Goal: Task Accomplishment & Management: Use online tool/utility

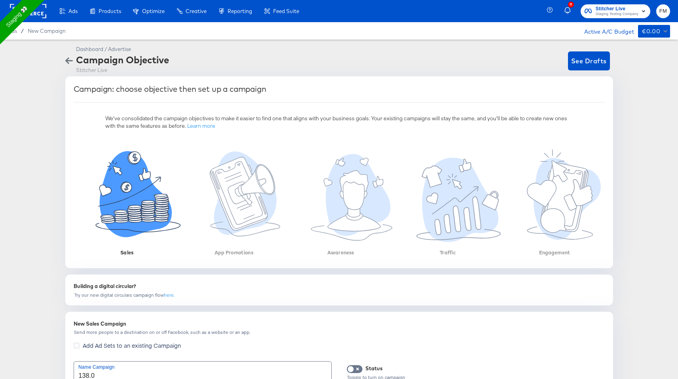
scroll to position [128, 0]
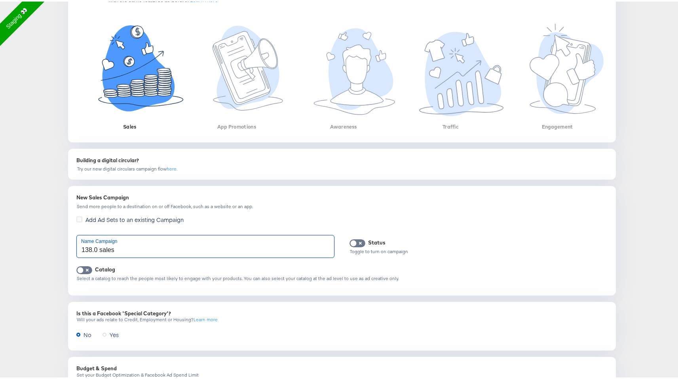
click at [96, 250] on input "138.0 sales" at bounding box center [205, 245] width 257 height 22
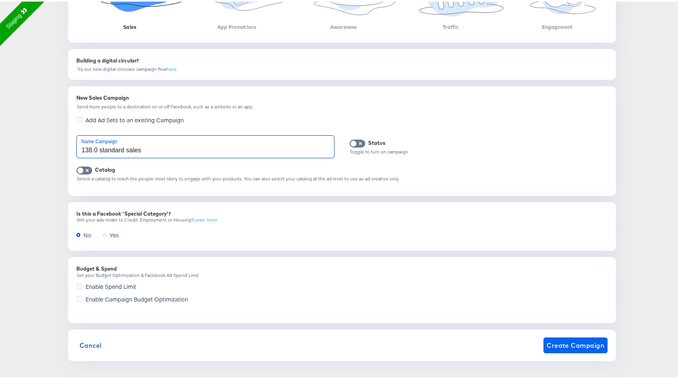
type input "138.0 standard sales"
click at [570, 347] on span "Create Campaign" at bounding box center [576, 344] width 58 height 11
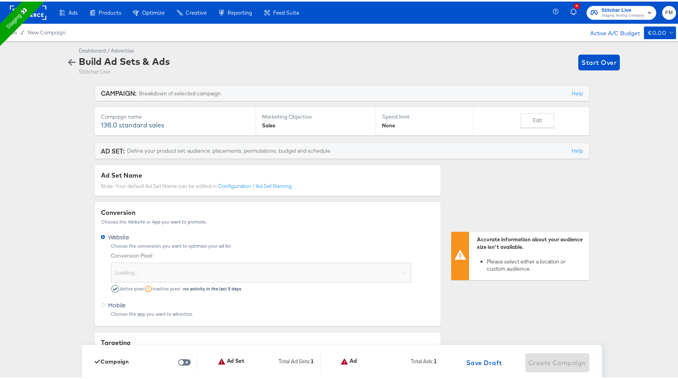
click at [199, 270] on div "Loading..." at bounding box center [261, 273] width 300 height 16
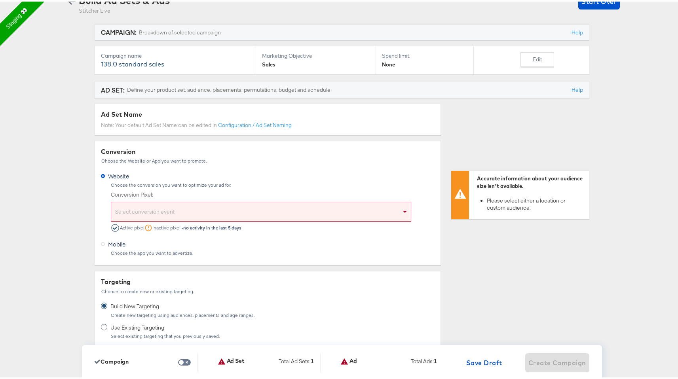
scroll to position [84, 0]
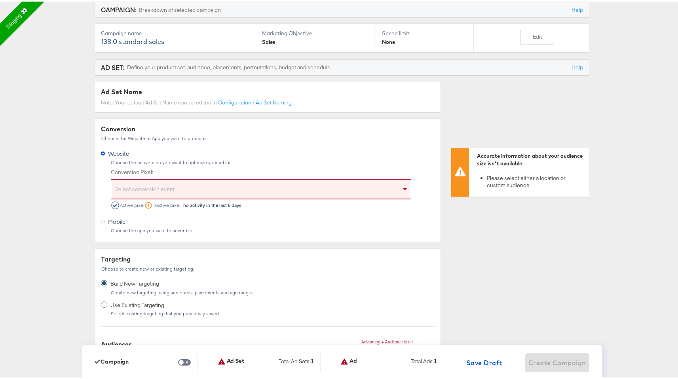
click at [174, 195] on div "Select conversion event" at bounding box center [261, 189] width 300 height 16
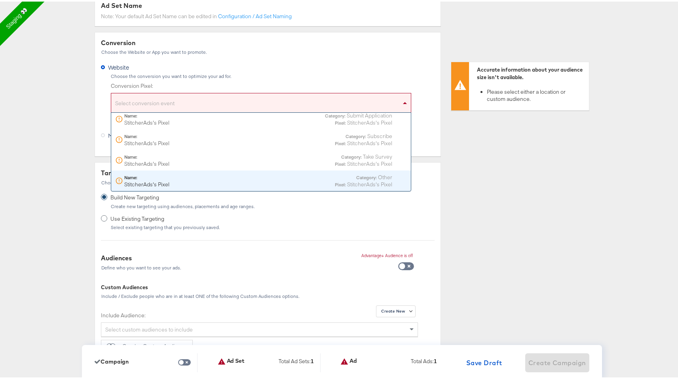
scroll to position [171, 0]
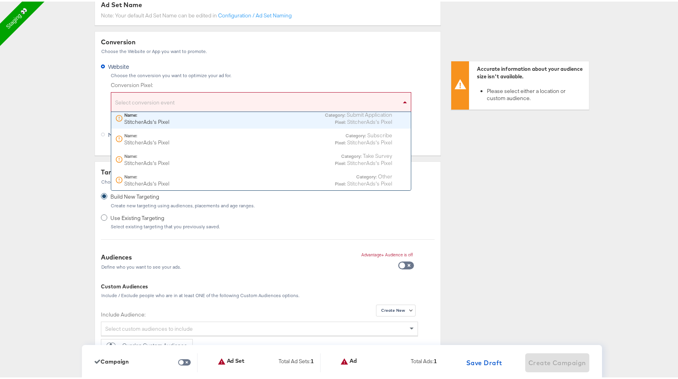
click at [267, 46] on div "Conversion Choose the Website or App you want to promote. Website Choose the co…" at bounding box center [268, 92] width 347 height 124
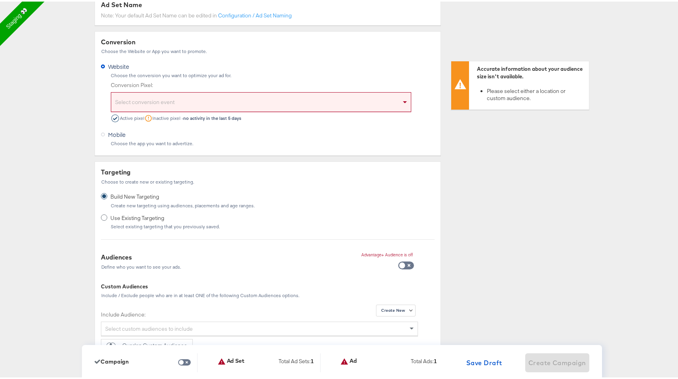
click at [128, 115] on div "Active pixel" at bounding box center [127, 117] width 33 height 8
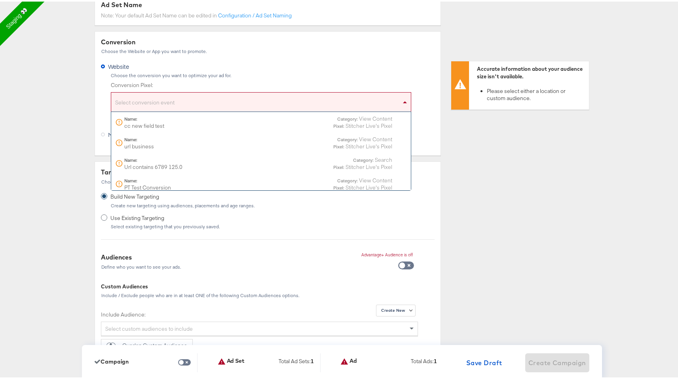
scroll to position [5210, 0]
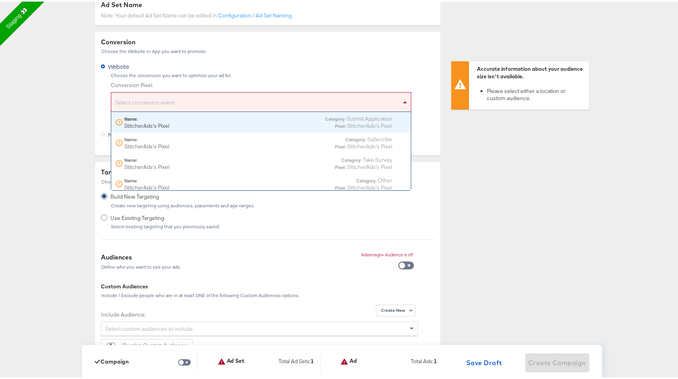
click at [142, 101] on div "Select conversion event" at bounding box center [261, 102] width 300 height 16
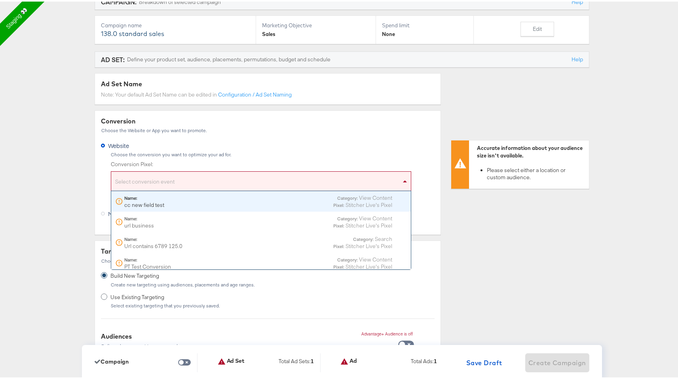
scroll to position [136, 0]
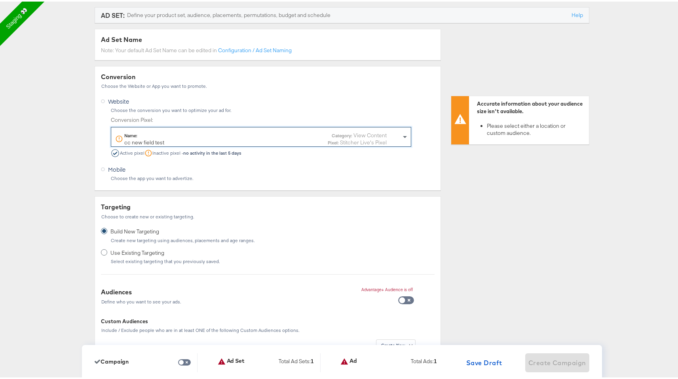
click at [173, 138] on div "Name: cc new field test Category: View Content Pixel: Stitcher Live's Pixel" at bounding box center [251, 137] width 272 height 14
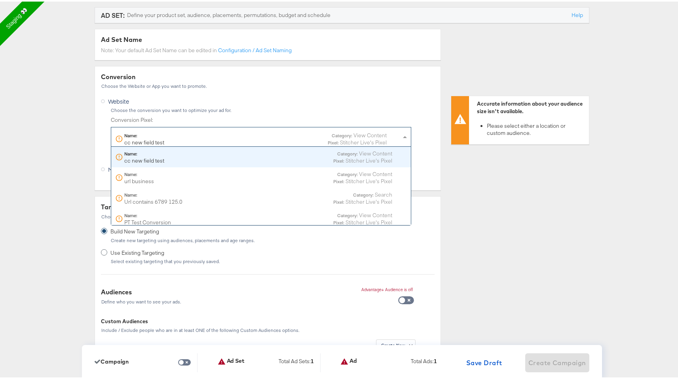
click at [173, 138] on div "Name: cc new field test Category: View Content Pixel: Stitcher Live's Pixel" at bounding box center [251, 137] width 272 height 14
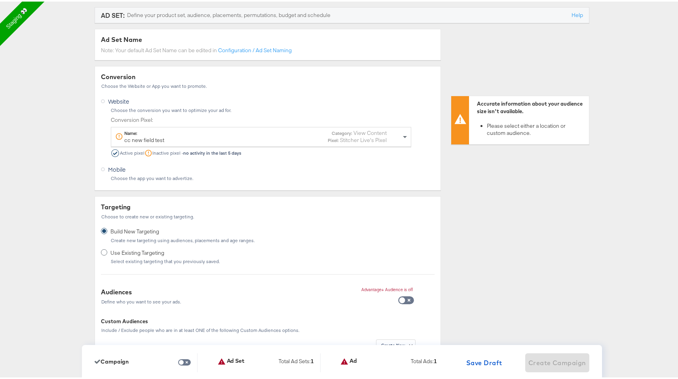
click at [178, 110] on div "Choose the conversion you want to optimize your ad for." at bounding box center [272, 109] width 324 height 6
click at [128, 118] on label "Conversion Pixel:" at bounding box center [261, 119] width 301 height 8
click at [175, 135] on div "Name: cc new field test Category: View Content Pixel: Stitcher Live's Pixel" at bounding box center [251, 135] width 272 height 14
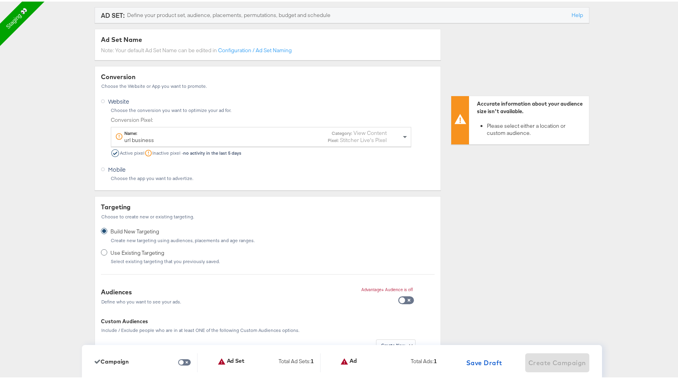
click at [192, 150] on strong "no activity in the last 5 days" at bounding box center [212, 152] width 58 height 6
click at [215, 105] on div "Website Choose the conversion you want to optimize your ad for. Conversion Pixe…" at bounding box center [268, 125] width 334 height 62
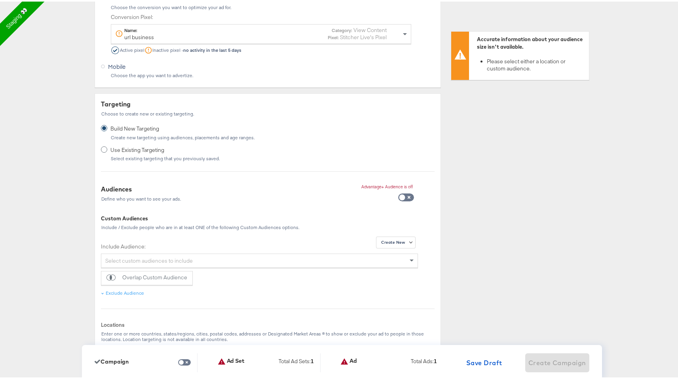
scroll to position [242, 0]
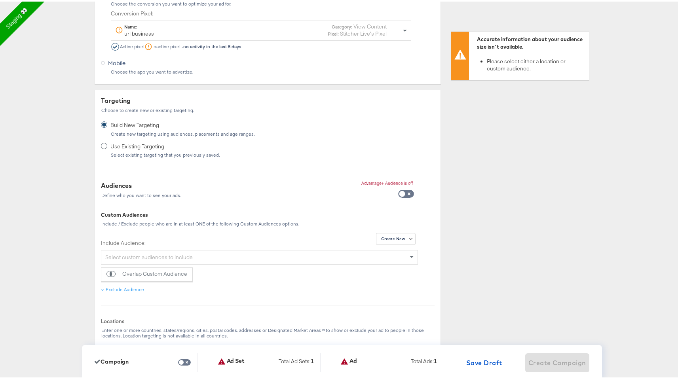
click at [141, 145] on span "Use Existing Targeting" at bounding box center [163, 145] width 107 height 8
click at [0, 0] on input "Use Existing Targeting Select existing targeting that you previously saved." at bounding box center [0, 0] width 0 height 0
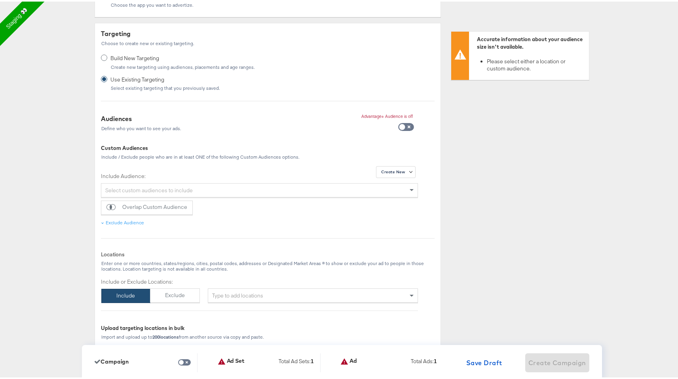
scroll to position [310, 0]
click at [292, 185] on div "Select custom audiences to include" at bounding box center [259, 187] width 316 height 13
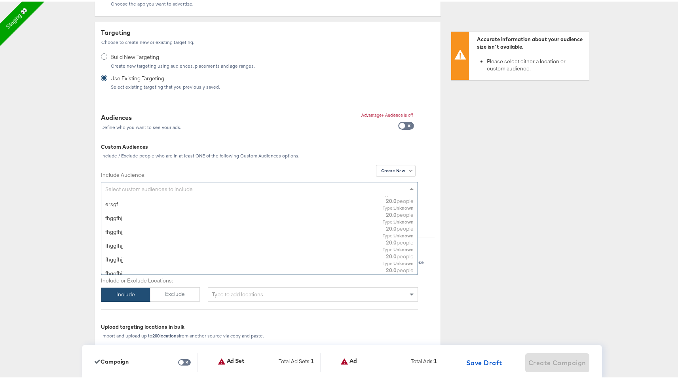
scroll to position [777, 0]
click at [302, 129] on div "Audiences Define who you want to see your ads. Advantage+ Audience is off" at bounding box center [268, 123] width 334 height 25
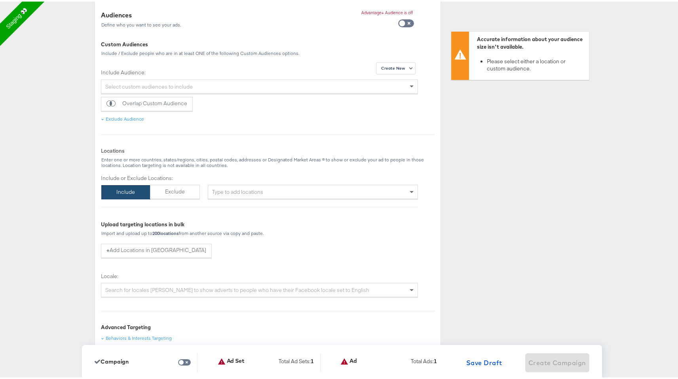
scroll to position [419, 0]
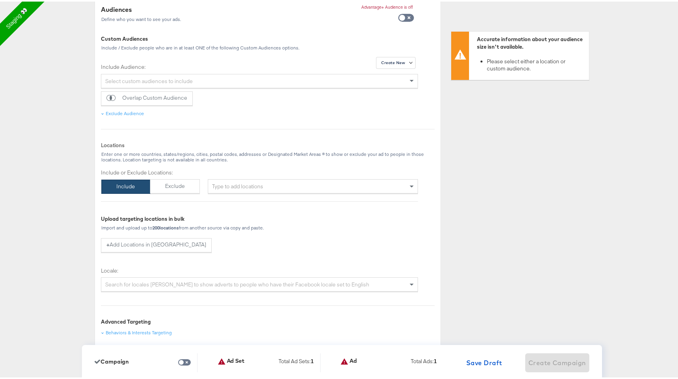
click at [263, 184] on div "Type to add locations" at bounding box center [313, 185] width 210 height 14
type input "newyor"
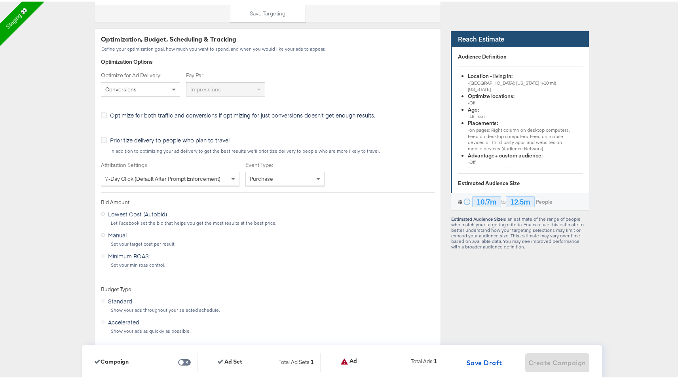
scroll to position [1234, 0]
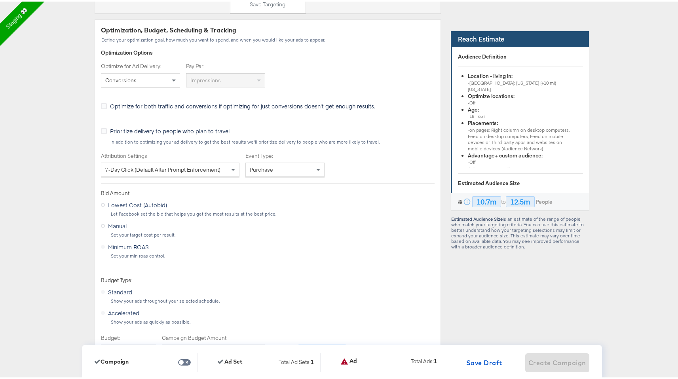
click at [151, 83] on div "Conversions" at bounding box center [140, 78] width 78 height 13
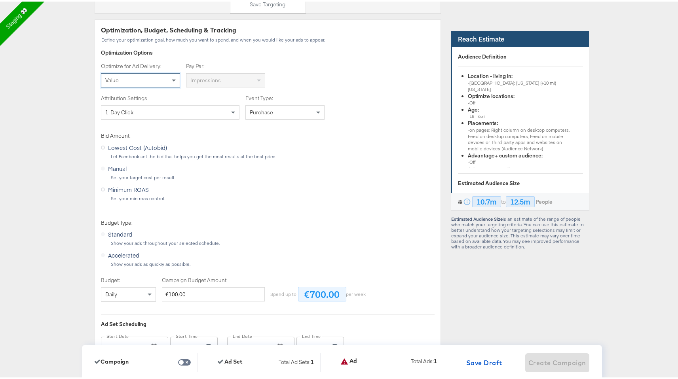
click at [232, 75] on div "Impressions" at bounding box center [226, 78] width 78 height 13
click at [137, 73] on div "Value" at bounding box center [140, 78] width 78 height 13
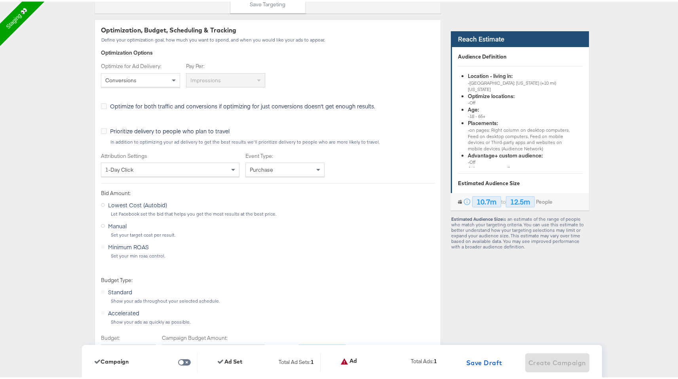
click at [193, 79] on span "Impressions" at bounding box center [205, 78] width 30 height 7
click at [155, 79] on div "Conversions" at bounding box center [140, 78] width 78 height 13
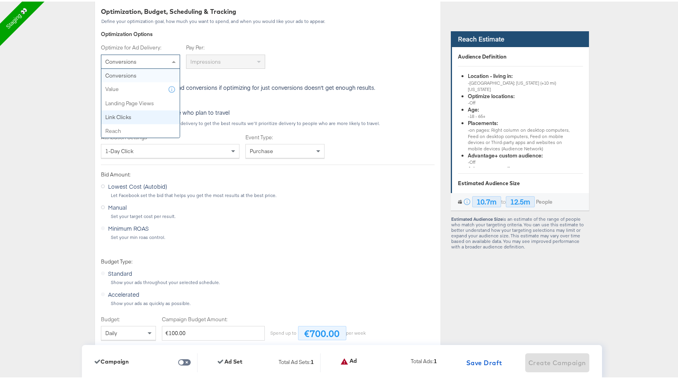
scroll to position [1255, 0]
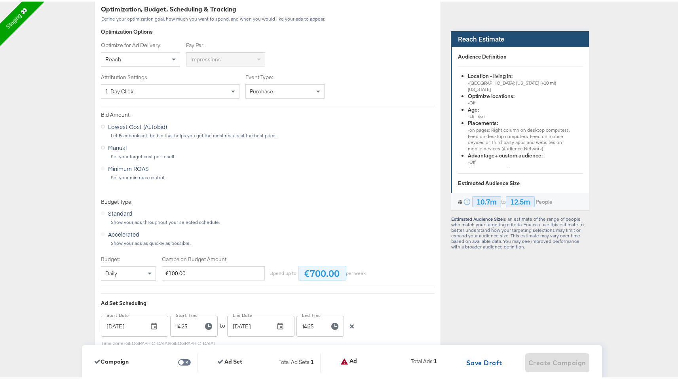
click at [282, 83] on div "Event Type: Purchase" at bounding box center [288, 84] width 85 height 25
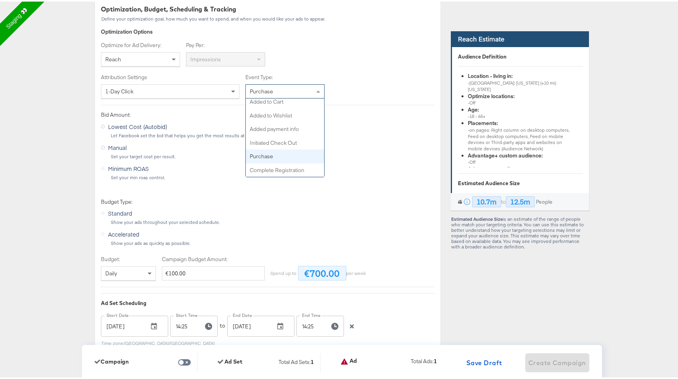
click at [278, 91] on div "Purchase" at bounding box center [285, 89] width 78 height 13
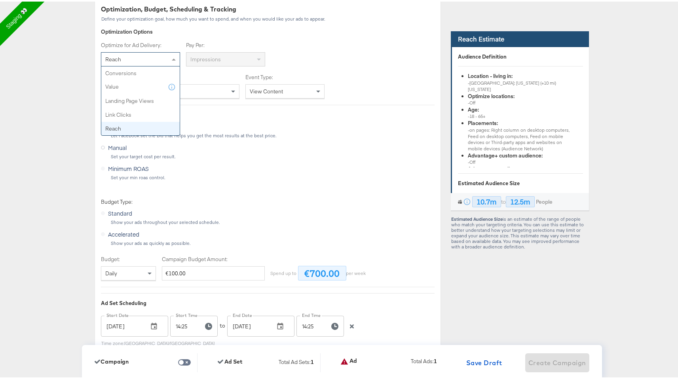
click at [165, 59] on div "Reach" at bounding box center [140, 57] width 78 height 13
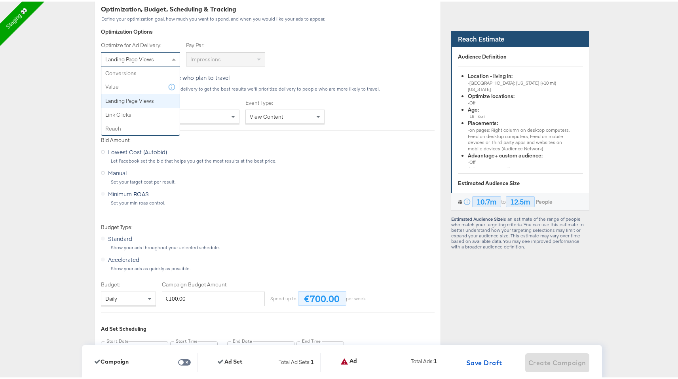
click at [154, 65] on div "Landing Page Views" at bounding box center [140, 57] width 78 height 13
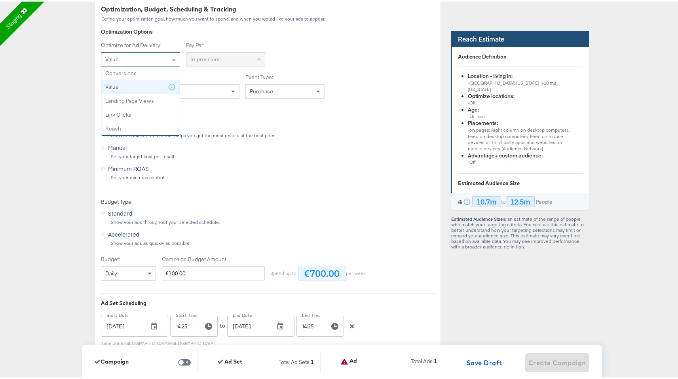
click at [160, 58] on div "Value" at bounding box center [140, 57] width 78 height 13
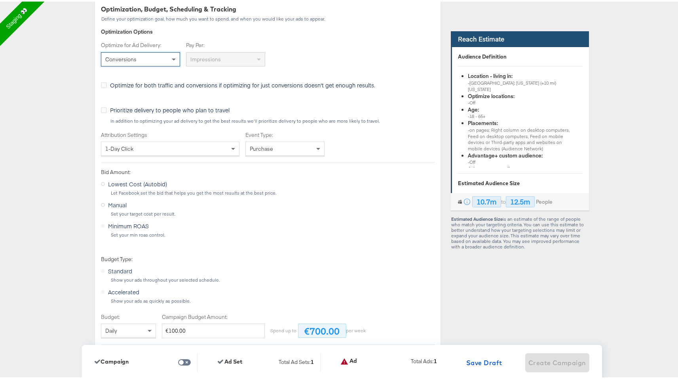
click at [163, 60] on div "Conversions" at bounding box center [140, 57] width 78 height 13
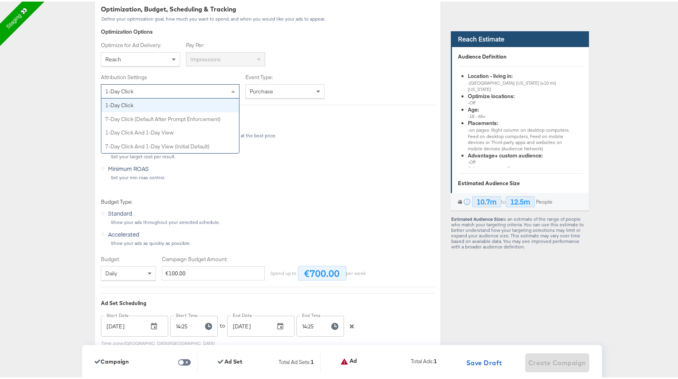
click at [179, 84] on div "1-day click" at bounding box center [170, 89] width 138 height 13
click at [316, 90] on span at bounding box center [318, 90] width 4 height 3
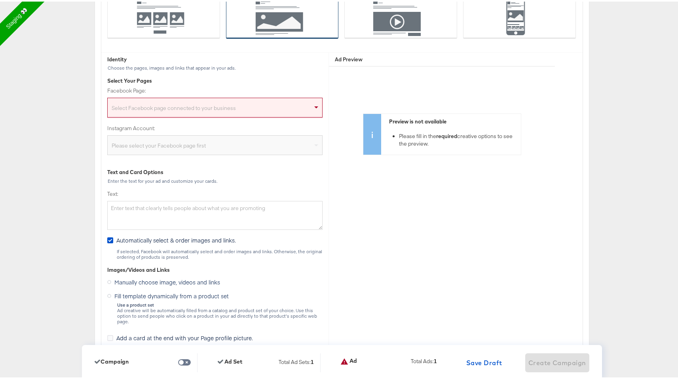
scroll to position [1959, 0]
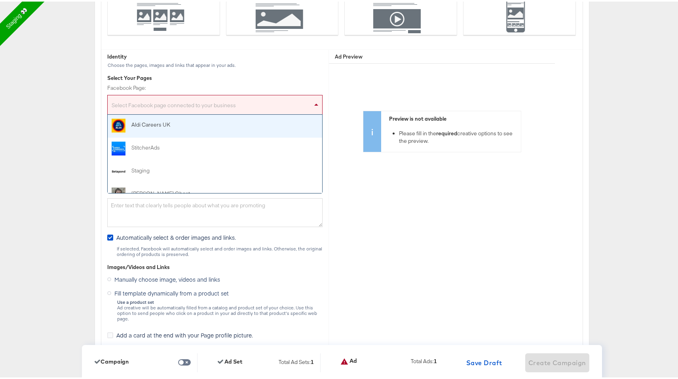
click at [280, 102] on div "Select Facebook page connected to your business" at bounding box center [215, 105] width 215 height 16
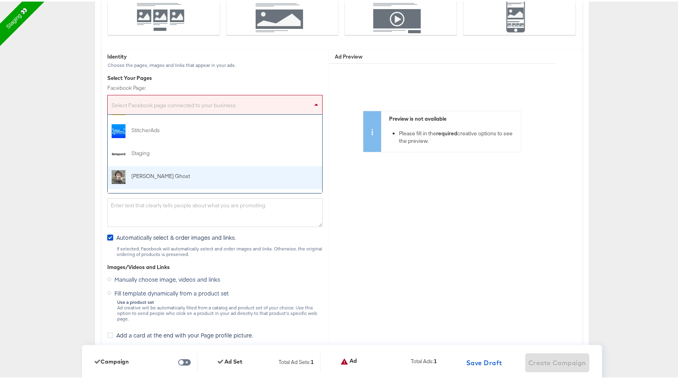
scroll to position [0, 0]
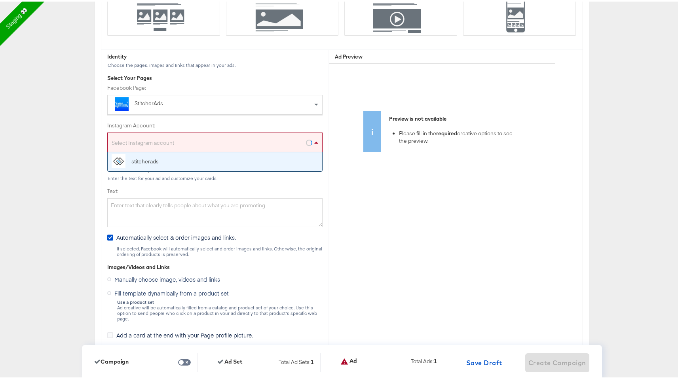
click at [219, 146] on div "Select Instagram account" at bounding box center [215, 143] width 215 height 16
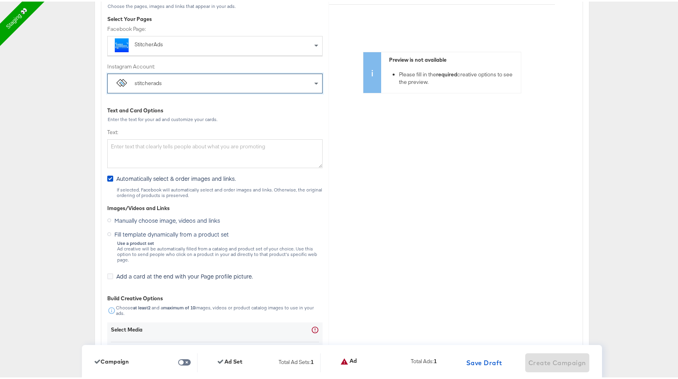
scroll to position [2028, 0]
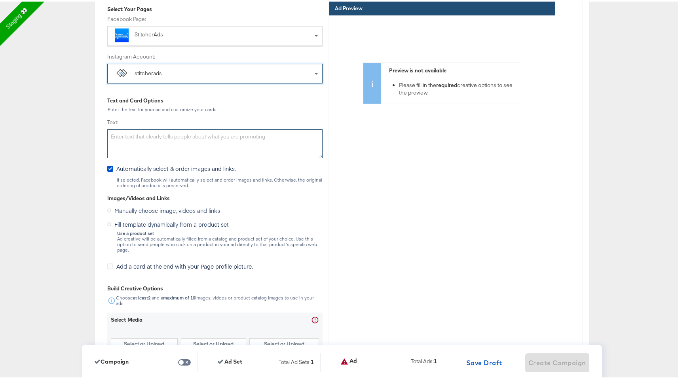
click at [213, 147] on textarea "Text:" at bounding box center [214, 142] width 215 height 29
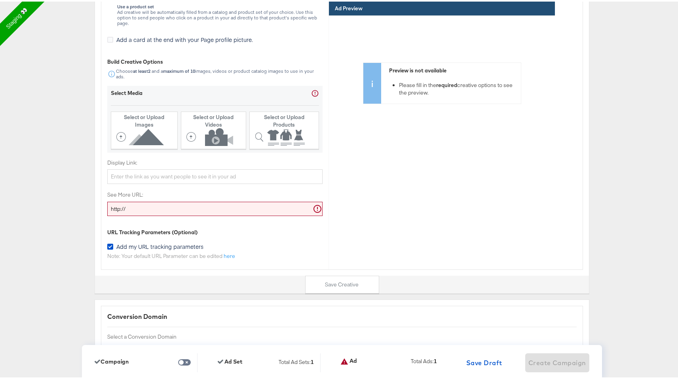
scroll to position [2257, 0]
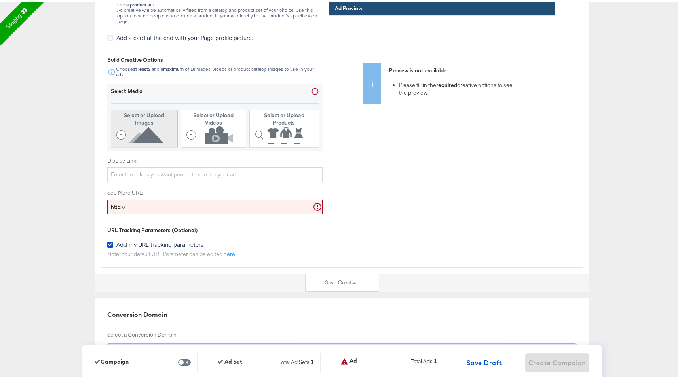
click at [138, 135] on icon at bounding box center [141, 134] width 51 height 18
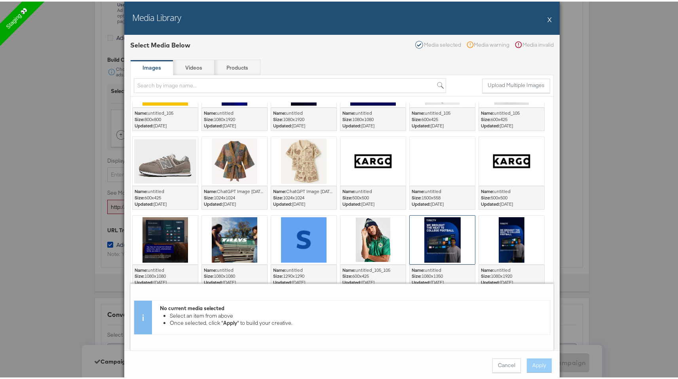
scroll to position [286, 0]
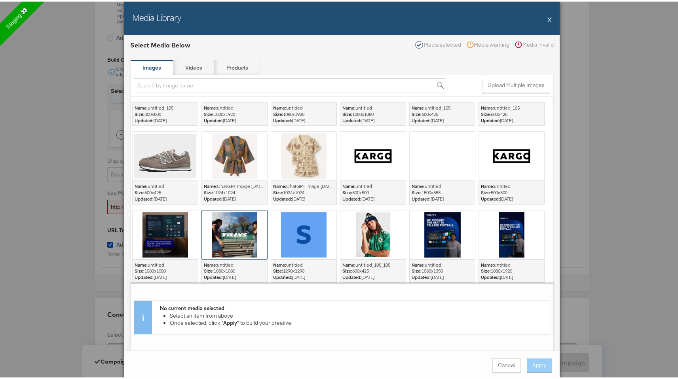
click at [245, 231] on div at bounding box center [234, 233] width 65 height 49
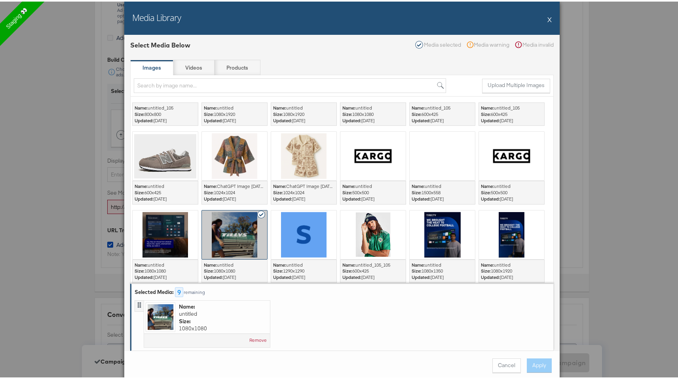
click at [535, 366] on div "Cancel Apply" at bounding box center [342, 364] width 436 height 30
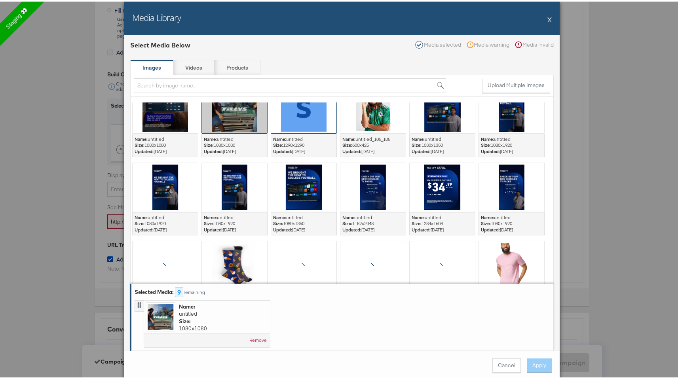
scroll to position [432, 0]
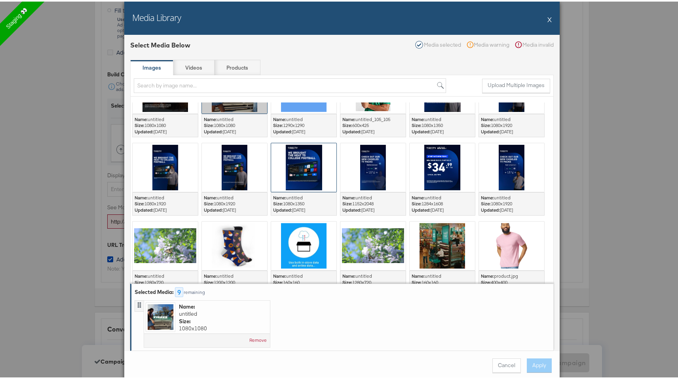
click at [307, 169] on div at bounding box center [303, 166] width 65 height 49
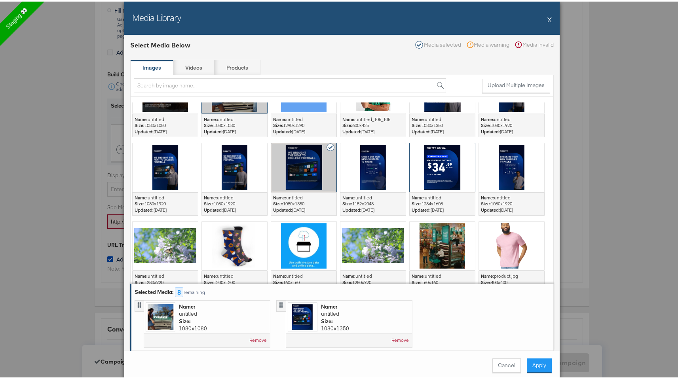
click at [430, 148] on div at bounding box center [442, 166] width 65 height 49
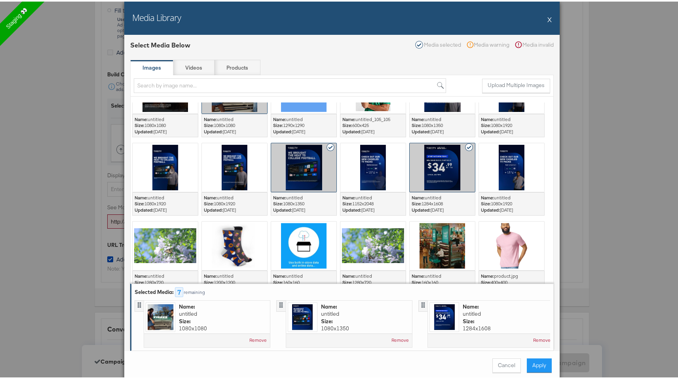
click at [548, 20] on button "X" at bounding box center [550, 18] width 4 height 16
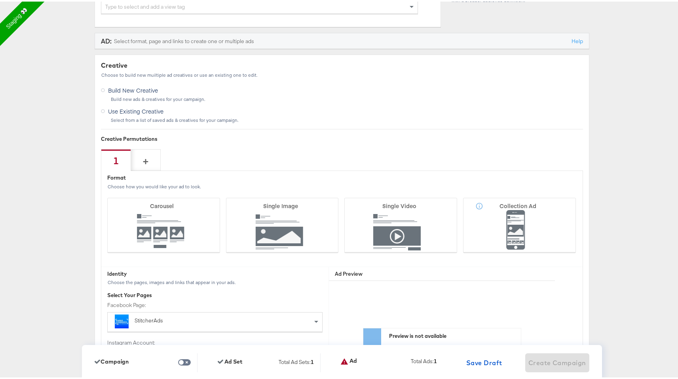
scroll to position [1743, 0]
click at [145, 159] on div "+" at bounding box center [146, 157] width 6 height 13
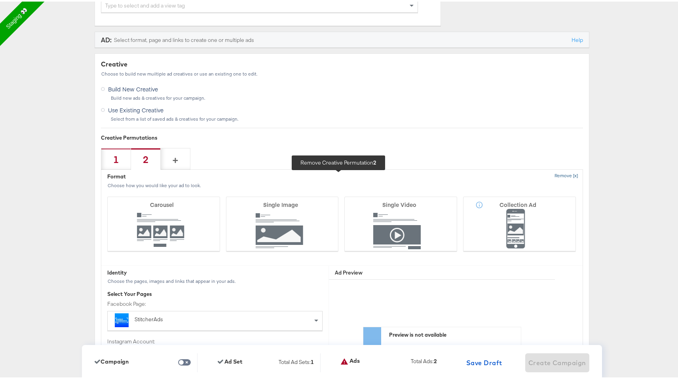
click at [560, 177] on button "Remove [x]" at bounding box center [566, 174] width 33 height 13
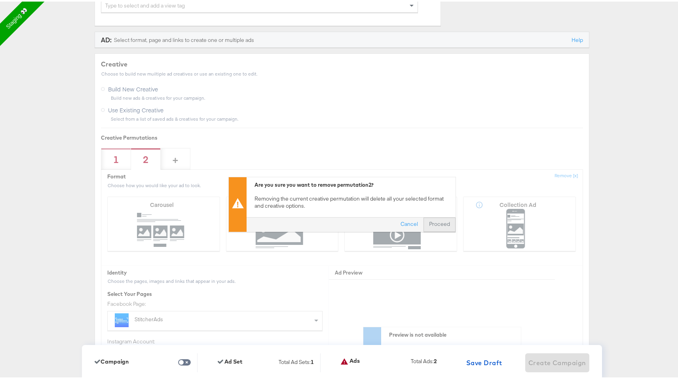
click at [444, 221] on button "Proceed" at bounding box center [440, 223] width 32 height 14
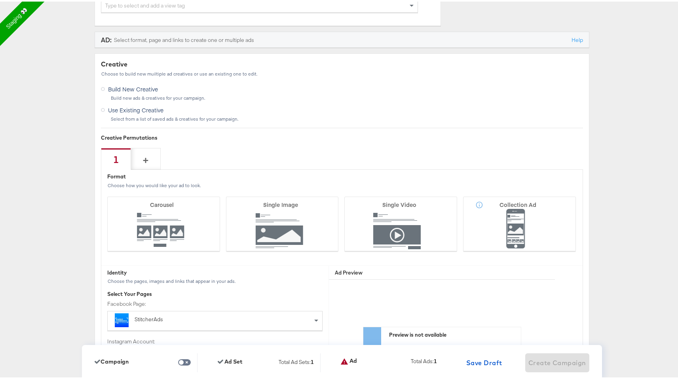
click at [171, 117] on div "Select from a list of saved ads & creatives for your campaign." at bounding box center [346, 118] width 473 height 6
click at [108, 108] on span "Use Existing Creative" at bounding box center [135, 109] width 55 height 8
click at [0, 0] on input "Use Existing Creative" at bounding box center [0, 0] width 0 height 0
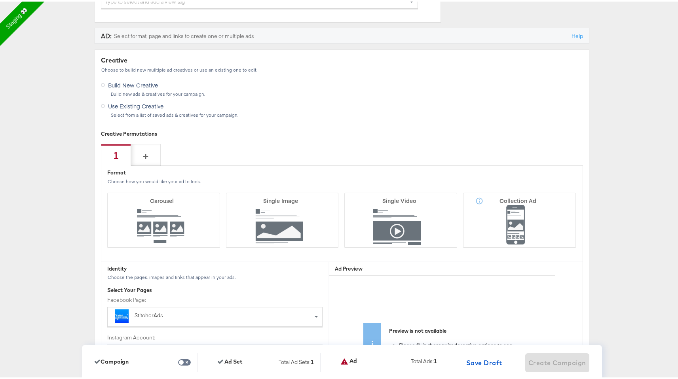
scroll to position [1743, 0]
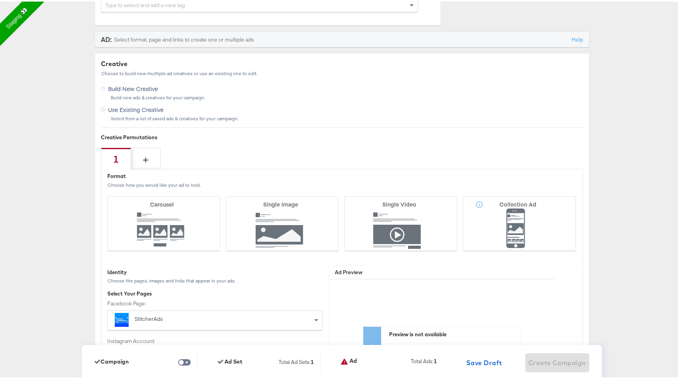
click at [132, 91] on span "Build New Creative" at bounding box center [133, 87] width 50 height 8
click at [0, 0] on input "Build New Creative" at bounding box center [0, 0] width 0 height 0
click at [130, 109] on span "Use Existing Creative" at bounding box center [135, 108] width 55 height 8
click at [0, 0] on input "Use Existing Creative" at bounding box center [0, 0] width 0 height 0
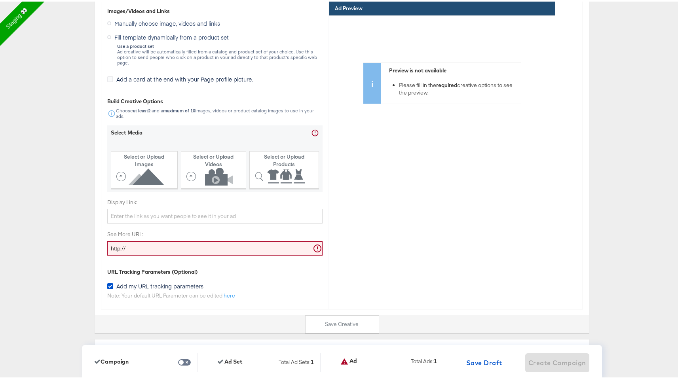
scroll to position [2341, 0]
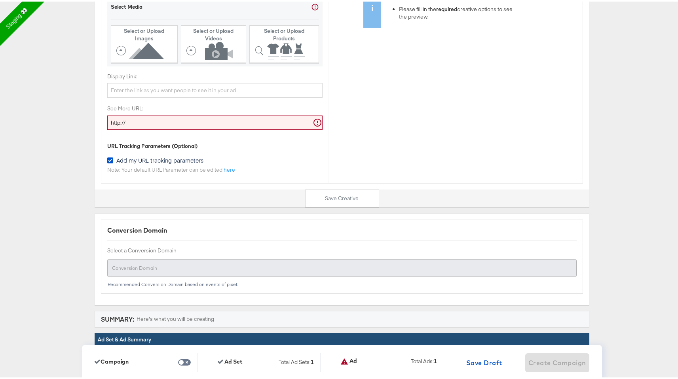
click at [139, 118] on input "http://" at bounding box center [214, 121] width 215 height 15
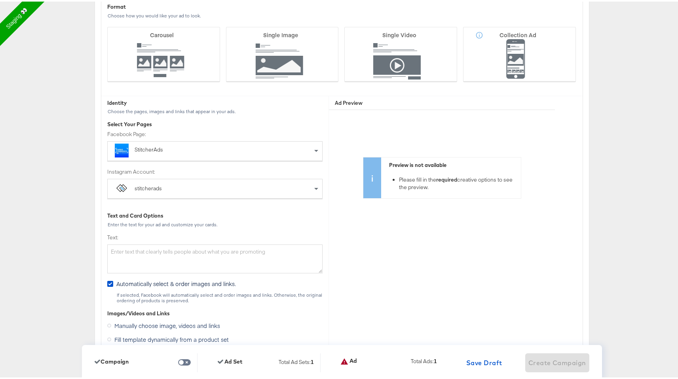
scroll to position [1850, 0]
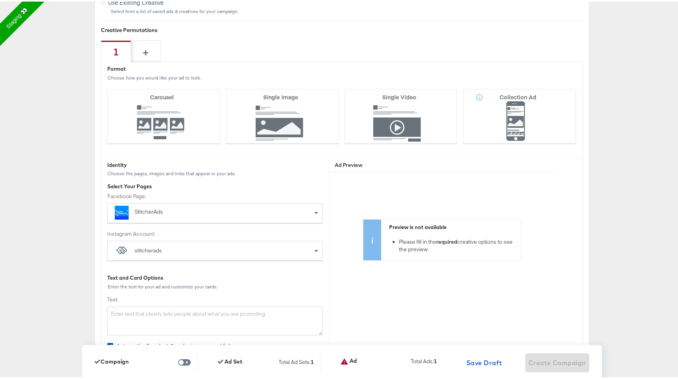
click at [168, 202] on div "Facebook Page: StitcherAds" at bounding box center [214, 206] width 215 height 30
click at [263, 117] on icon at bounding box center [282, 115] width 113 height 55
click at [0, 0] on input "Single Image" at bounding box center [0, 0] width 0 height 0
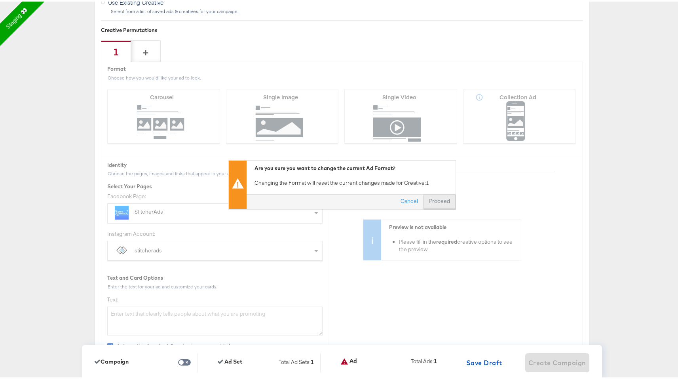
click at [442, 201] on button "Proceed" at bounding box center [440, 200] width 32 height 14
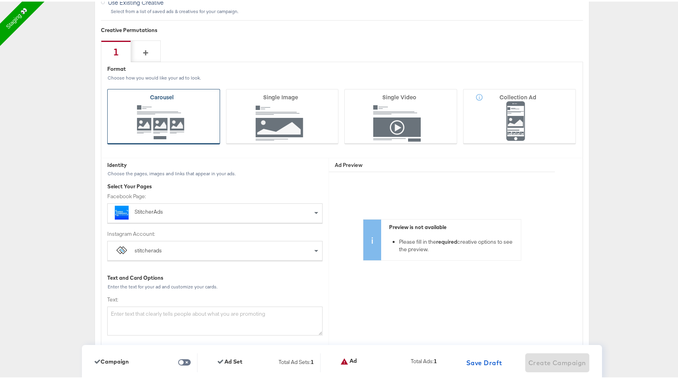
click at [179, 108] on icon at bounding box center [163, 115] width 113 height 55
click at [0, 0] on input "Carousel" at bounding box center [0, 0] width 0 height 0
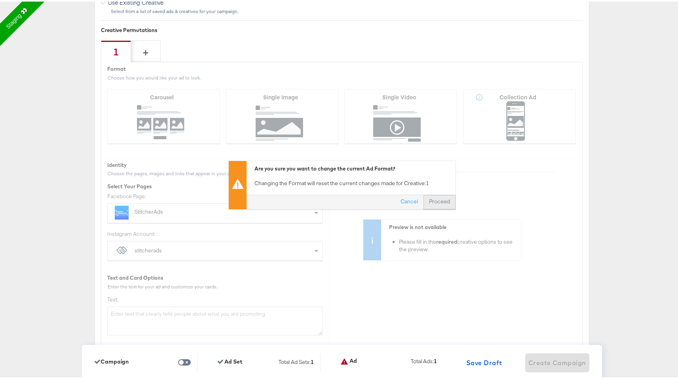
click at [441, 198] on button "Proceed" at bounding box center [440, 201] width 32 height 14
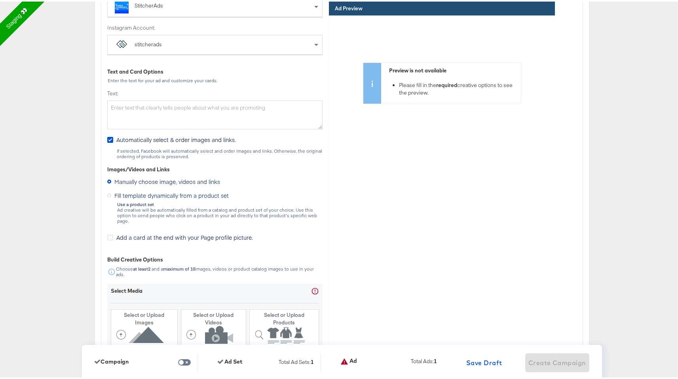
scroll to position [2065, 0]
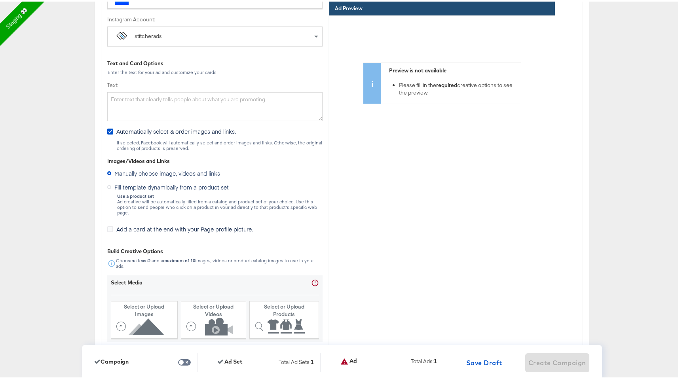
click at [176, 188] on span "Fill template dynamically from a product set" at bounding box center [171, 186] width 114 height 8
click at [0, 0] on input "Fill template dynamically from a product set" at bounding box center [0, 0] width 0 height 0
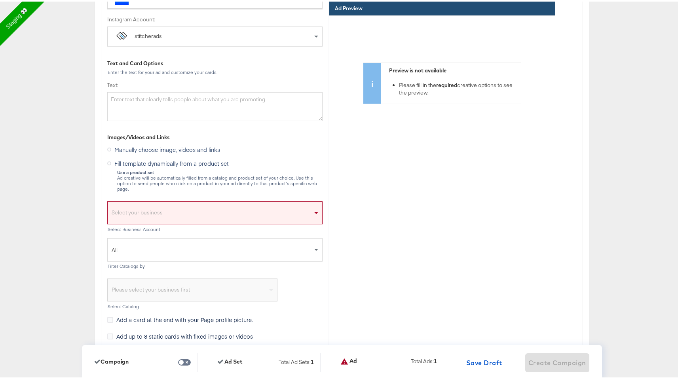
click at [181, 206] on div "Select your business" at bounding box center [215, 213] width 215 height 18
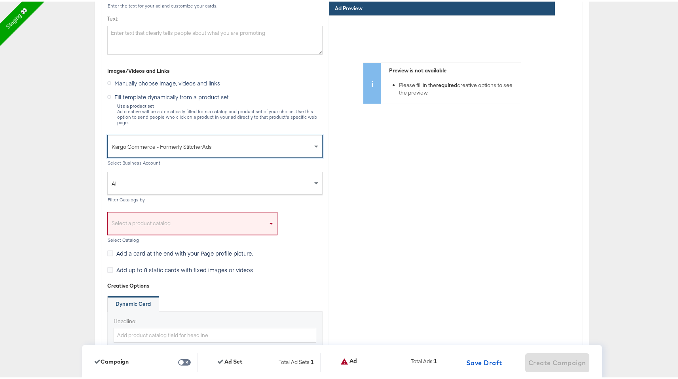
scroll to position [2135, 0]
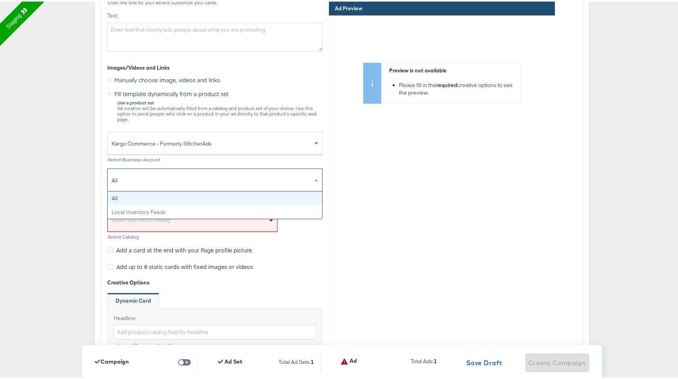
click at [197, 177] on span "All" at bounding box center [212, 178] width 201 height 13
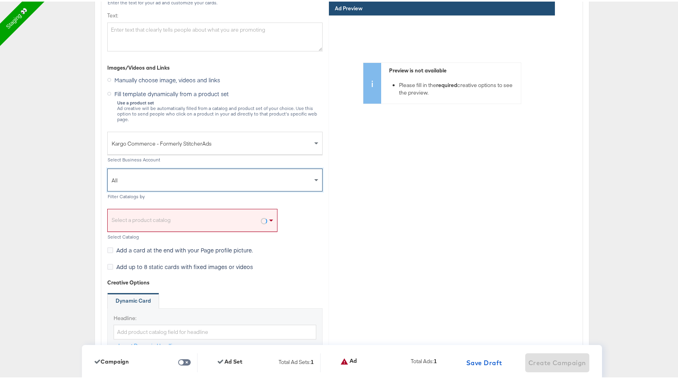
click at [186, 215] on div "Select a product catalog" at bounding box center [193, 221] width 170 height 18
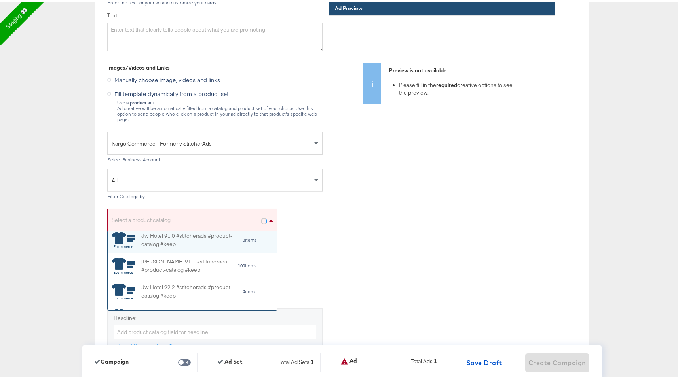
scroll to position [0, 0]
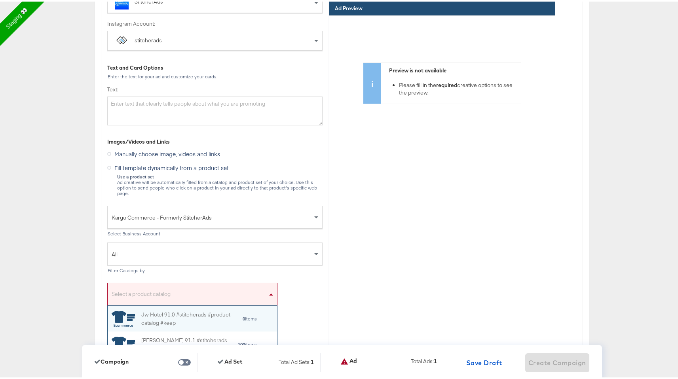
click at [144, 66] on div "Text and Card Options" at bounding box center [214, 67] width 215 height 8
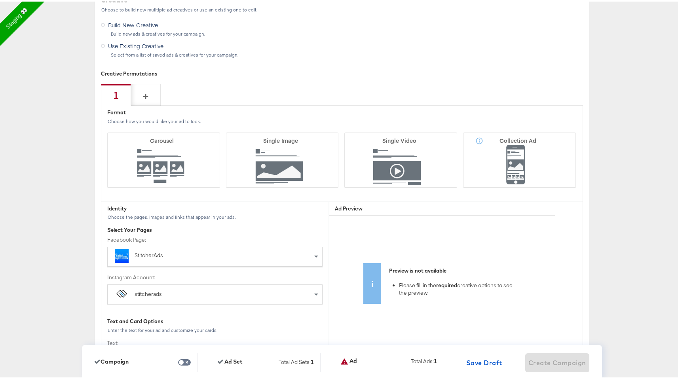
scroll to position [1801, 0]
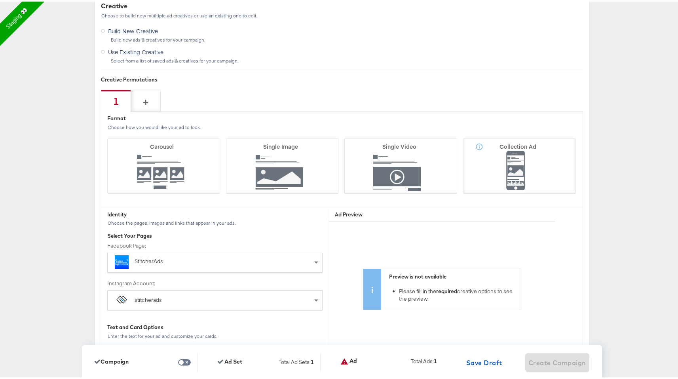
click at [135, 37] on div "Build new ads & creatives for your campaign." at bounding box center [346, 39] width 473 height 6
click at [108, 29] on span "Build New Creative" at bounding box center [133, 29] width 50 height 8
click at [0, 0] on input "Build New Creative" at bounding box center [0, 0] width 0 height 0
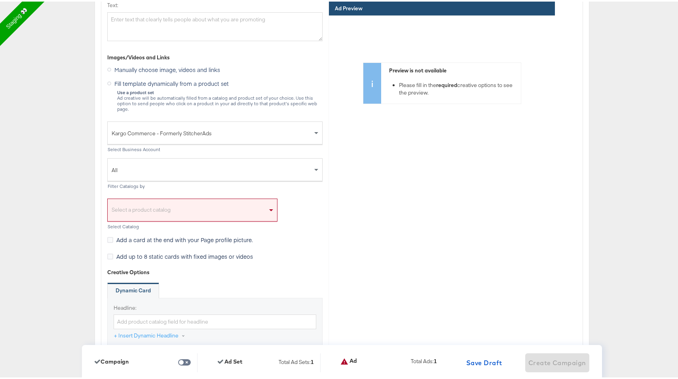
scroll to position [2148, 0]
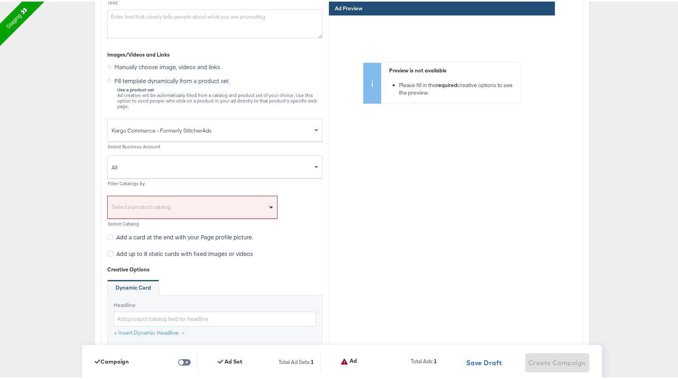
click at [187, 205] on div "Select a product catalog" at bounding box center [193, 208] width 170 height 18
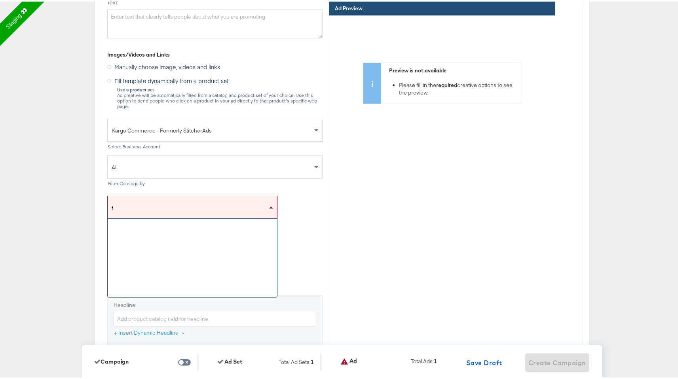
scroll to position [0, 0]
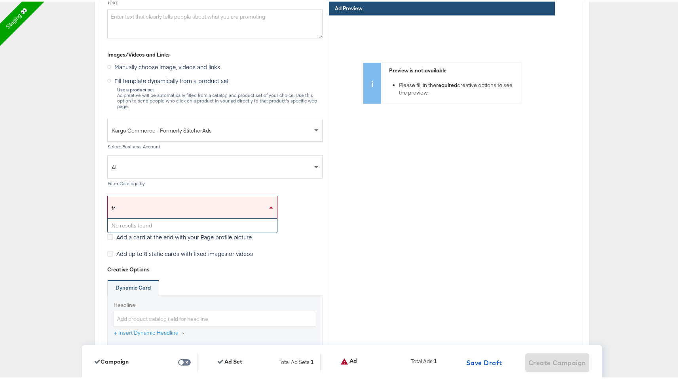
type input "f"
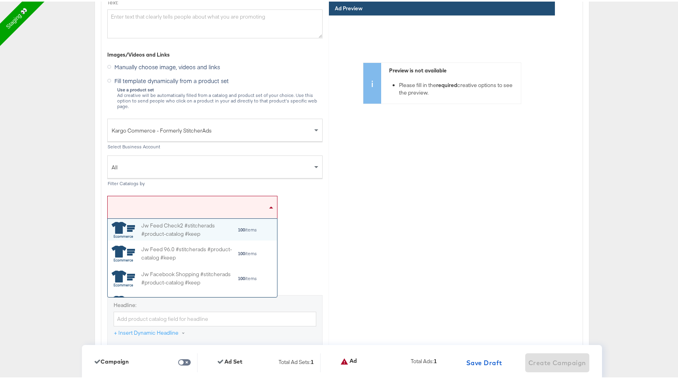
scroll to position [72, 164]
type input "13"
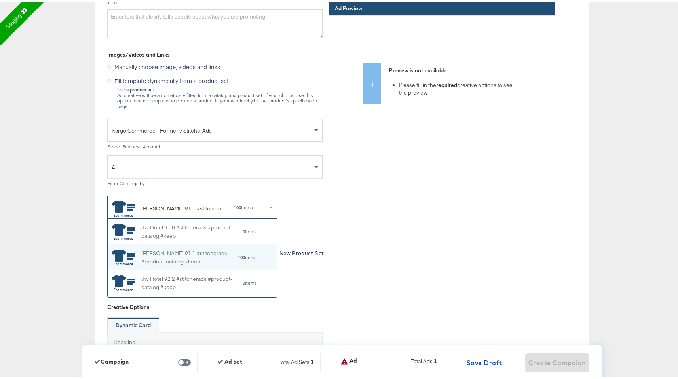
click at [235, 203] on strong "100" at bounding box center [237, 206] width 7 height 6
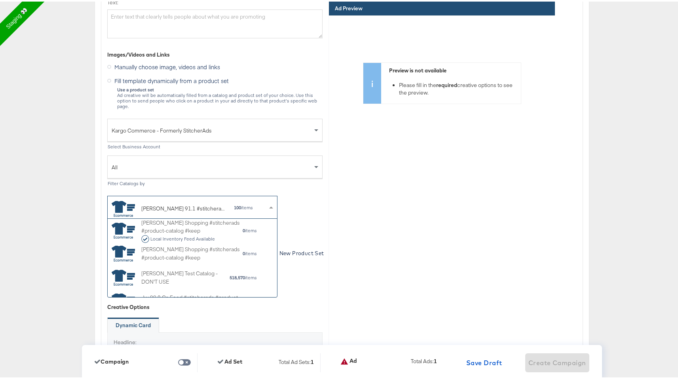
scroll to position [1809, 0]
click at [195, 275] on div "John Lewis Test Catalog - DON'T USE" at bounding box center [185, 276] width 88 height 17
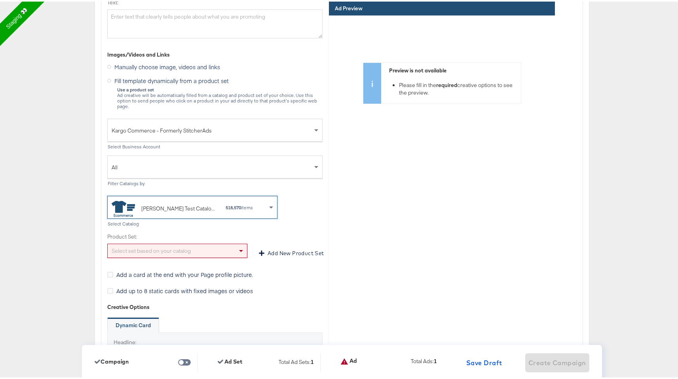
click at [217, 201] on div "John Lewis Test Catalog - DON'T USE 518,570 items" at bounding box center [190, 207] width 156 height 18
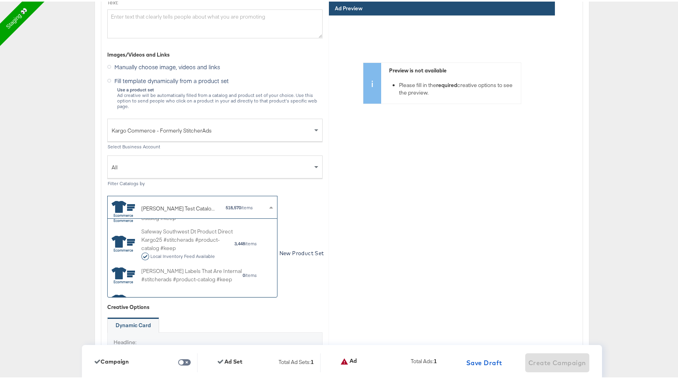
scroll to position [1971, 0]
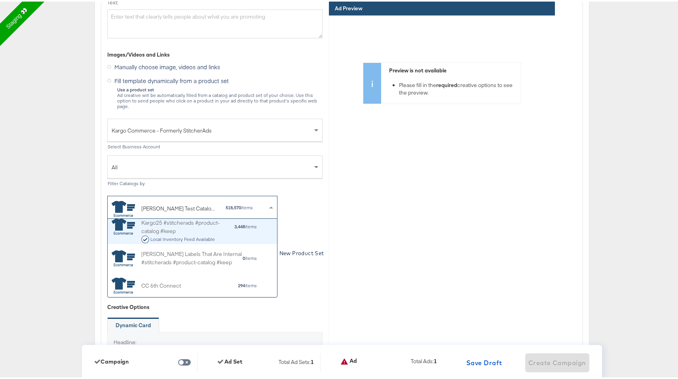
click at [211, 234] on div "Local Inventory Feed Available" at bounding box center [187, 238] width 93 height 8
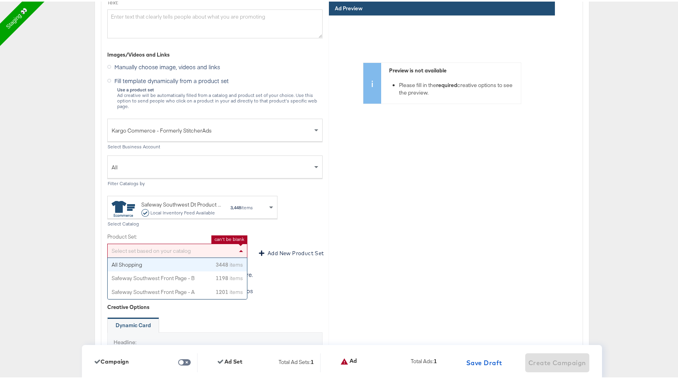
click at [215, 247] on div "Select set based on your catalog" at bounding box center [177, 249] width 139 height 13
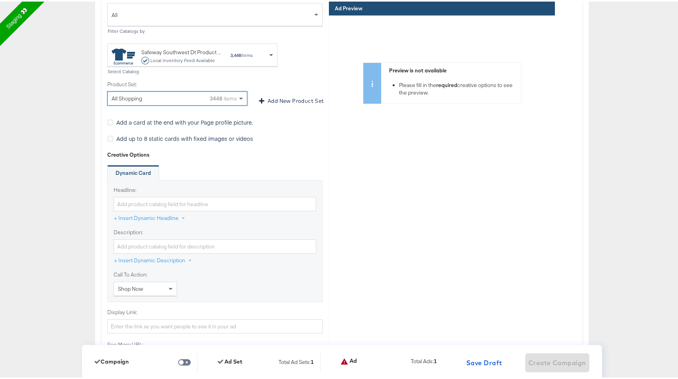
scroll to position [2309, 0]
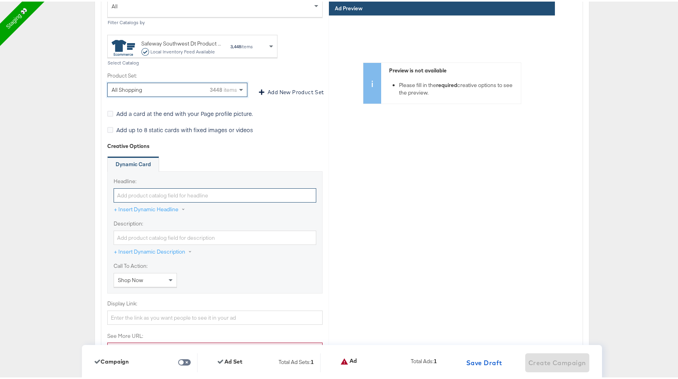
click at [202, 187] on input "Headline:" at bounding box center [215, 194] width 203 height 15
click at [157, 205] on button "+ Insert Dynamic Headline" at bounding box center [154, 208] width 80 height 14
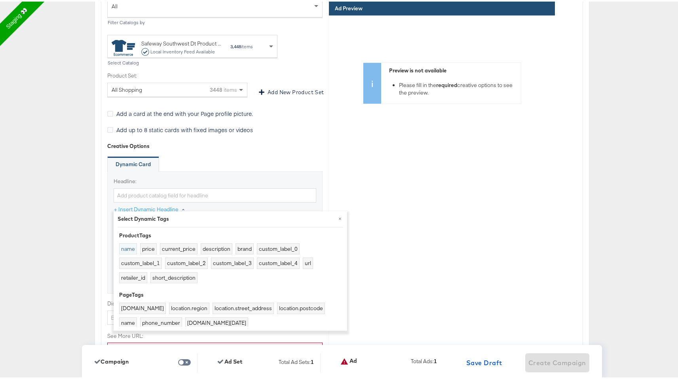
click at [128, 246] on button "name" at bounding box center [128, 247] width 18 height 11
type input "{{product.name}}"
click at [190, 165] on div "Dynamic Card" at bounding box center [214, 163] width 215 height 16
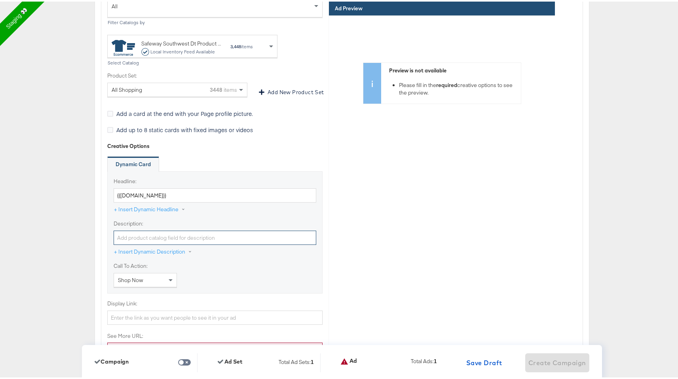
click at [152, 237] on input "Description:" at bounding box center [215, 236] width 203 height 15
click at [152, 244] on button "+ Insert Dynamic Description" at bounding box center [157, 251] width 87 height 14
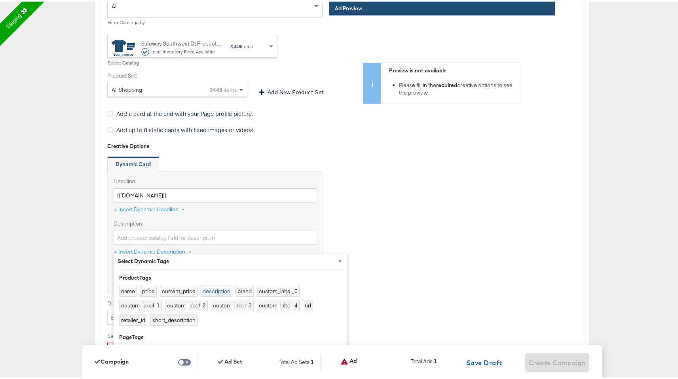
click at [205, 289] on button "description" at bounding box center [217, 289] width 32 height 11
type input "{{product.description}}"
click at [219, 201] on div "Headline: {{product.name}} + Insert Dynamic Headline" at bounding box center [215, 197] width 203 height 42
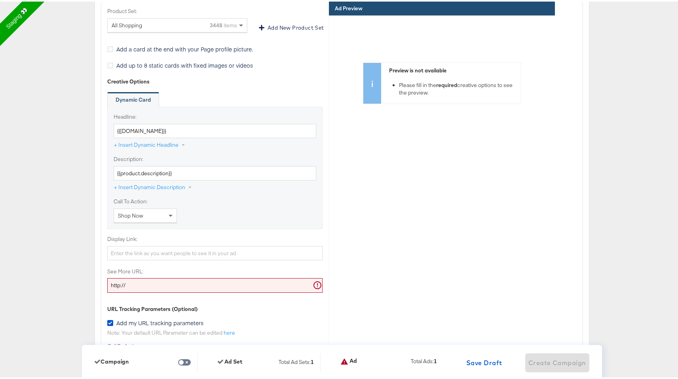
scroll to position [2395, 0]
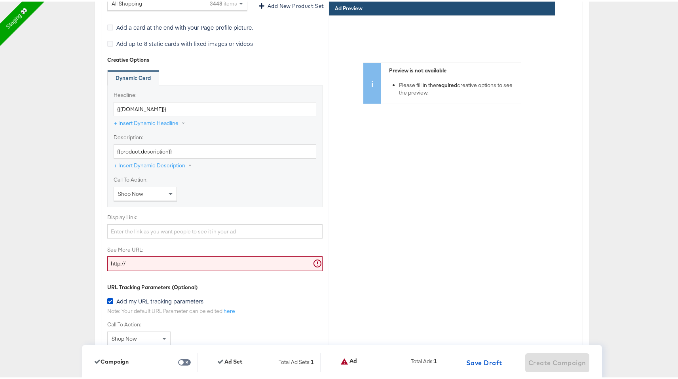
click at [163, 192] on div "Shop Now" at bounding box center [145, 192] width 63 height 13
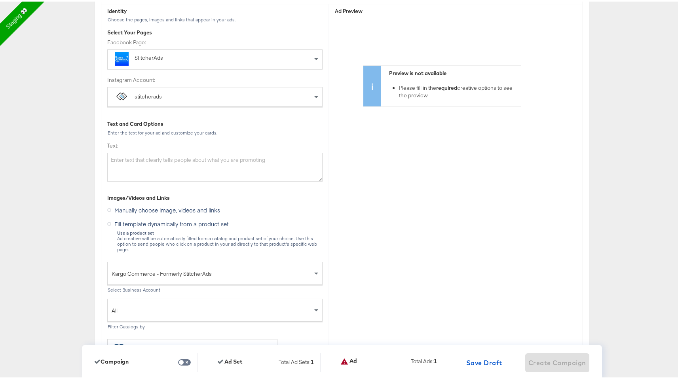
scroll to position [2018, 0]
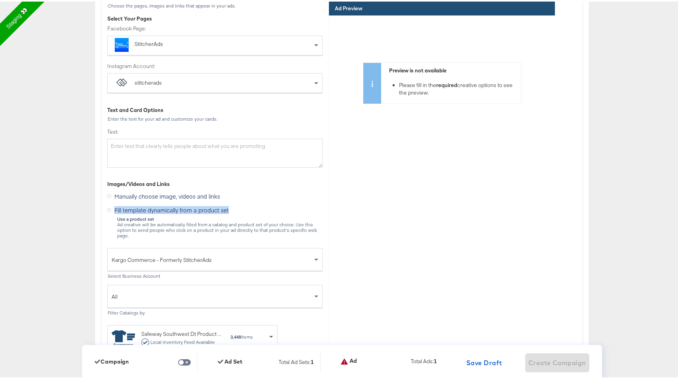
drag, startPoint x: 232, startPoint y: 210, endPoint x: 112, endPoint y: 211, distance: 120.4
click at [112, 211] on div "Fill template dynamically from a product set Use a product set Ad creative will…" at bounding box center [214, 220] width 215 height 34
copy span "Fill template dynamically from a product set"
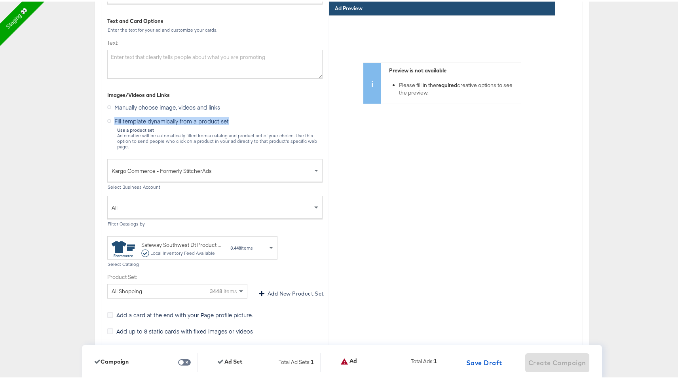
scroll to position [2137, 0]
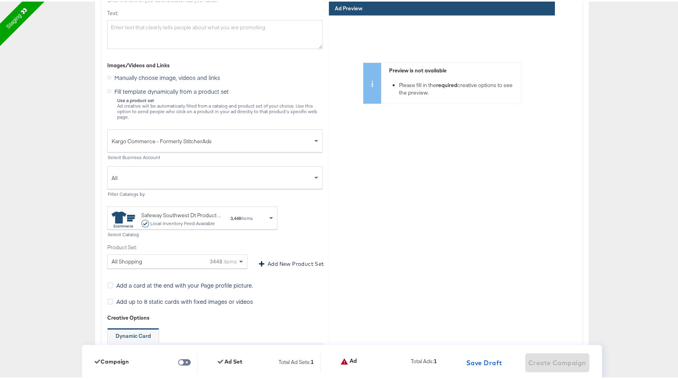
click at [366, 206] on div "Preview is not available Please fill in the required creative options to see th…" at bounding box center [442, 133] width 226 height 238
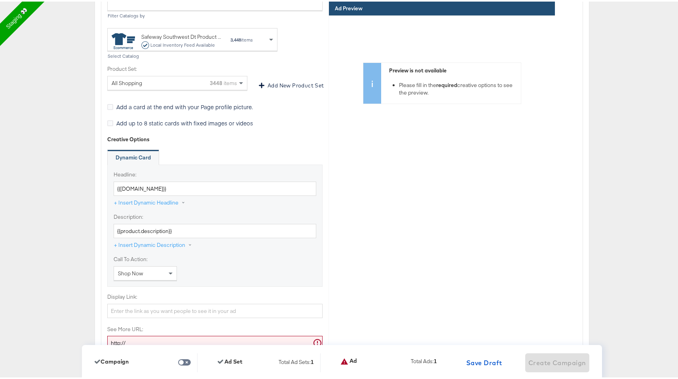
scroll to position [2322, 0]
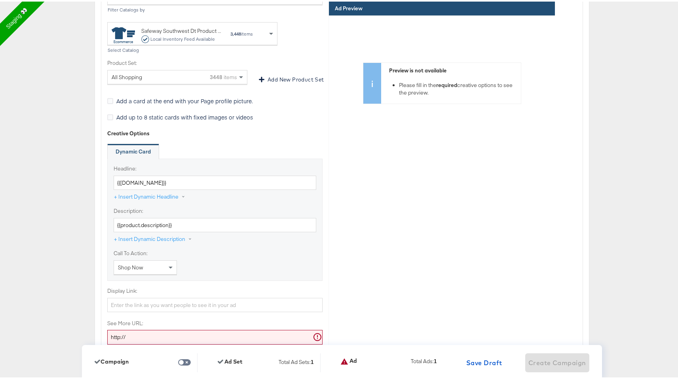
click at [152, 263] on div "Shop Now" at bounding box center [145, 265] width 63 height 13
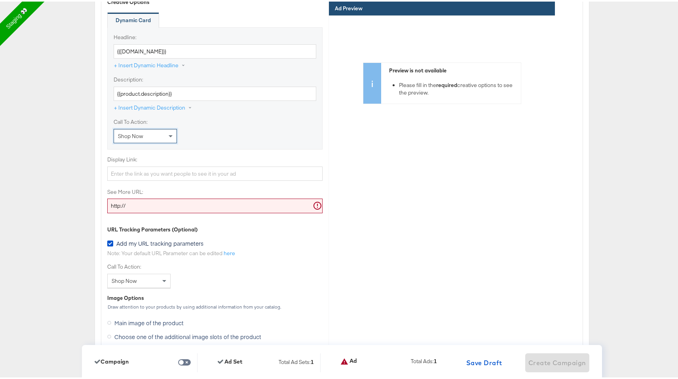
scroll to position [2461, 0]
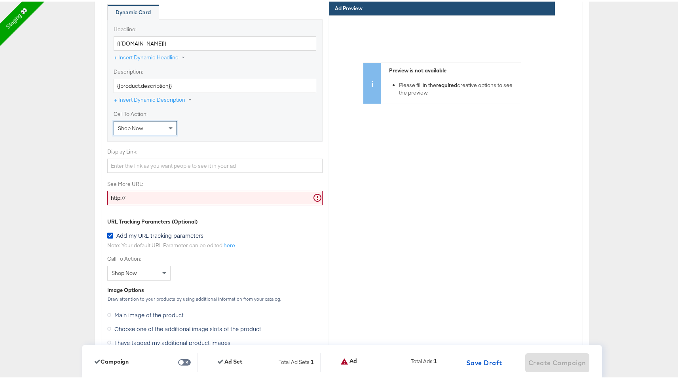
click at [179, 193] on input "http://" at bounding box center [214, 196] width 215 height 15
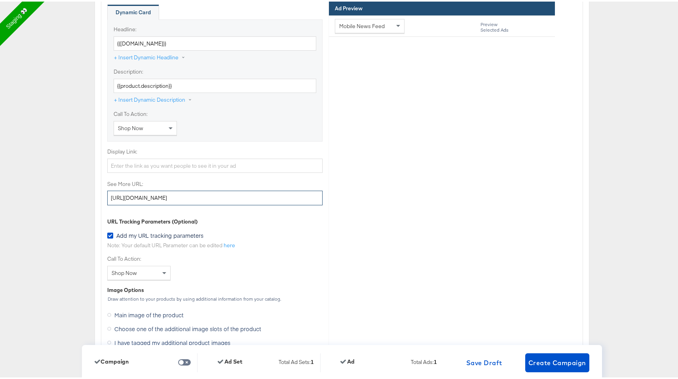
click at [144, 189] on input "http://www.kargo.com" at bounding box center [214, 196] width 215 height 15
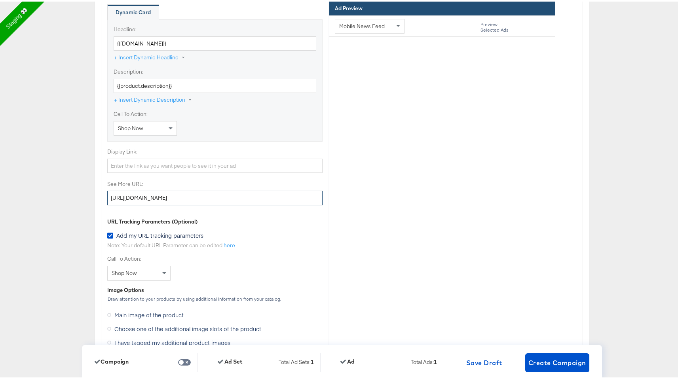
type input "http://www.kargo.com"
click at [154, 150] on div "Display Link:" at bounding box center [214, 159] width 215 height 25
click at [154, 157] on input "Display Link:" at bounding box center [214, 164] width 215 height 15
paste input "http://www.kargo.com"
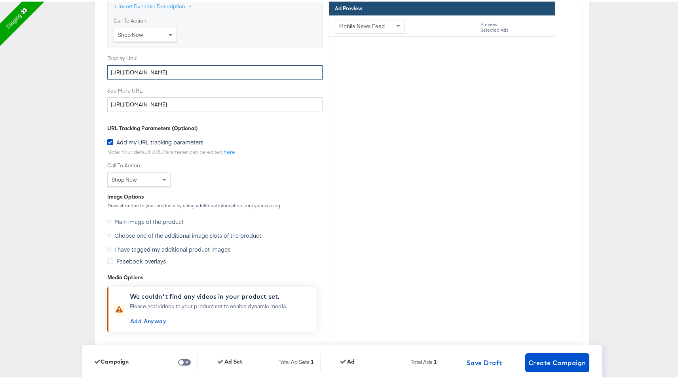
scroll to position [2563, 0]
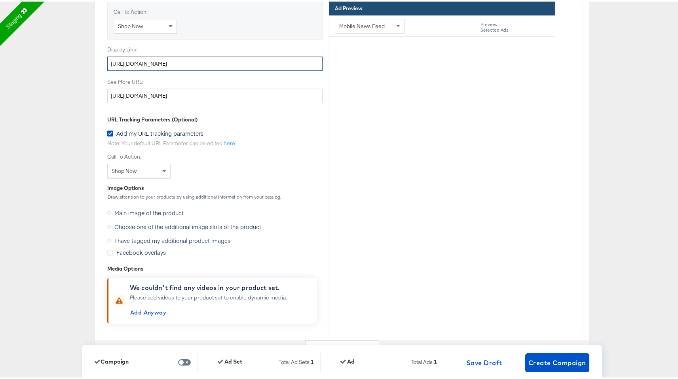
type input "http://www.kargo.com"
click at [141, 221] on span "Choose one of the additional image slots of the product" at bounding box center [187, 225] width 147 height 8
click at [0, 0] on input "Choose one of the additional image slots of the product" at bounding box center [0, 0] width 0 height 0
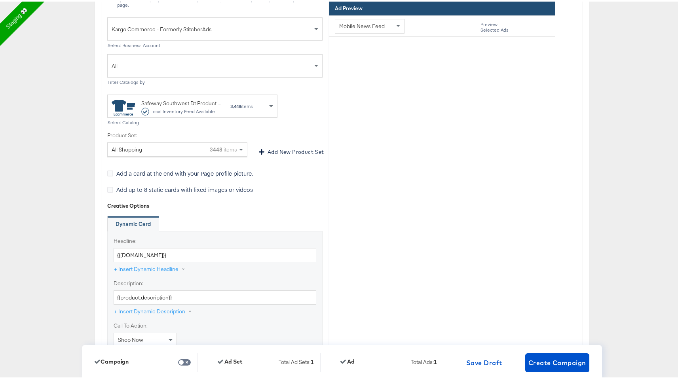
scroll to position [2250, 0]
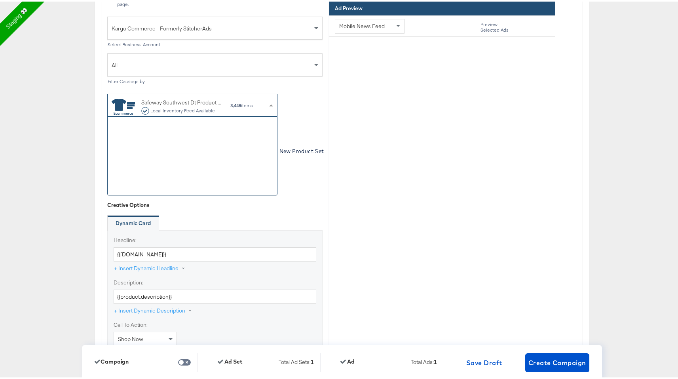
click at [228, 104] on div "Safeway Southwest Dt Product Direct Kargo25 #stitcherads #product-catalog #keep…" at bounding box center [190, 104] width 156 height 18
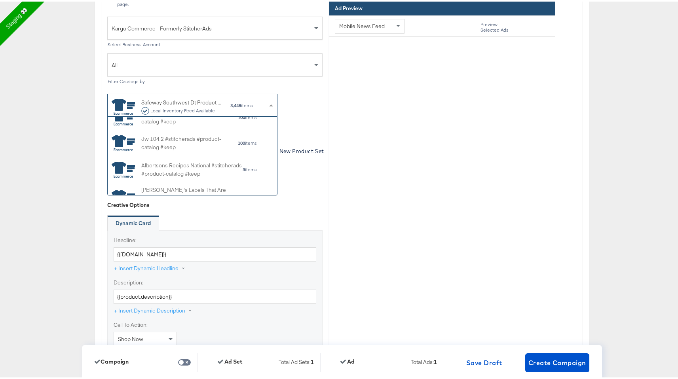
scroll to position [2085, 0]
click at [412, 286] on div "Identity Choose the pages, images and links that appear in your ads. Select You…" at bounding box center [342, 226] width 482 height 938
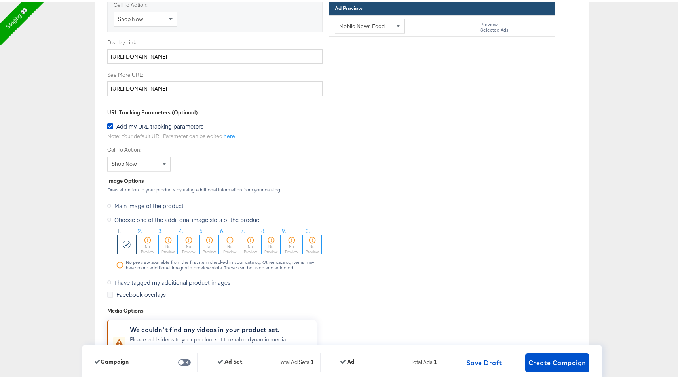
scroll to position [2564, 0]
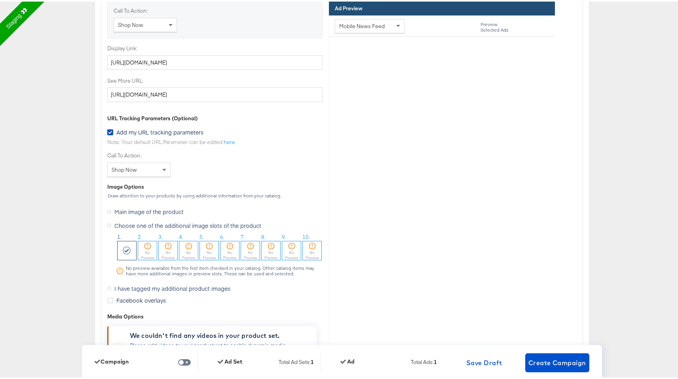
click at [153, 206] on span "Main image of the product" at bounding box center [148, 210] width 69 height 8
click at [0, 0] on input "Main image of the product" at bounding box center [0, 0] width 0 height 0
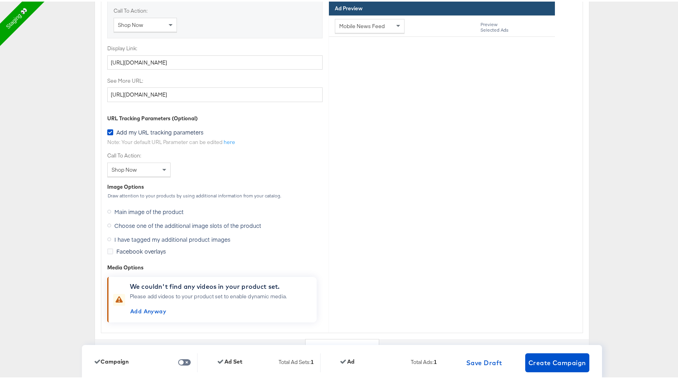
click at [146, 234] on span "I have tagged my additional product images" at bounding box center [172, 238] width 116 height 8
click at [0, 0] on input "I have tagged my additional product images" at bounding box center [0, 0] width 0 height 0
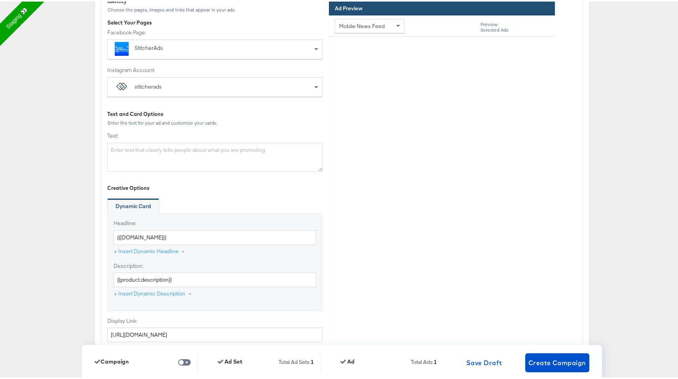
scroll to position [2017, 0]
click at [168, 137] on div "Text:" at bounding box center [214, 148] width 215 height 40
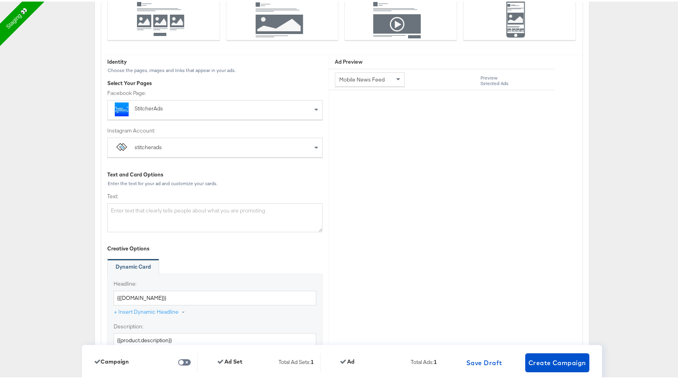
scroll to position [1956, 0]
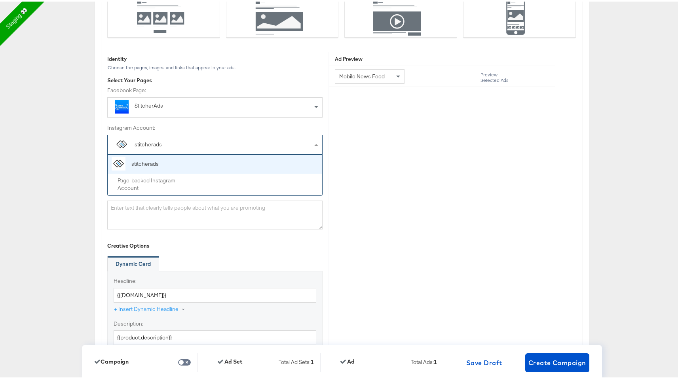
click at [161, 148] on span "stitcherads" at bounding box center [144, 141] width 65 height 13
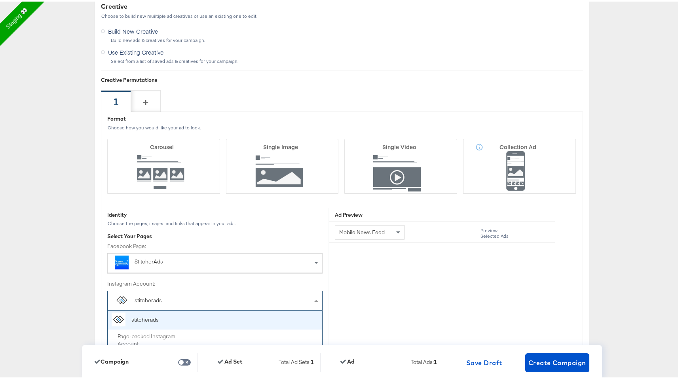
scroll to position [1802, 0]
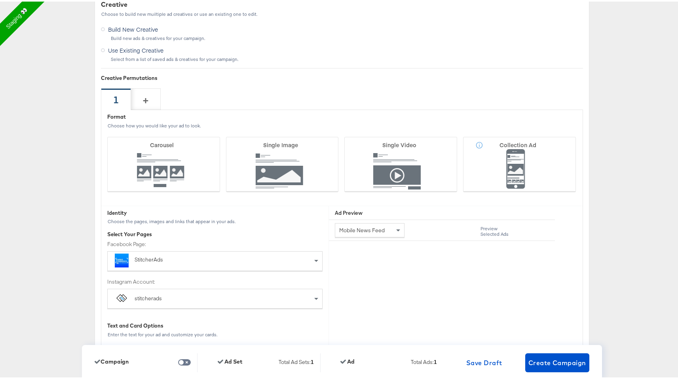
click at [158, 147] on span "Carousel" at bounding box center [162, 143] width 24 height 8
click at [0, 0] on input "Carousel" at bounding box center [0, 0] width 0 height 0
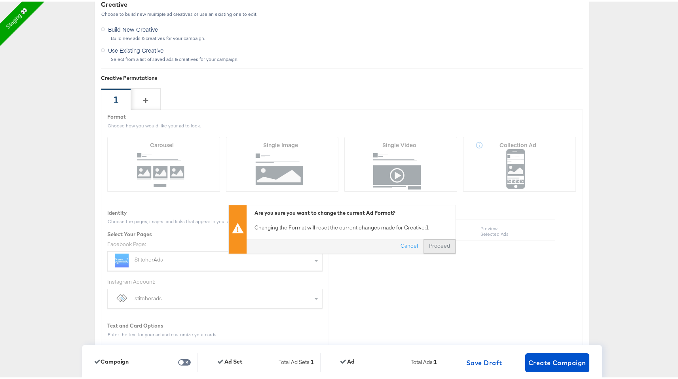
click at [431, 248] on button "Proceed" at bounding box center [440, 245] width 32 height 14
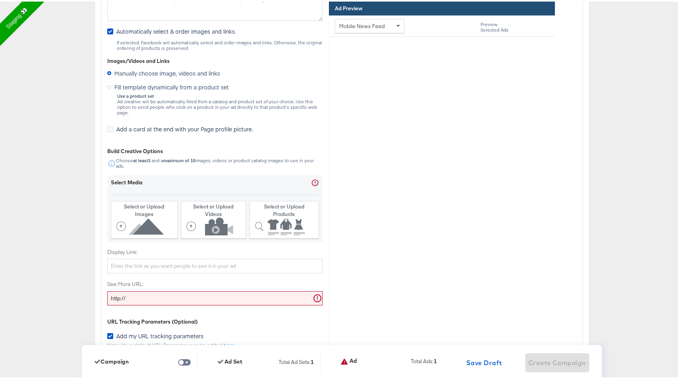
scroll to position [2161, 0]
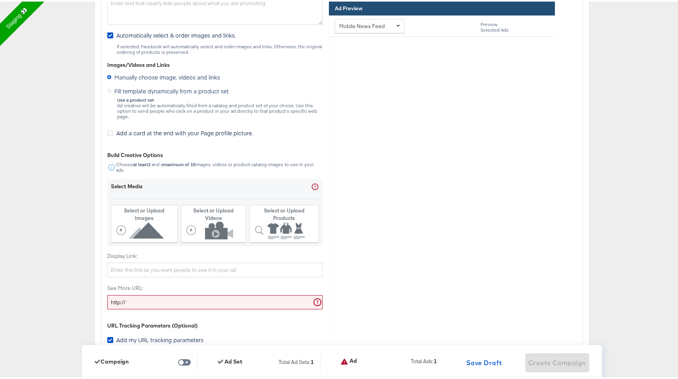
click at [184, 91] on span "Fill template dynamically from a product set" at bounding box center [171, 90] width 114 height 8
click at [0, 0] on input "Fill template dynamically from a product set" at bounding box center [0, 0] width 0 height 0
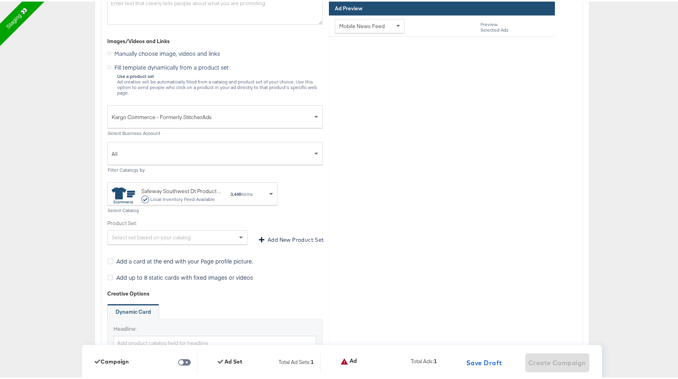
click at [230, 115] on span "Kargo Commerce - Formerly StitcherAds" at bounding box center [212, 115] width 201 height 13
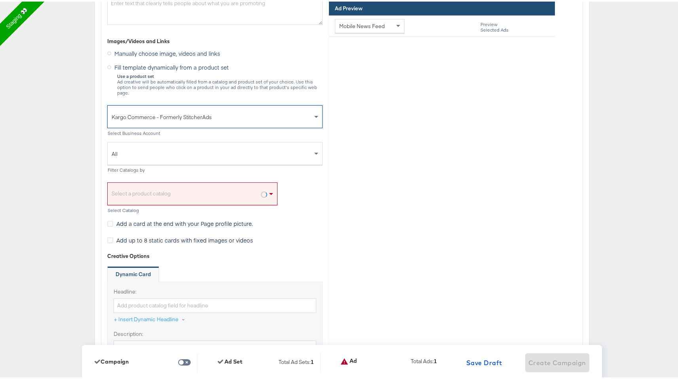
click at [221, 147] on span "All" at bounding box center [212, 152] width 201 height 13
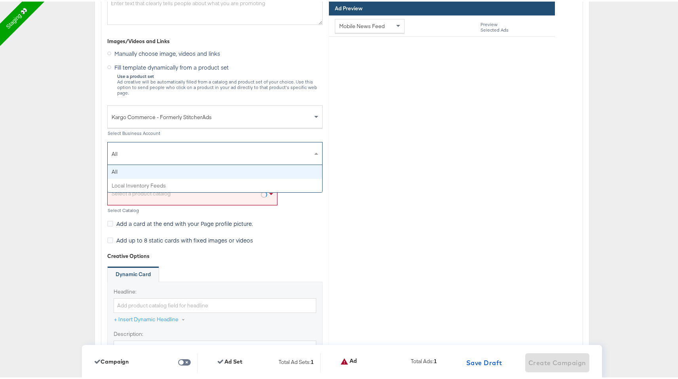
click at [237, 116] on span "Kargo Commerce - Formerly StitcherAds" at bounding box center [212, 115] width 201 height 13
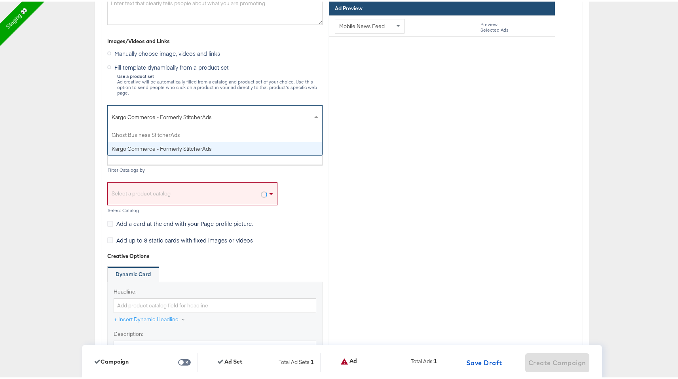
click at [234, 169] on div "All Filter Catalogs by Select a product catalog Select Catalog" at bounding box center [214, 176] width 215 height 71
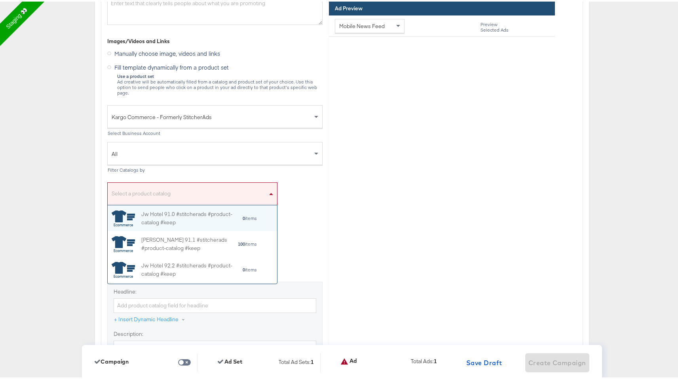
click at [214, 190] on div "Select a product catalog" at bounding box center [193, 194] width 170 height 18
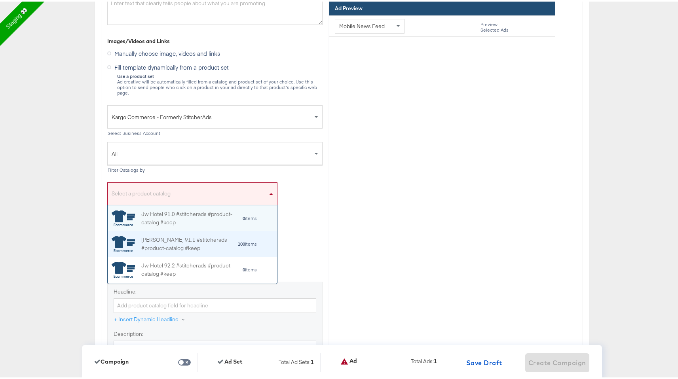
click at [193, 230] on div "Jw Shopp 91.1 #stitcherads #product-catalog #keep 100 items" at bounding box center [193, 243] width 170 height 26
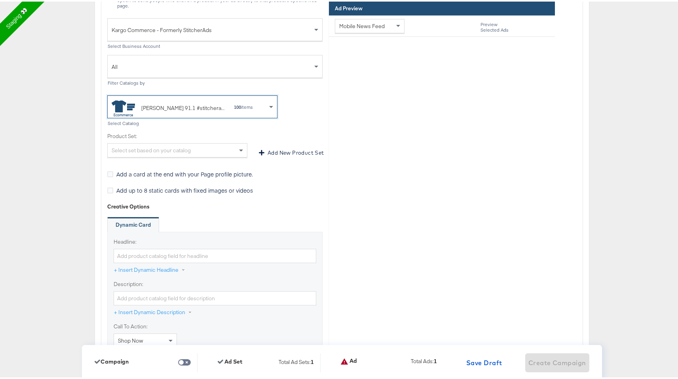
scroll to position [2253, 0]
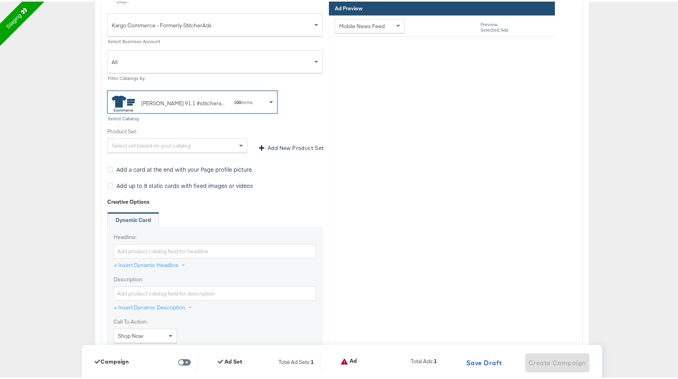
click at [227, 139] on div "Select set based on your catalog" at bounding box center [177, 143] width 139 height 13
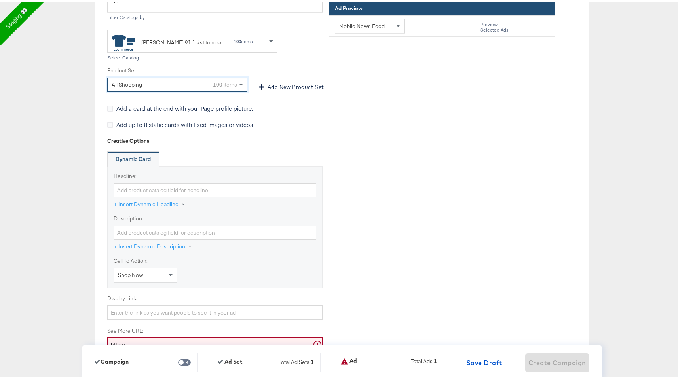
scroll to position [2328, 0]
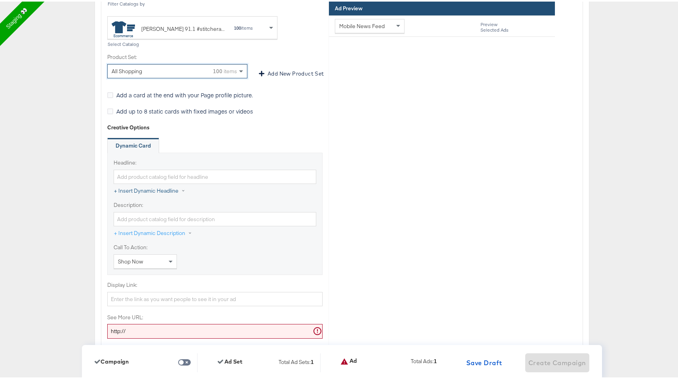
click at [168, 183] on button "+ Insert Dynamic Headline" at bounding box center [154, 190] width 80 height 14
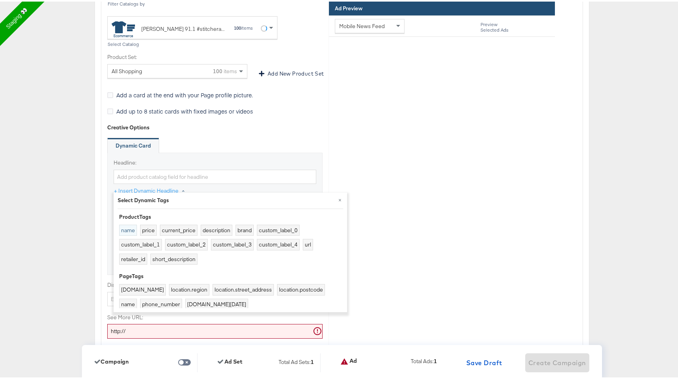
click at [124, 231] on button "name" at bounding box center [128, 228] width 18 height 11
type input "{{product.name}}"
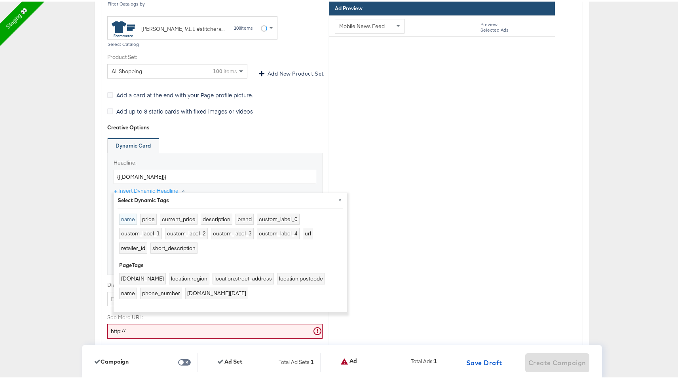
scroll to position [14, 0]
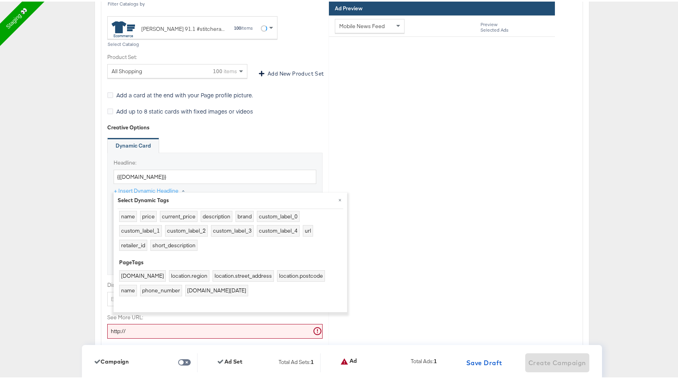
click at [213, 161] on div "Headline: {{product.name}}" at bounding box center [215, 170] width 203 height 25
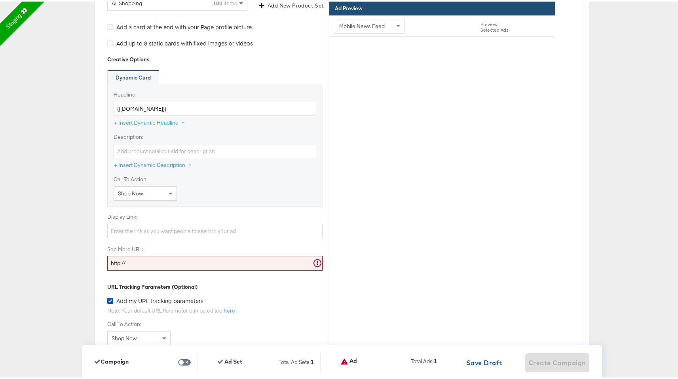
scroll to position [2401, 0]
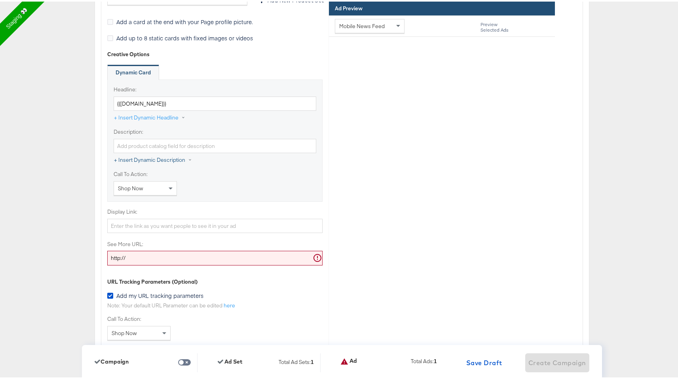
click at [151, 153] on button "+ Insert Dynamic Description" at bounding box center [157, 159] width 87 height 14
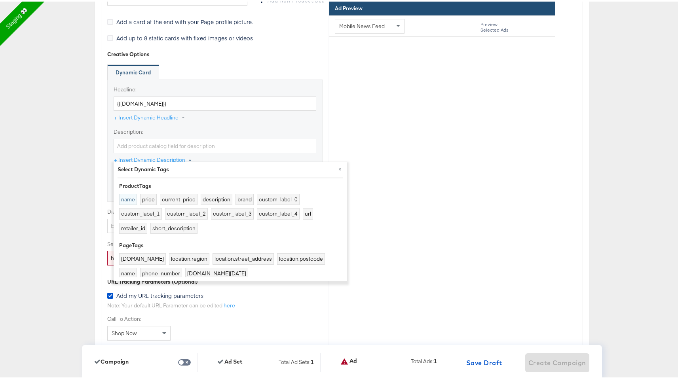
click at [127, 195] on button "name" at bounding box center [128, 197] width 18 height 11
type input "{{product.name}}"
click at [239, 144] on input "{{product.name}}" at bounding box center [215, 144] width 203 height 15
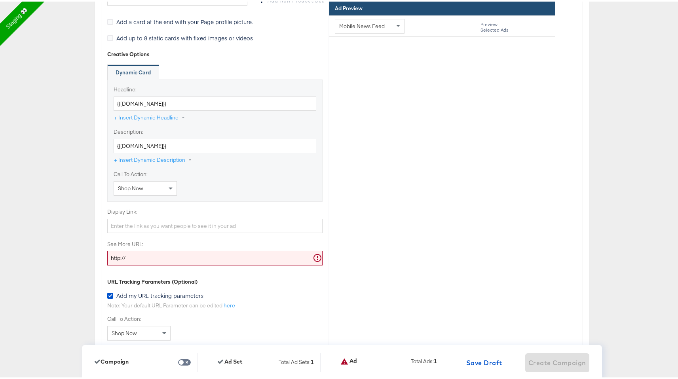
click at [132, 253] on input "http://" at bounding box center [214, 257] width 215 height 15
paste input "www.kargo.com"
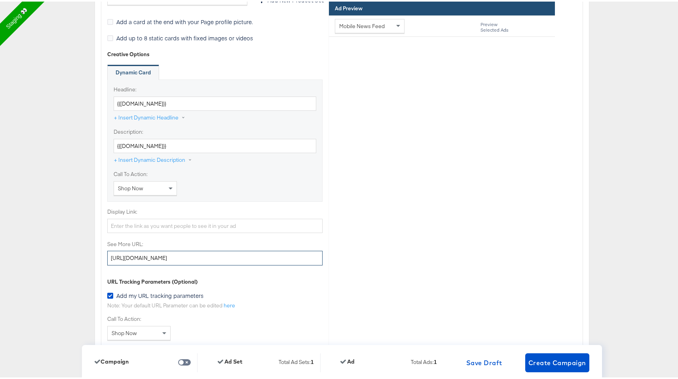
type input "http://www.kargo.com"
click at [130, 217] on input "Display Link:" at bounding box center [214, 224] width 215 height 15
paste input "http://www.kargo.com"
type input "http://www.kargo.com"
click at [168, 231] on div "Display Link: http://www.kargo.com" at bounding box center [214, 223] width 215 height 32
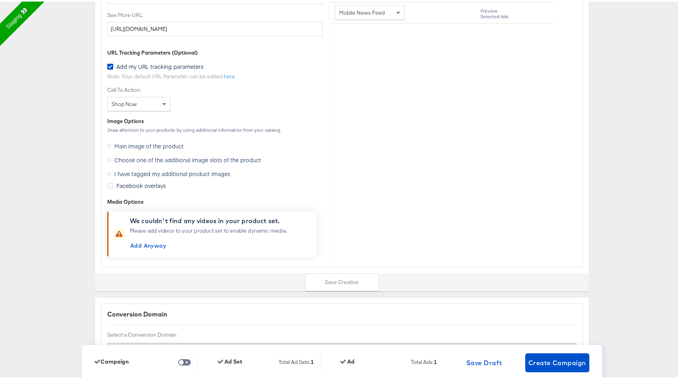
scroll to position [2634, 0]
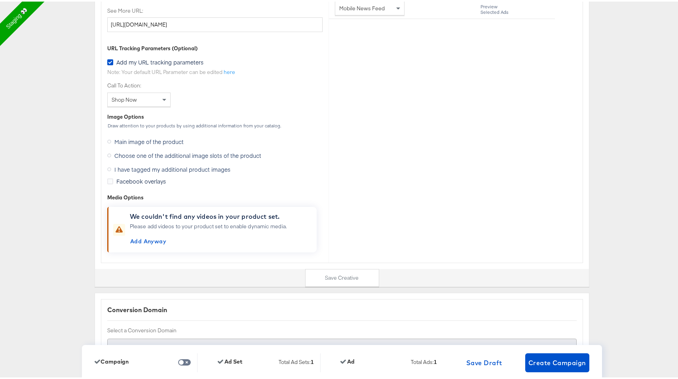
click at [156, 150] on span "Choose one of the additional image slots of the product" at bounding box center [187, 154] width 147 height 8
click at [0, 0] on input "Choose one of the additional image slots of the product" at bounding box center [0, 0] width 0 height 0
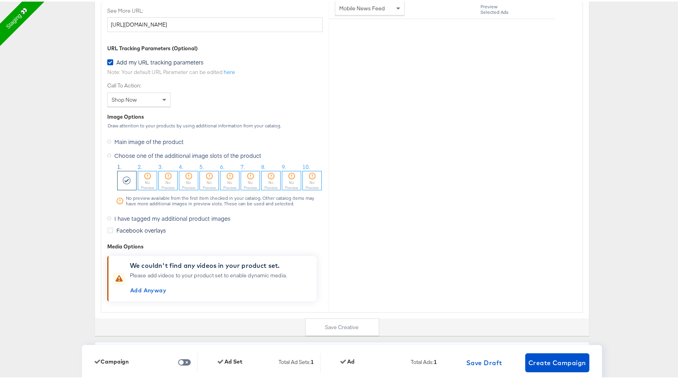
click at [107, 215] on icon at bounding box center [109, 217] width 4 height 4
click at [0, 0] on input "I have tagged my additional product images" at bounding box center [0, 0] width 0 height 0
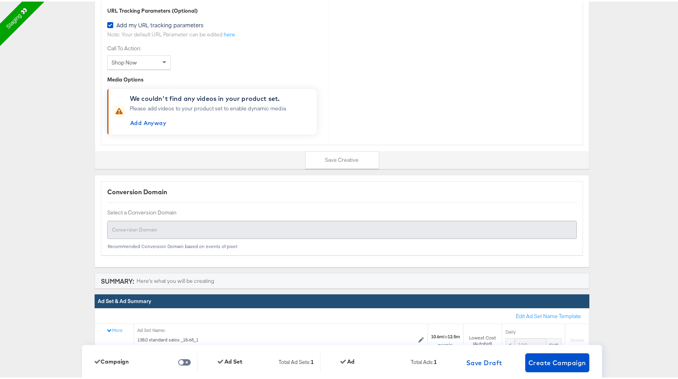
scroll to position [2358, 0]
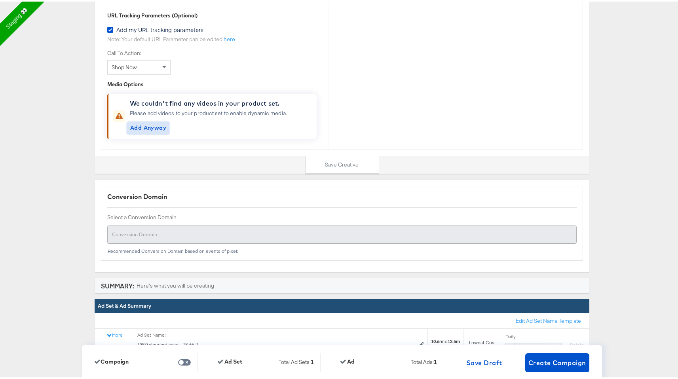
click at [154, 127] on span "Add Anyway" at bounding box center [148, 127] width 36 height 10
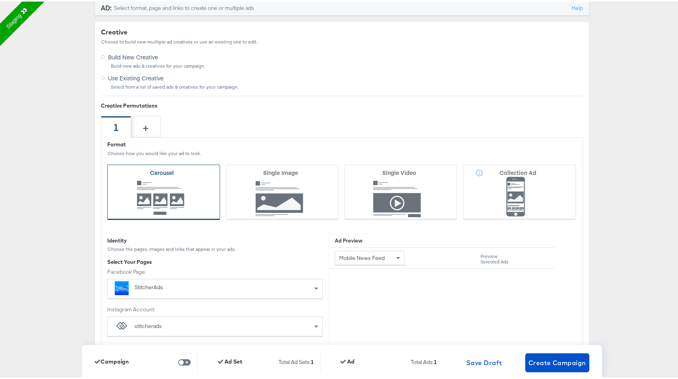
scroll to position [1745, 0]
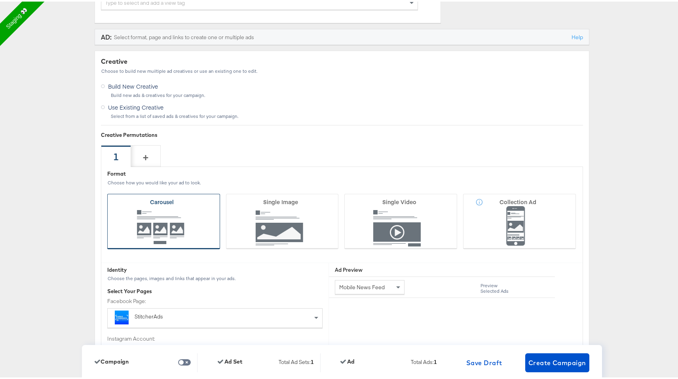
click at [183, 202] on icon at bounding box center [163, 219] width 113 height 55
click at [0, 0] on input "Carousel" at bounding box center [0, 0] width 0 height 0
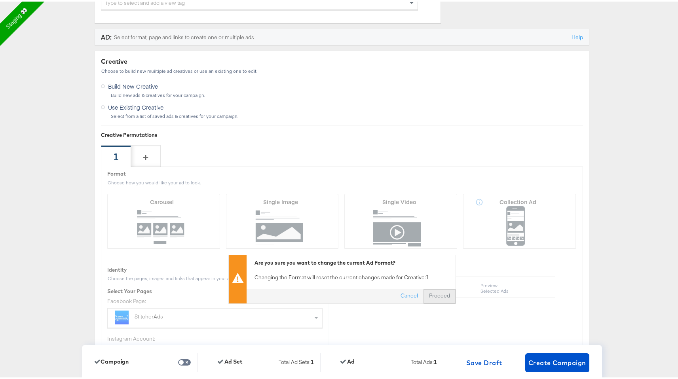
click at [435, 297] on button "Proceed" at bounding box center [440, 295] width 32 height 14
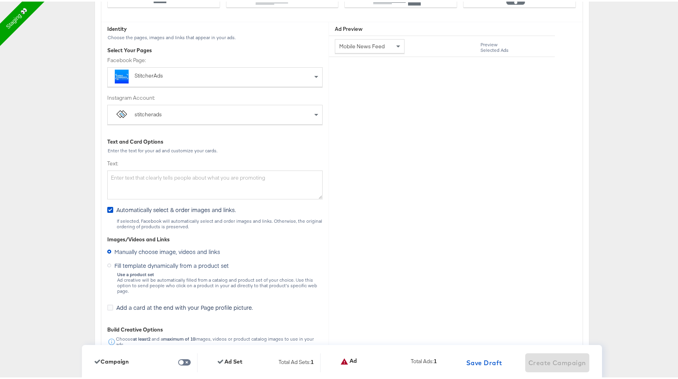
scroll to position [1996, 0]
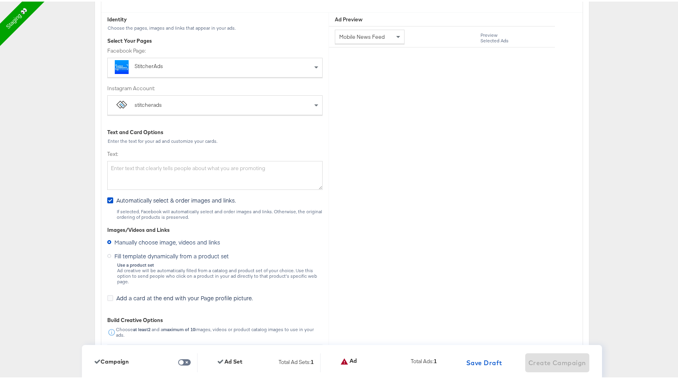
click at [129, 256] on span "Fill template dynamically from a product set" at bounding box center [171, 255] width 114 height 8
click at [0, 0] on input "Fill template dynamically from a product set" at bounding box center [0, 0] width 0 height 0
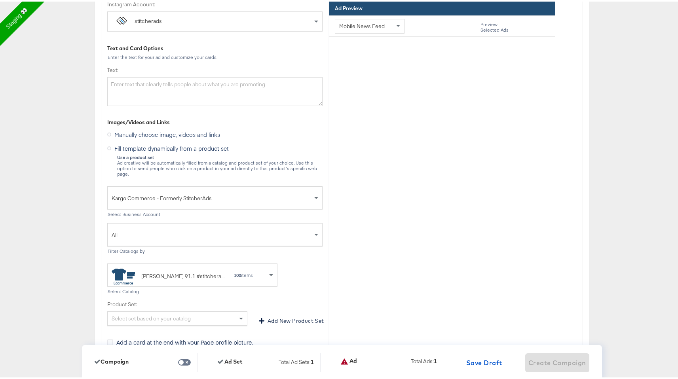
scroll to position [2090, 0]
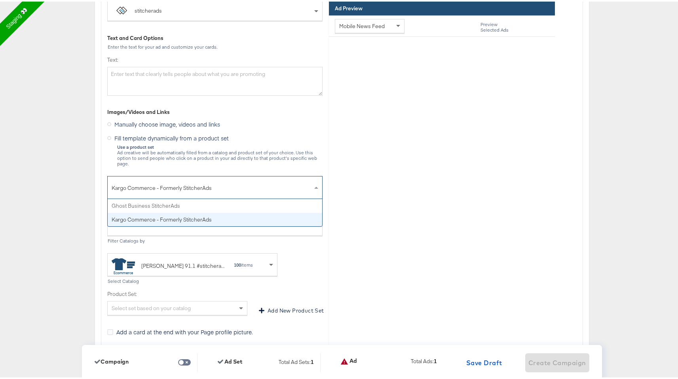
click at [191, 180] on span "Kargo Commerce - Formerly StitcherAds" at bounding box center [212, 186] width 201 height 13
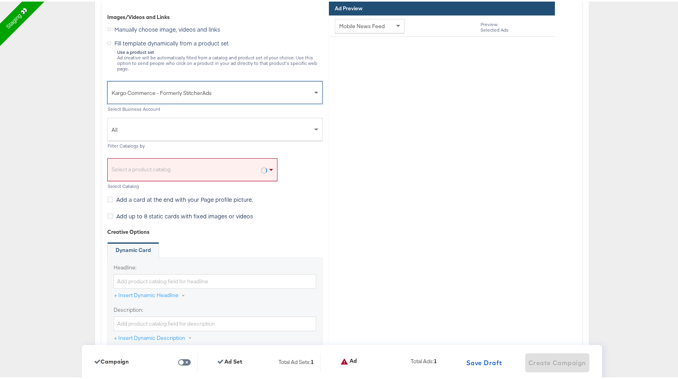
scroll to position [2186, 0]
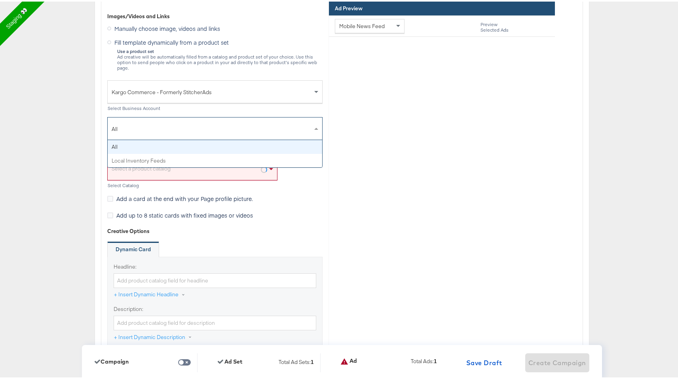
click at [225, 116] on div "All" at bounding box center [215, 127] width 215 height 23
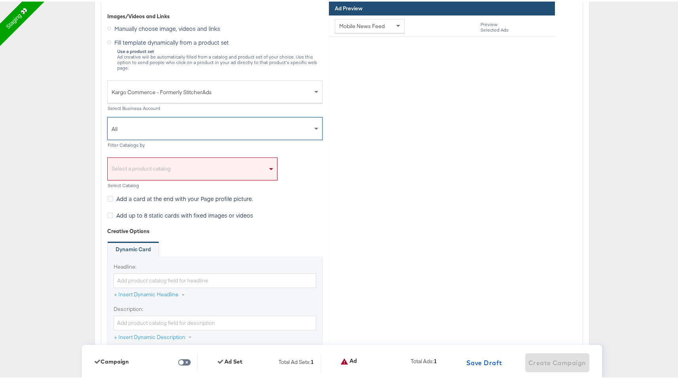
click at [183, 160] on div "Select a product catalog" at bounding box center [193, 169] width 170 height 18
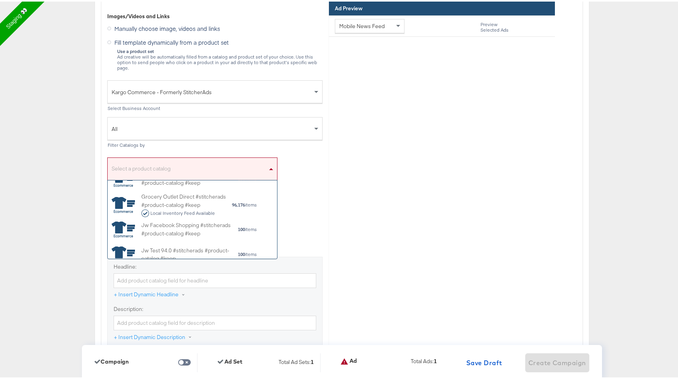
scroll to position [237, 0]
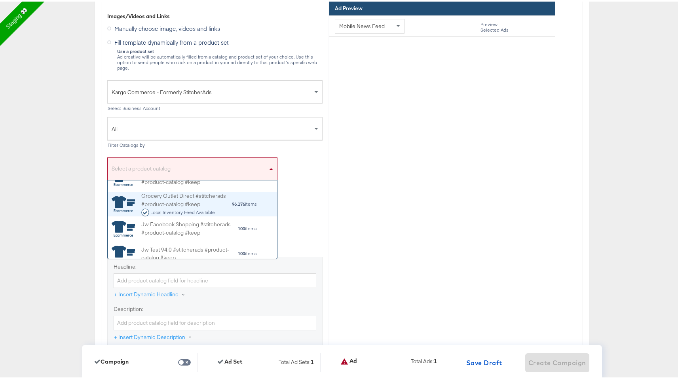
click at [181, 201] on div "Grocery Outlet Direct #stitcherads #product-catalog #keep Local Inventory Feed …" at bounding box center [186, 202] width 90 height 25
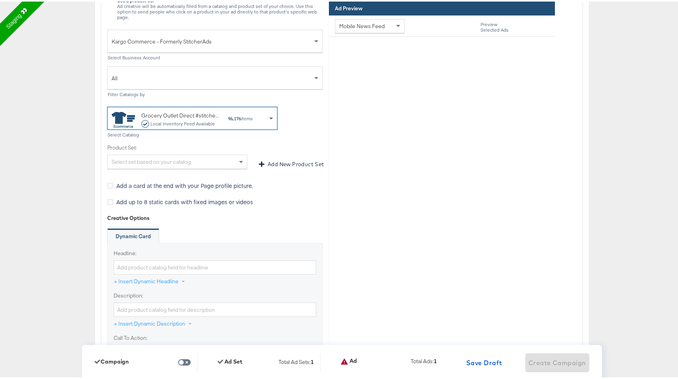
scroll to position [2255, 0]
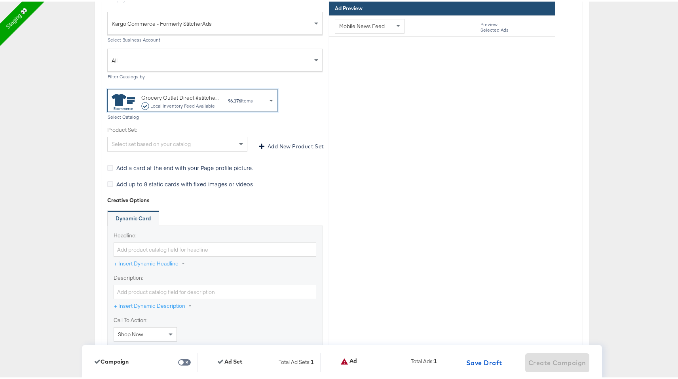
click at [218, 136] on div "Select set based on your catalog" at bounding box center [177, 142] width 139 height 13
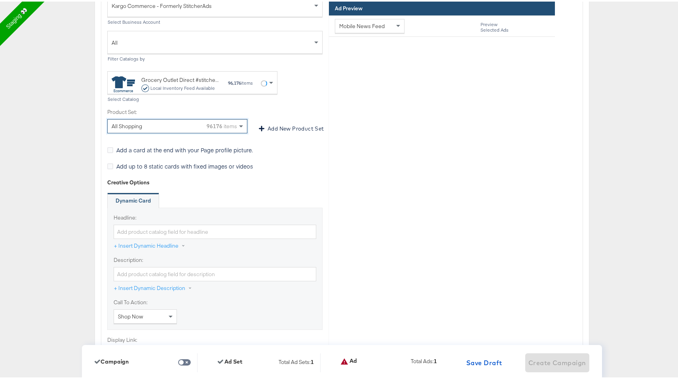
scroll to position [2278, 0]
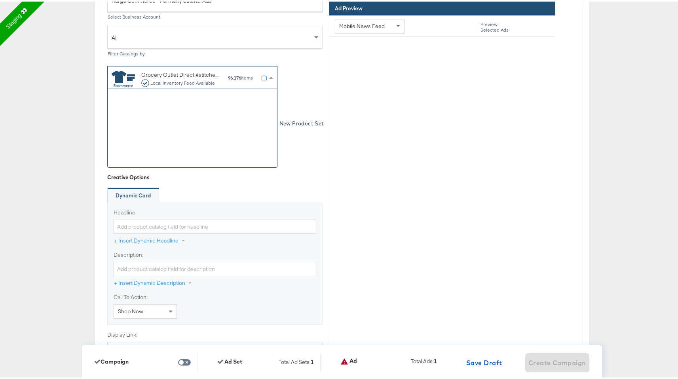
click at [253, 76] on div "Grocery Outlet Direct #stitcherads #product-catalog #keep Local Inventory Feed …" at bounding box center [190, 76] width 156 height 18
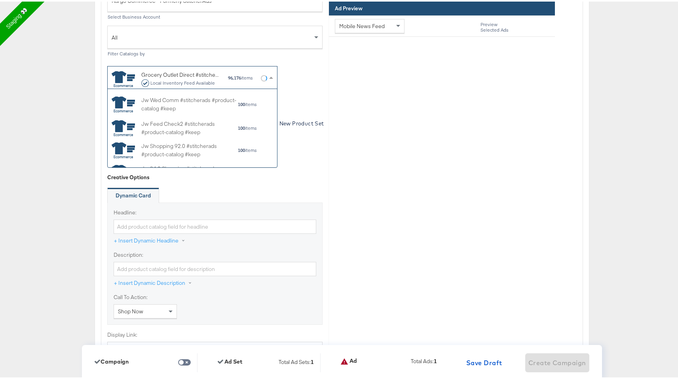
scroll to position [0, 0]
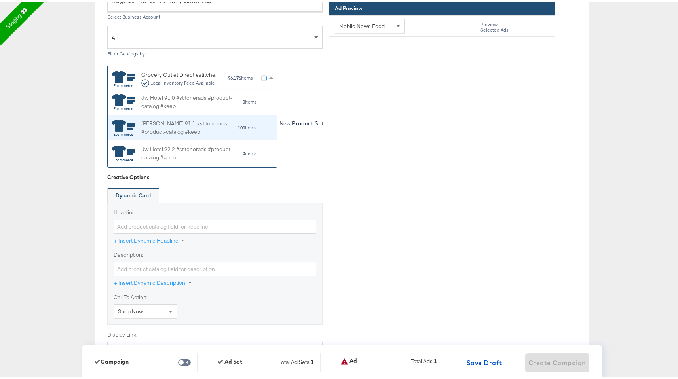
click at [219, 126] on div "Jw Shopp 91.1 #stitcherads #product-catalog #keep" at bounding box center [189, 126] width 96 height 17
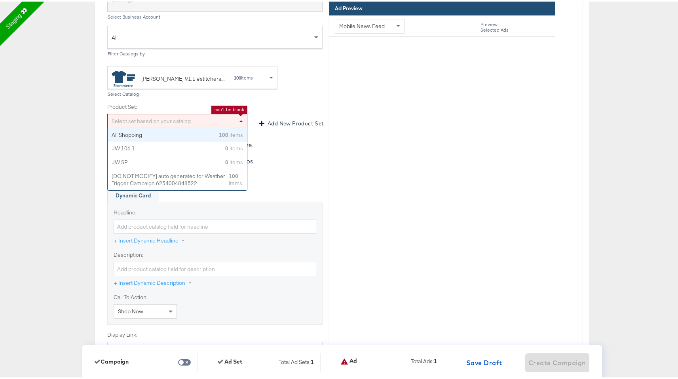
click at [218, 116] on div "Select set based on your catalog" at bounding box center [177, 119] width 139 height 13
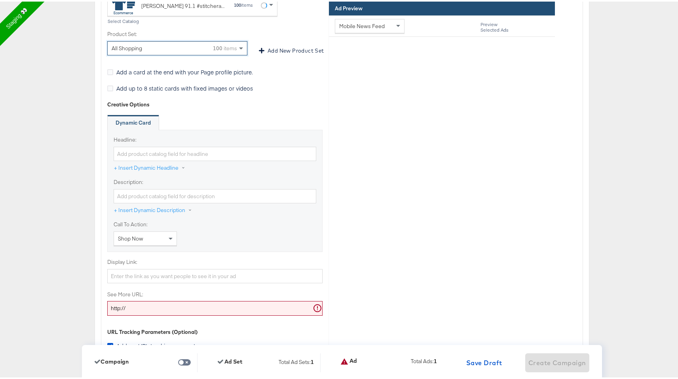
scroll to position [2375, 0]
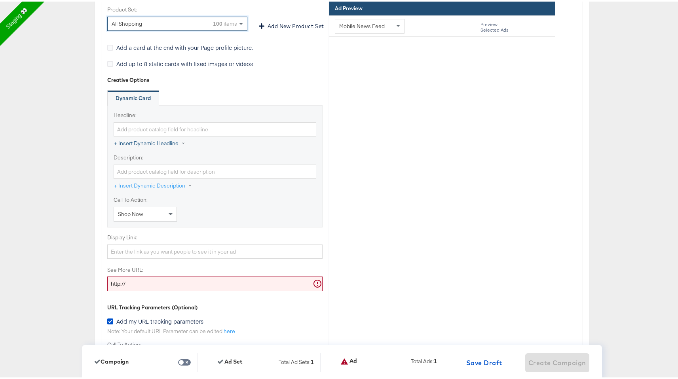
click at [179, 138] on button "+ Insert Dynamic Headline" at bounding box center [154, 142] width 80 height 14
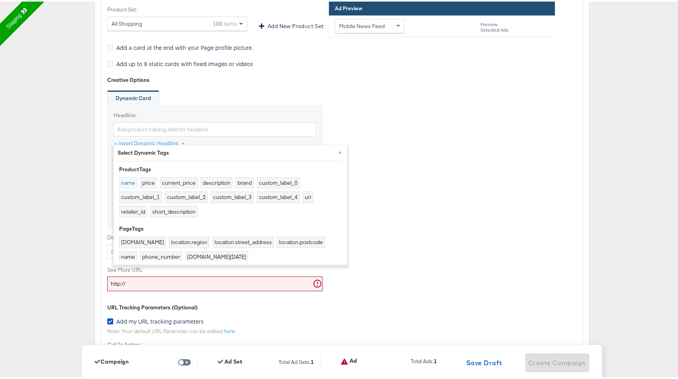
click at [128, 183] on button "name" at bounding box center [128, 180] width 18 height 11
type input "{{product.name}}"
click at [204, 89] on div "Dynamic Card" at bounding box center [214, 97] width 215 height 16
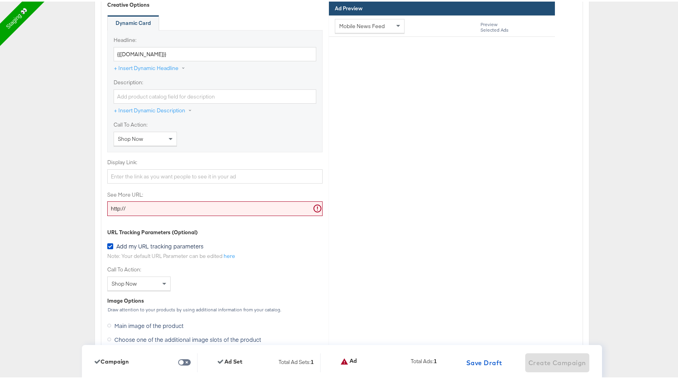
scroll to position [2509, 0]
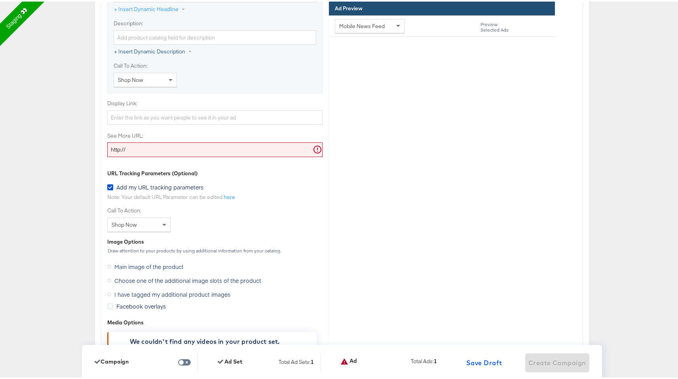
click at [180, 44] on button "+ Insert Dynamic Description" at bounding box center [157, 50] width 87 height 14
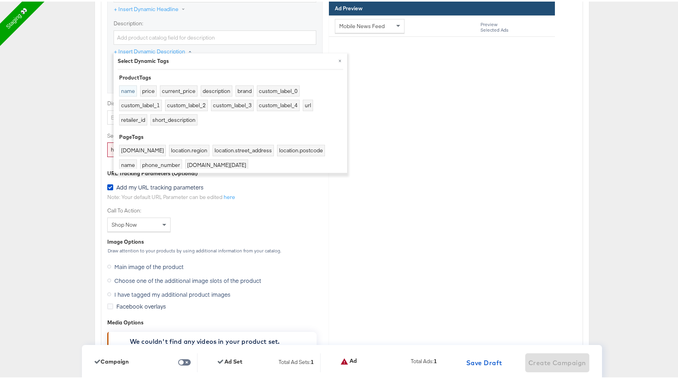
click at [131, 90] on button "name" at bounding box center [128, 89] width 18 height 11
type input "{{product.name}}"
click at [288, 46] on div "Description: {{product.name}} + Insert Dynamic Description × Select Dynamic Tag…" at bounding box center [215, 39] width 203 height 42
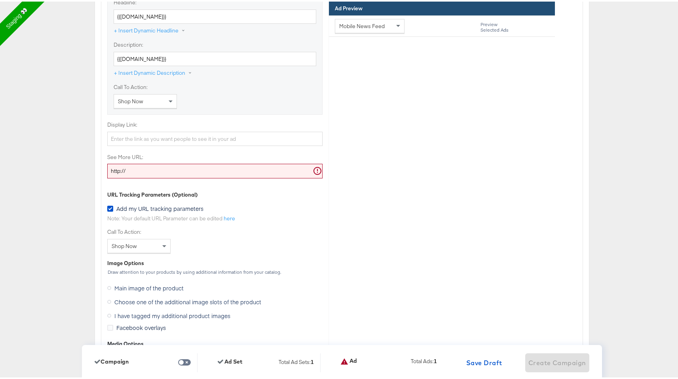
scroll to position [2471, 0]
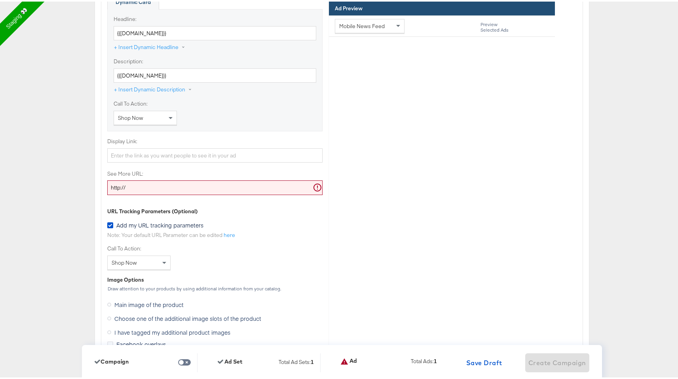
click at [157, 141] on div "Display Link:" at bounding box center [214, 148] width 215 height 25
click at [152, 148] on input "Display Link:" at bounding box center [214, 154] width 215 height 15
paste input "http://www.kargo.com"
type input "http://www.kargo.com"
click at [139, 179] on input "http://" at bounding box center [214, 186] width 215 height 15
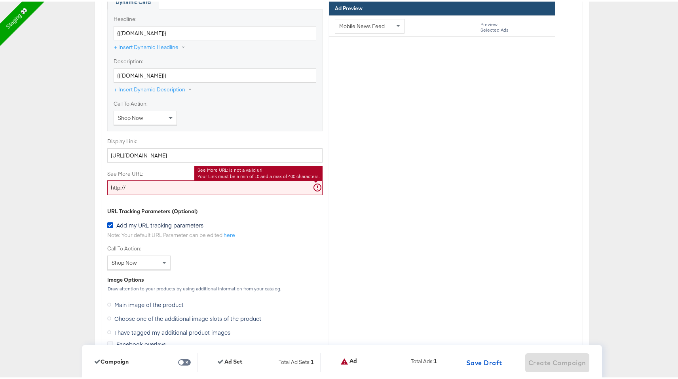
click at [139, 179] on input "http://" at bounding box center [214, 186] width 215 height 15
paste input "www.kargo.com"
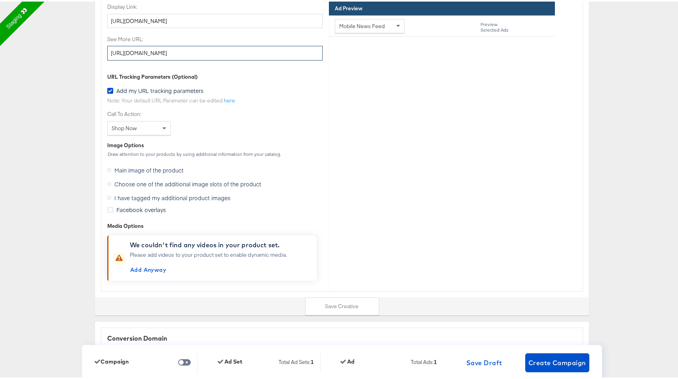
scroll to position [2610, 0]
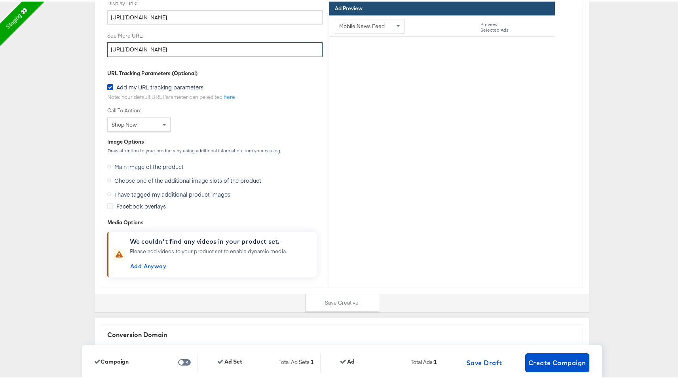
type input "http://www.kargo.com"
click at [141, 175] on span "Choose one of the additional image slots of the product" at bounding box center [187, 179] width 147 height 8
click at [0, 0] on input "Choose one of the additional image slots of the product" at bounding box center [0, 0] width 0 height 0
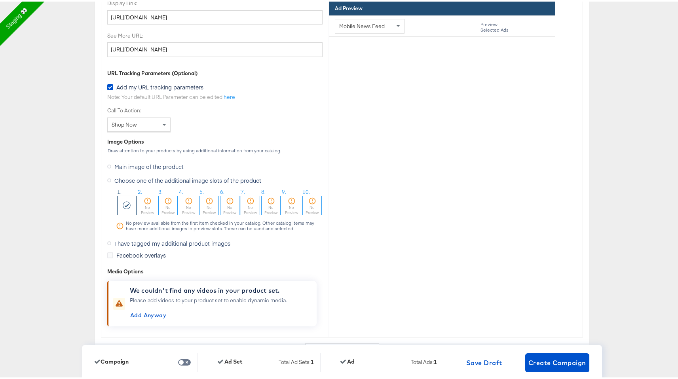
click at [124, 195] on div at bounding box center [127, 204] width 19 height 19
click at [150, 198] on div at bounding box center [147, 200] width 19 height 8
click at [129, 204] on div "No Preview" at bounding box center [127, 209] width 19 height 10
click at [107, 251] on icon at bounding box center [110, 254] width 6 height 6
click at [0, 0] on input "Facebook overlays" at bounding box center [0, 0] width 0 height 0
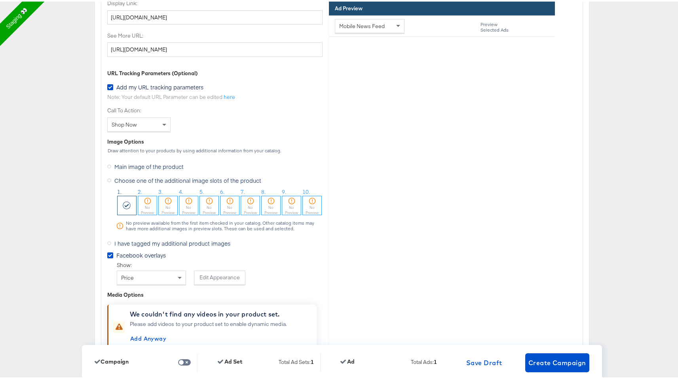
click at [107, 250] on label "Facebook overlays" at bounding box center [138, 254] width 62 height 8
click at [0, 0] on input "Facebook overlays" at bounding box center [0, 0] width 0 height 0
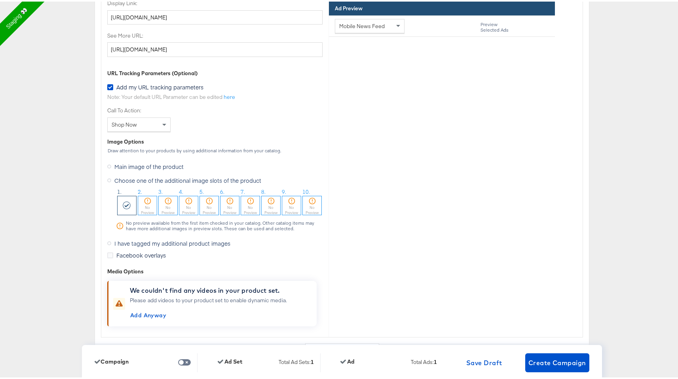
click at [123, 161] on span "Main image of the product" at bounding box center [148, 165] width 69 height 8
click at [0, 0] on input "Main image of the product" at bounding box center [0, 0] width 0 height 0
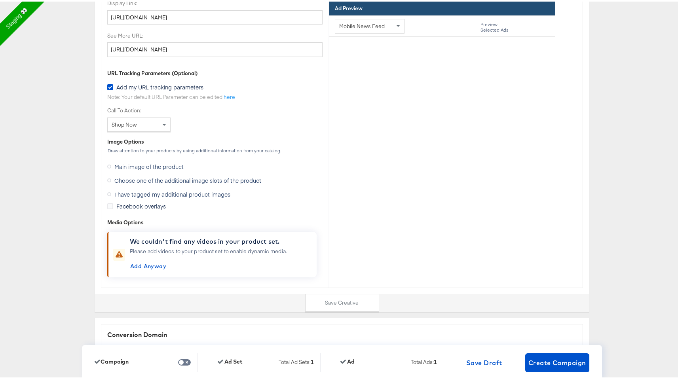
click at [220, 189] on span "I have tagged my additional product images" at bounding box center [172, 193] width 116 height 8
click at [0, 0] on input "I have tagged my additional product images" at bounding box center [0, 0] width 0 height 0
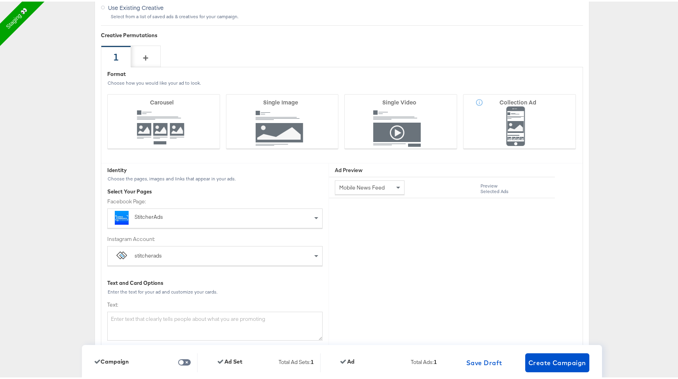
scroll to position [1846, 0]
click at [150, 144] on icon at bounding box center [163, 119] width 113 height 55
click at [0, 0] on input "Carousel" at bounding box center [0, 0] width 0 height 0
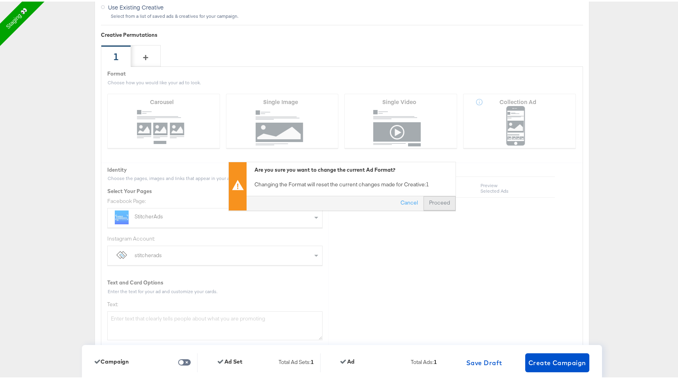
click at [441, 204] on button "Proceed" at bounding box center [440, 201] width 32 height 14
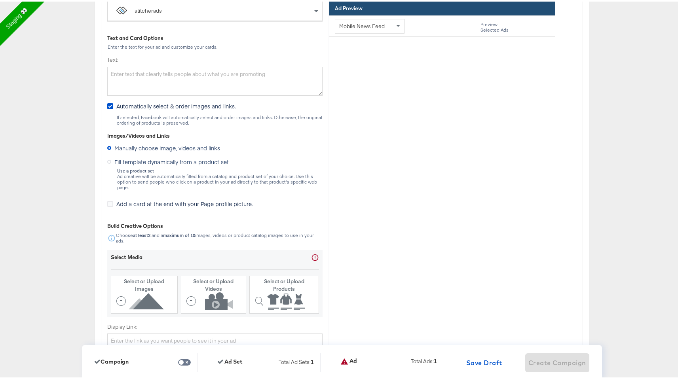
scroll to position [2113, 0]
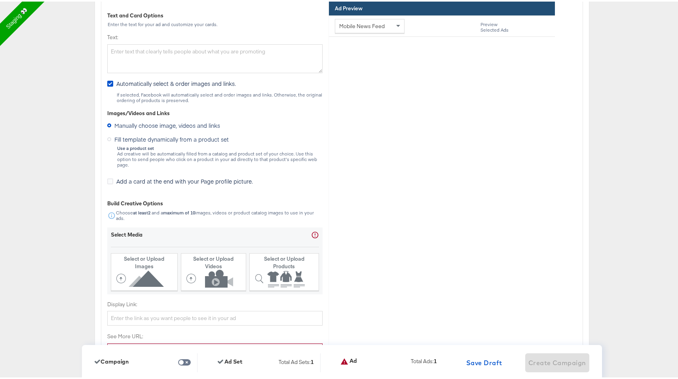
click at [209, 139] on span "Fill template dynamically from a product set" at bounding box center [171, 138] width 114 height 8
click at [0, 0] on input "Fill template dynamically from a product set" at bounding box center [0, 0] width 0 height 0
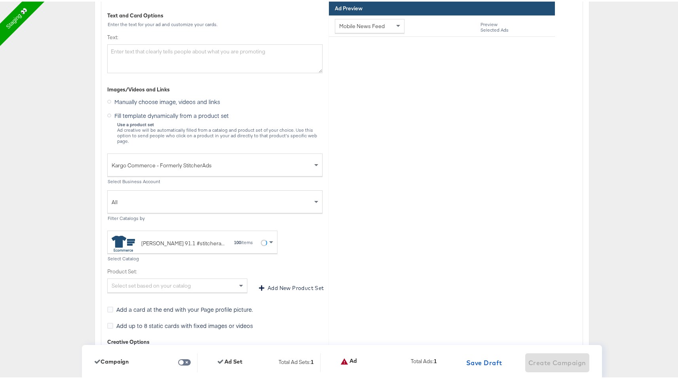
click at [208, 198] on span "All" at bounding box center [212, 200] width 201 height 13
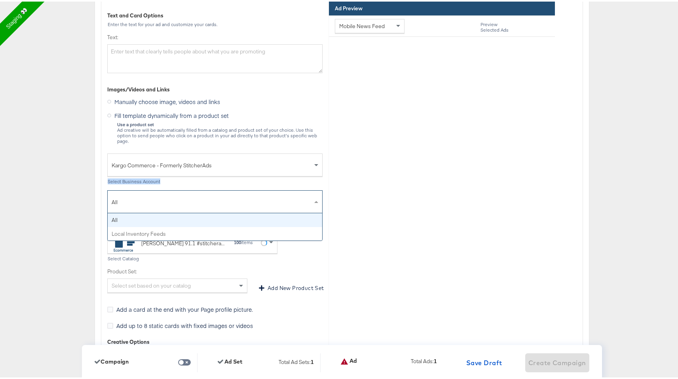
click at [217, 177] on div "Select Business Account" at bounding box center [214, 180] width 215 height 6
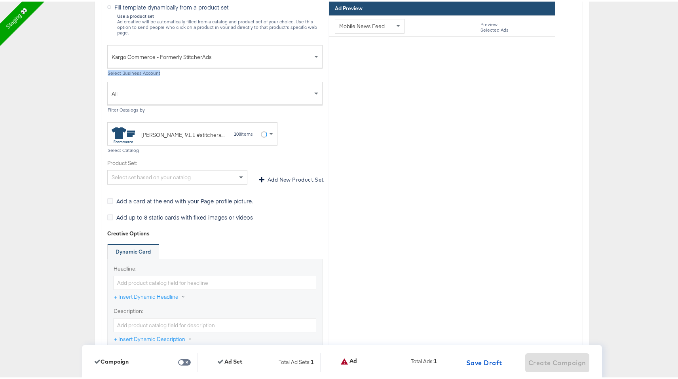
scroll to position [2234, 0]
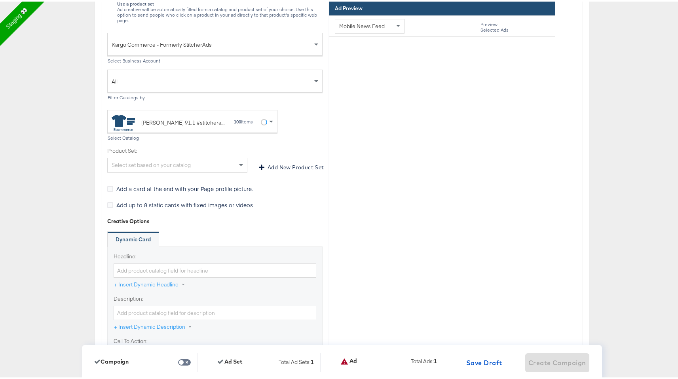
click at [256, 113] on div "Jw Shopp 91.1 #stitcherads #product-catalog #keep 100 items" at bounding box center [190, 121] width 156 height 18
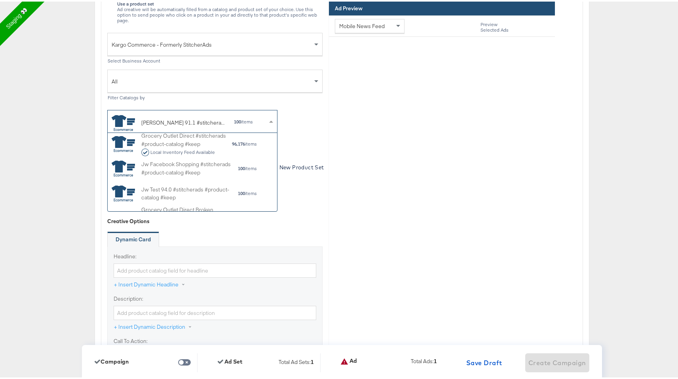
scroll to position [255, 0]
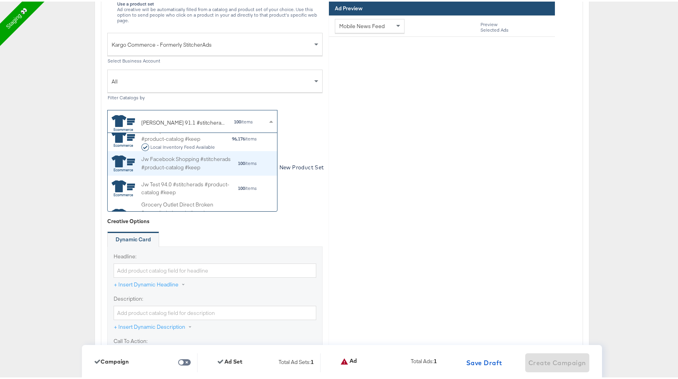
click at [223, 154] on div "Jw Facebook Shopping #stitcherads #product-catalog #keep" at bounding box center [189, 162] width 96 height 17
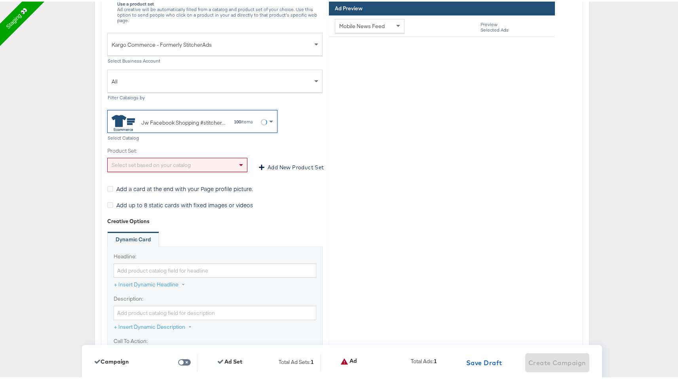
click at [227, 161] on div "Select set based on your catalog" at bounding box center [177, 163] width 139 height 13
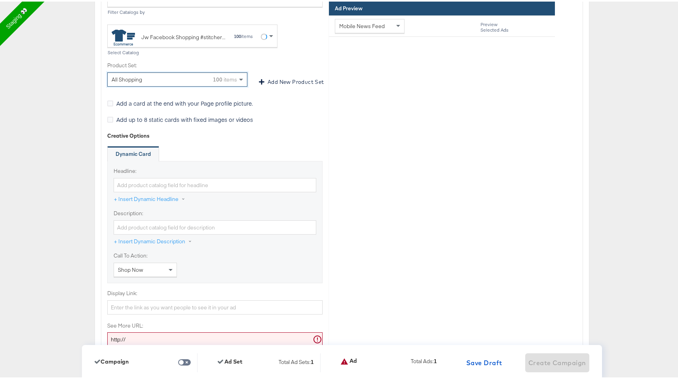
scroll to position [2323, 0]
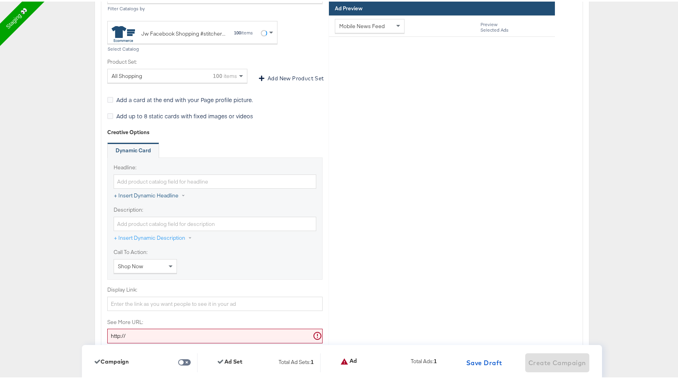
click at [170, 188] on button "+ Insert Dynamic Headline" at bounding box center [154, 194] width 80 height 14
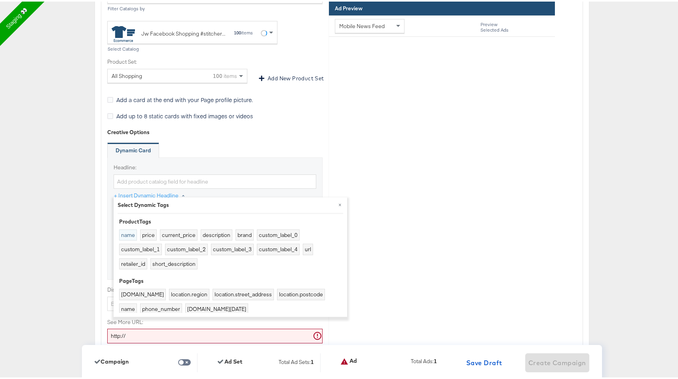
click at [126, 234] on button "name" at bounding box center [128, 233] width 18 height 11
type input "{{product.name}}"
click at [192, 156] on div "Headline: {{product.name}} + Insert Dynamic Headline × Select Dynamic Tags Prod…" at bounding box center [214, 217] width 215 height 122
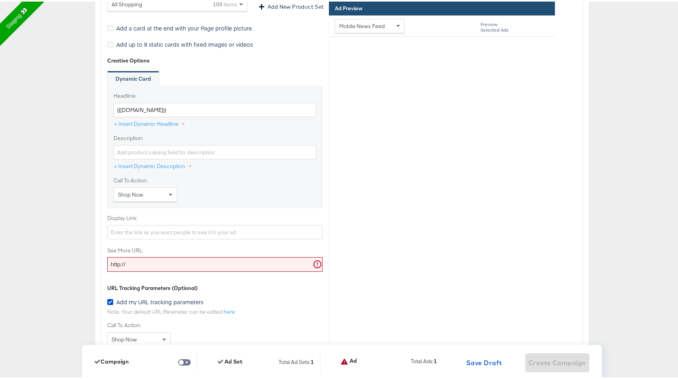
scroll to position [2396, 0]
click at [166, 160] on button "+ Insert Dynamic Description" at bounding box center [157, 164] width 87 height 14
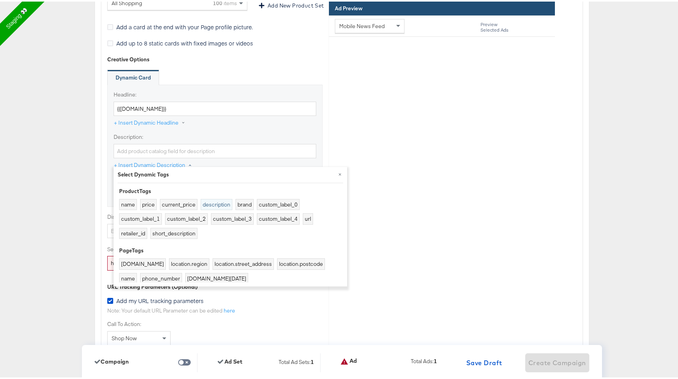
click at [222, 203] on button "description" at bounding box center [217, 202] width 32 height 11
type input "{{product.description}}"
click at [265, 148] on input "{{product.description}}" at bounding box center [215, 150] width 203 height 15
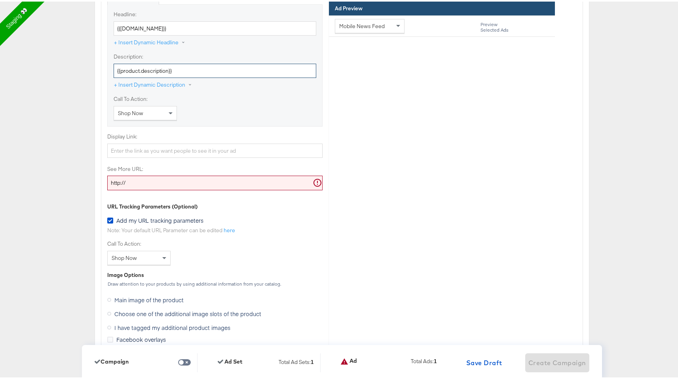
scroll to position [2481, 0]
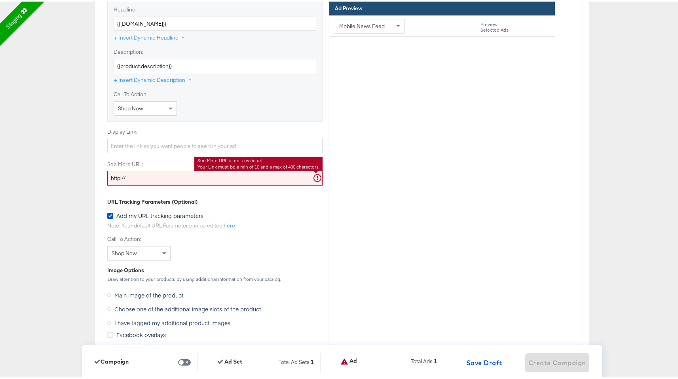
click at [185, 170] on input "http://" at bounding box center [214, 177] width 215 height 15
paste input "www.kargo.com"
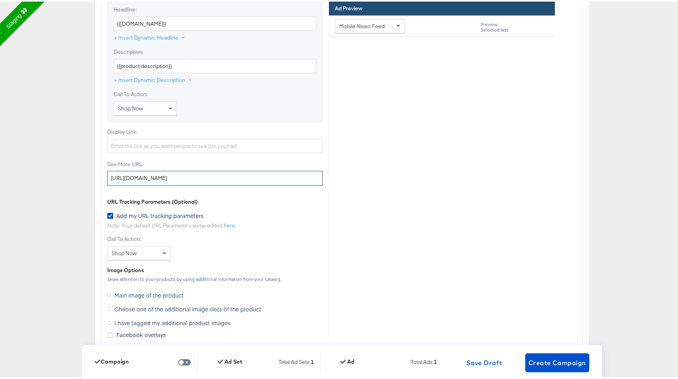
type input "http://www.kargo.com"
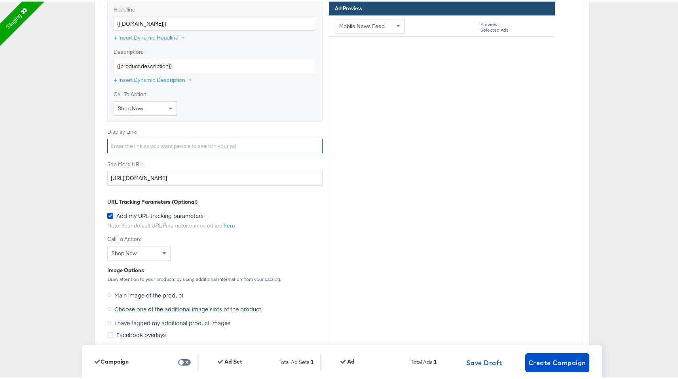
click at [175, 137] on input "Display Link:" at bounding box center [214, 144] width 215 height 15
paste input "http://www.kargo.com"
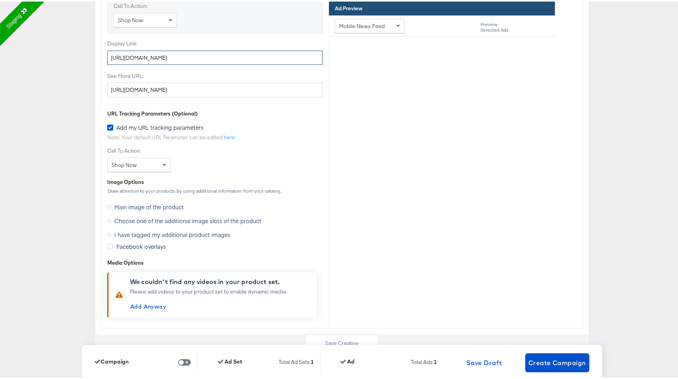
scroll to position [2568, 0]
type input "http://www.kargo.com"
click at [157, 216] on span "Choose one of the additional image slots of the product" at bounding box center [187, 220] width 147 height 8
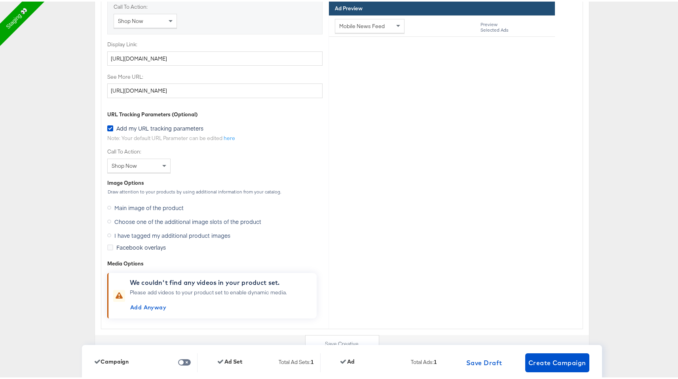
click at [0, 0] on input "Choose one of the additional image slots of the product" at bounding box center [0, 0] width 0 height 0
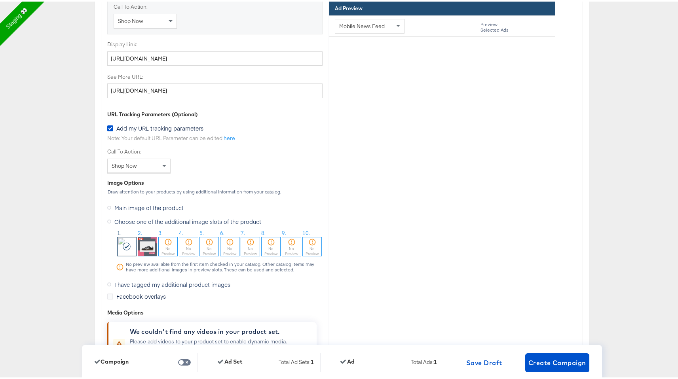
click at [149, 239] on img at bounding box center [147, 245] width 19 height 19
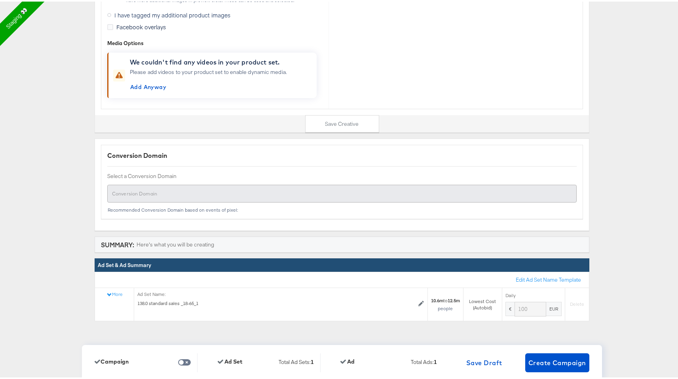
scroll to position [2879, 0]
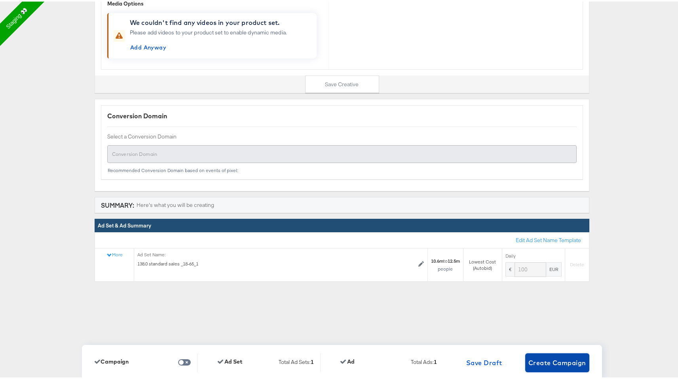
click at [545, 361] on span "Create Campaign" at bounding box center [558, 361] width 58 height 11
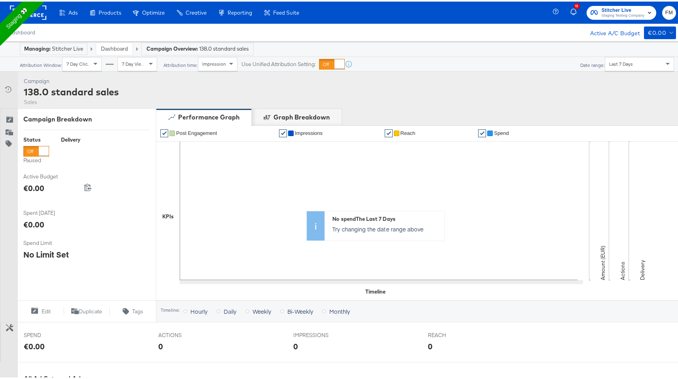
scroll to position [225, 0]
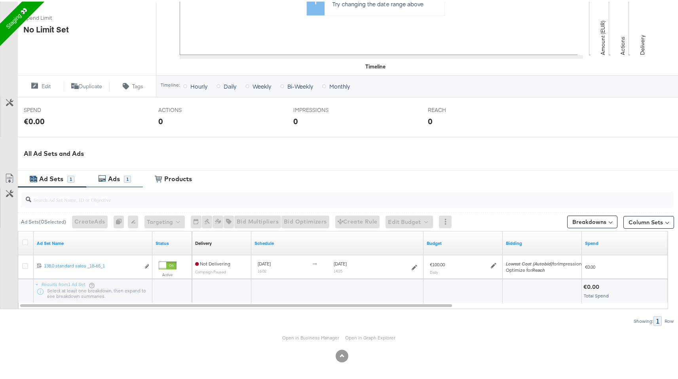
click at [128, 179] on div "1" at bounding box center [127, 177] width 7 height 7
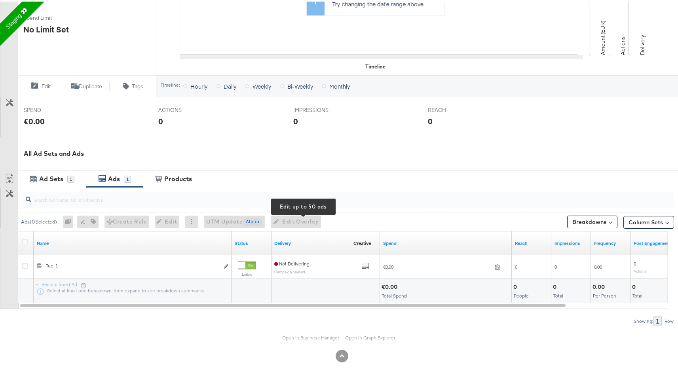
click at [301, 223] on div "Edit Overlay Edit up to 50 ads" at bounding box center [296, 220] width 50 height 13
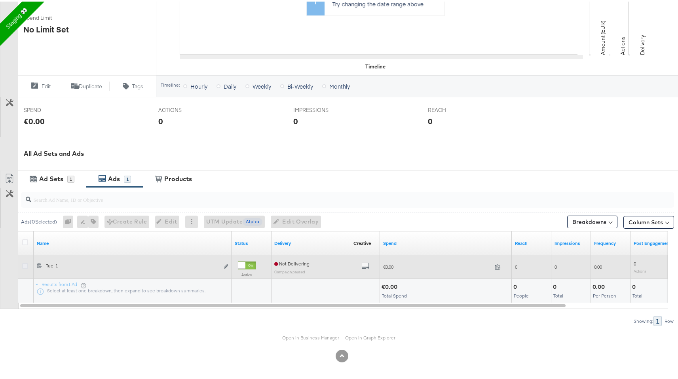
click at [25, 265] on icon at bounding box center [25, 265] width 6 height 6
click at [0, 0] on input "checkbox" at bounding box center [0, 0] width 0 height 0
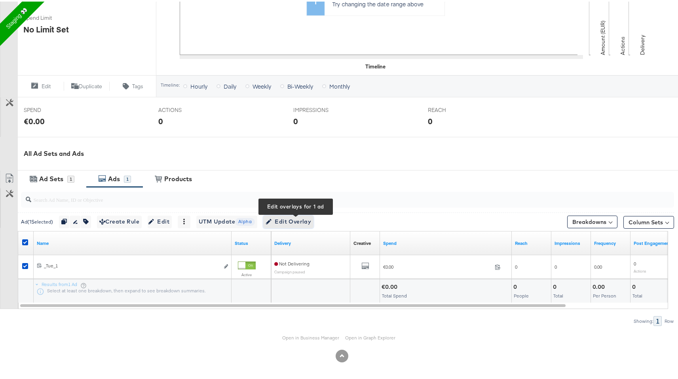
click at [288, 216] on span "Edit Overlay Edit overlays for 1 ad" at bounding box center [289, 220] width 46 height 10
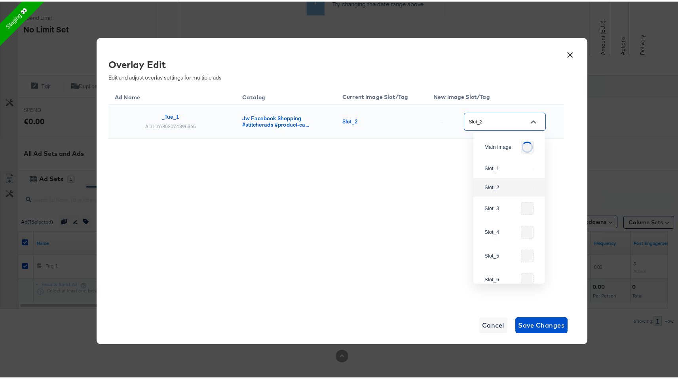
click at [510, 119] on input "Slot_2" at bounding box center [499, 120] width 63 height 9
click at [507, 166] on div "Slot_1" at bounding box center [507, 162] width 45 height 8
type input "Slot_1"
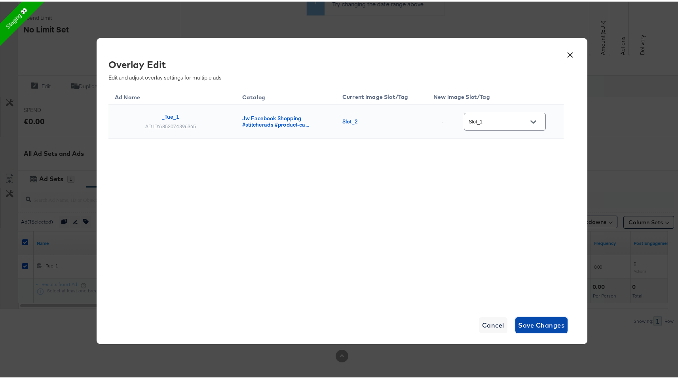
click at [538, 326] on span "Save Changes" at bounding box center [542, 323] width 46 height 11
click at [152, 67] on div "Overlay Edit" at bounding box center [334, 62] width 450 height 13
copy div "Overlay Edit"
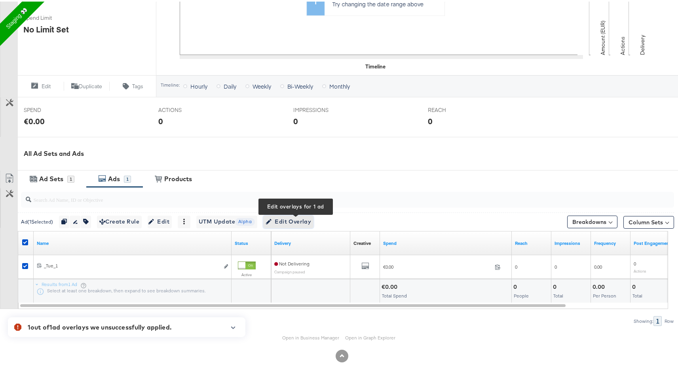
click at [286, 218] on span "Edit Overlay Edit overlays for 1 ad" at bounding box center [289, 220] width 46 height 10
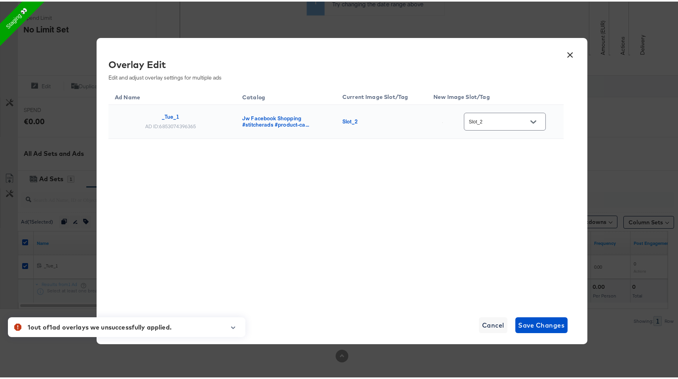
click at [543, 118] on div "Slot_2" at bounding box center [505, 120] width 82 height 18
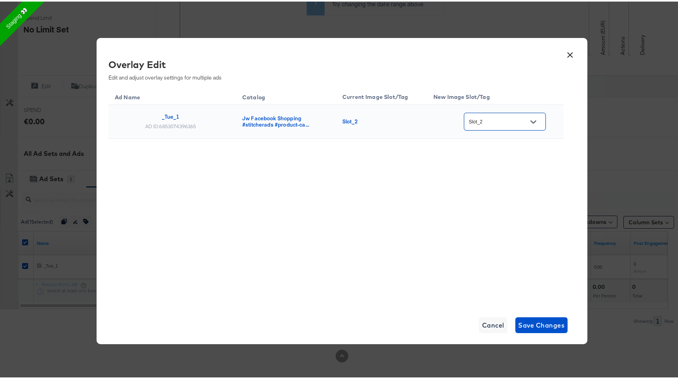
click at [535, 119] on icon "Open" at bounding box center [534, 121] width 6 height 6
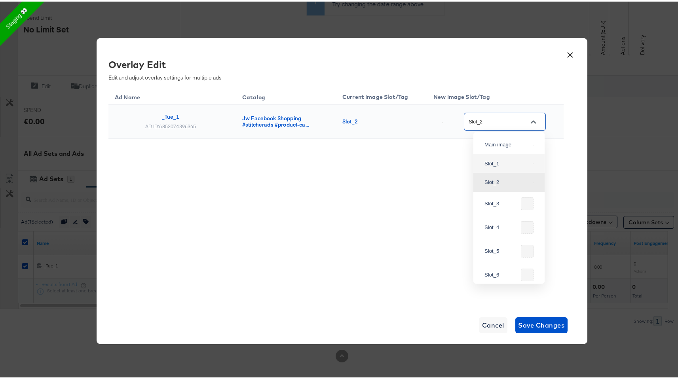
click at [505, 161] on div "Slot_1" at bounding box center [509, 162] width 59 height 14
type input "Slot_1"
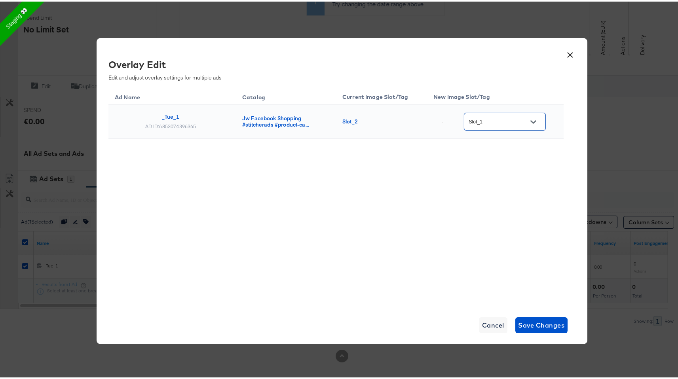
click at [567, 47] on button "×" at bounding box center [571, 51] width 14 height 14
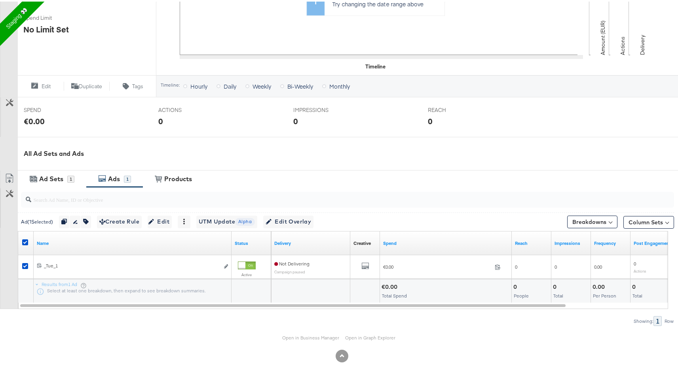
click at [117, 171] on div "Ads 1" at bounding box center [114, 177] width 57 height 17
click at [42, 174] on div "Ad Sets" at bounding box center [51, 177] width 24 height 9
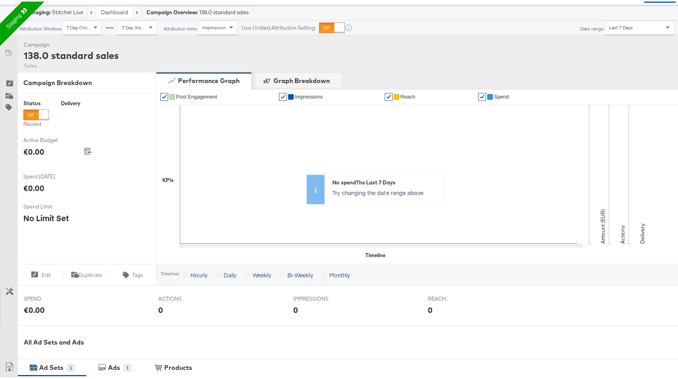
scroll to position [0, 0]
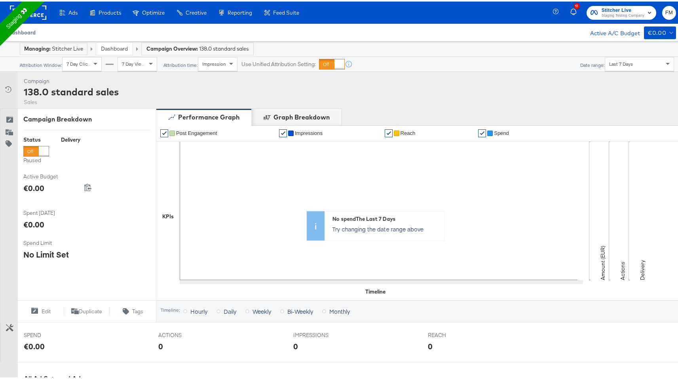
click at [30, 31] on span "Dashboard" at bounding box center [22, 31] width 28 height 6
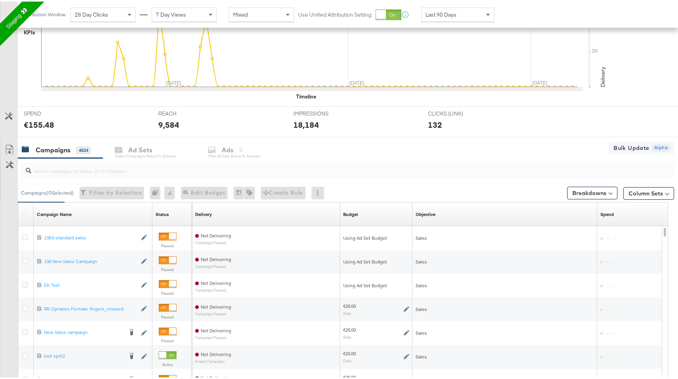
scroll to position [225, 0]
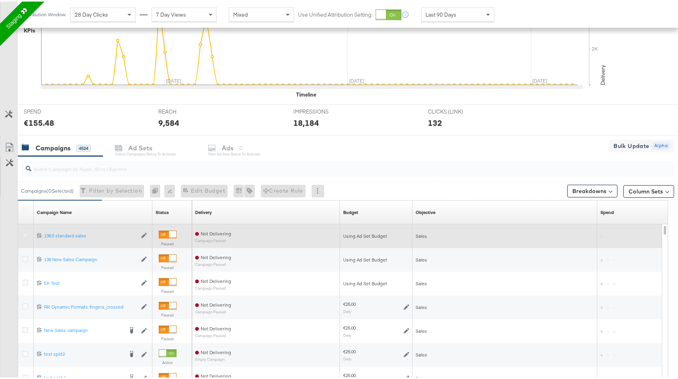
click at [27, 231] on icon at bounding box center [25, 234] width 6 height 6
click at [0, 0] on input "checkbox" at bounding box center [0, 0] width 0 height 0
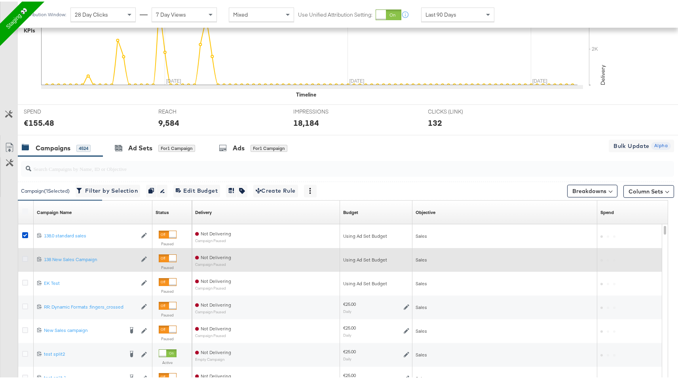
click at [27, 255] on icon at bounding box center [25, 258] width 6 height 6
click at [0, 0] on input "checkbox" at bounding box center [0, 0] width 0 height 0
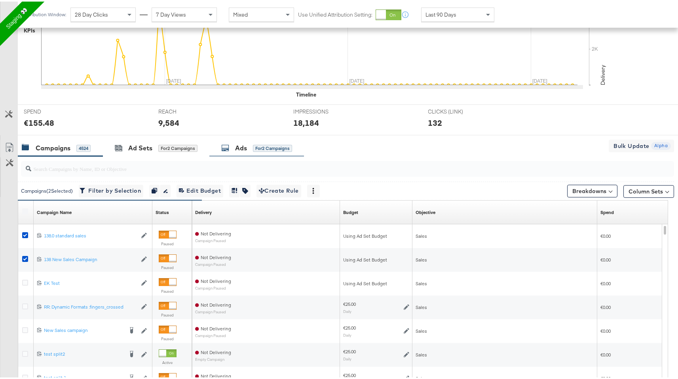
click at [243, 147] on div "Ads" at bounding box center [241, 146] width 12 height 9
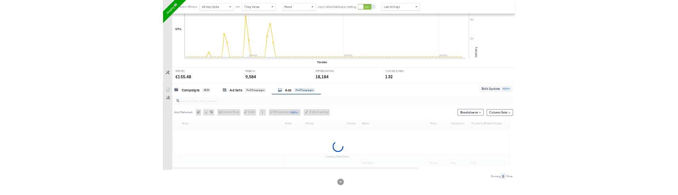
scroll to position [198, 0]
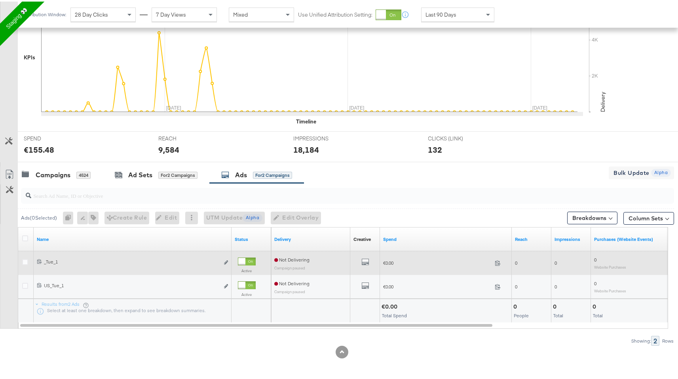
click at [23, 252] on div at bounding box center [26, 262] width 15 height 24
click at [23, 258] on icon at bounding box center [25, 261] width 6 height 6
click at [0, 0] on input "checkbox" at bounding box center [0, 0] width 0 height 0
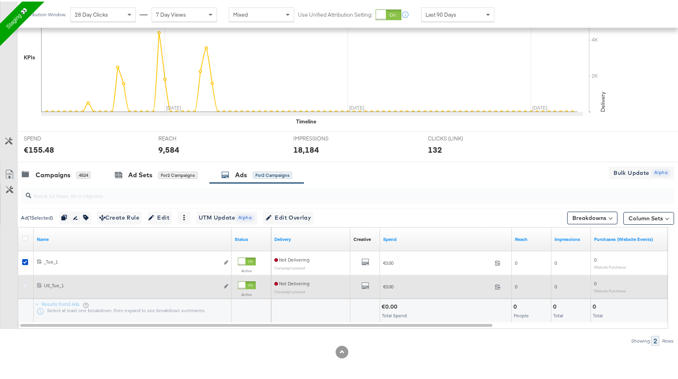
click at [24, 284] on icon at bounding box center [25, 285] width 6 height 6
click at [0, 0] on input "checkbox" at bounding box center [0, 0] width 0 height 0
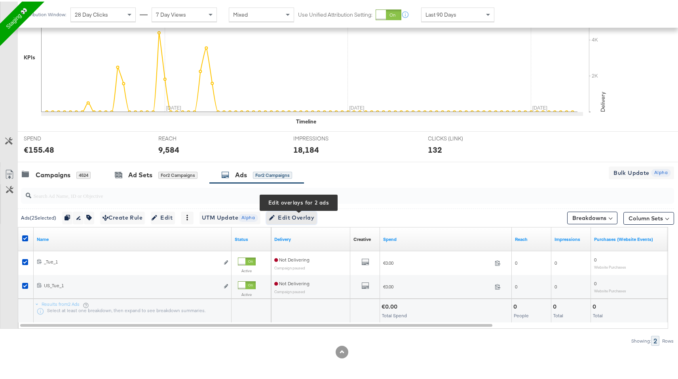
click at [288, 214] on span "Edit Overlay Edit overlays for 2 ads" at bounding box center [292, 216] width 46 height 10
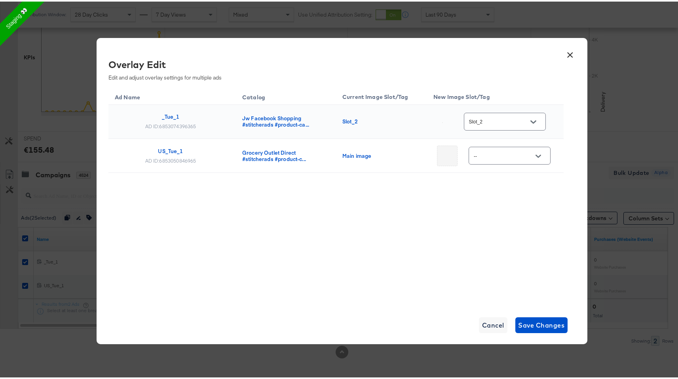
click at [536, 119] on icon "Open" at bounding box center [534, 121] width 6 height 6
click at [533, 163] on img at bounding box center [533, 162] width 1 height 1
type input "Slot_1"
click at [524, 324] on span "Save Changes" at bounding box center [542, 323] width 46 height 11
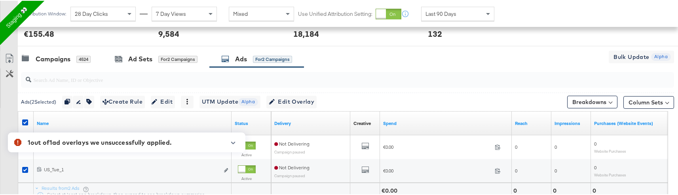
scroll to position [313, 0]
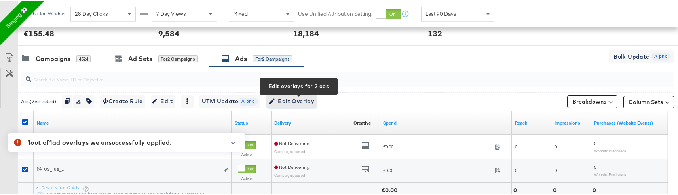
click at [284, 104] on span "Edit Overlay Edit overlays for 2 ads" at bounding box center [292, 101] width 46 height 10
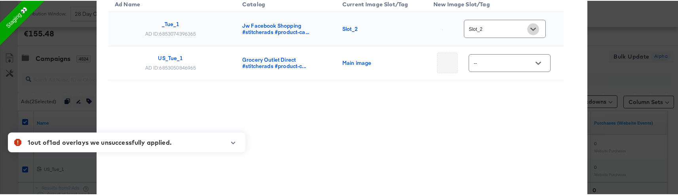
click at [533, 31] on icon "Open" at bounding box center [534, 29] width 6 height 6
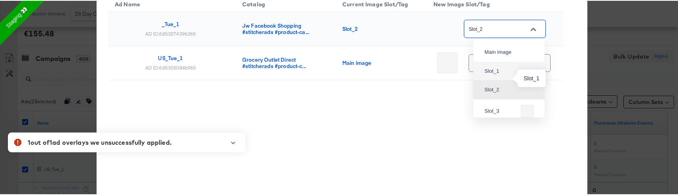
click at [500, 74] on div "Slot_1" at bounding box center [507, 71] width 45 height 8
type input "Slot_1"
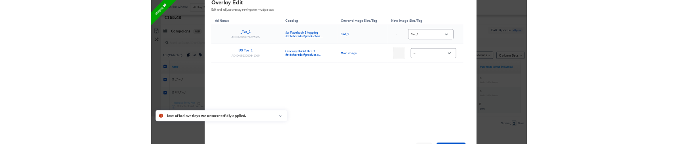
scroll to position [302, 0]
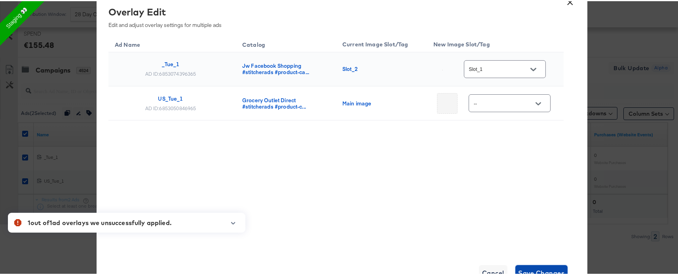
click at [528, 270] on span "Save Changes" at bounding box center [542, 271] width 46 height 11
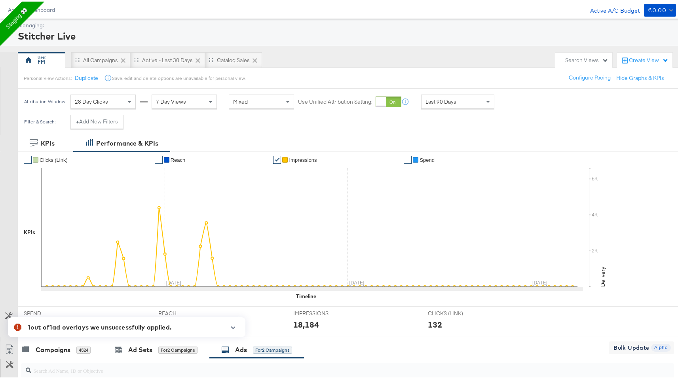
scroll to position [0, 0]
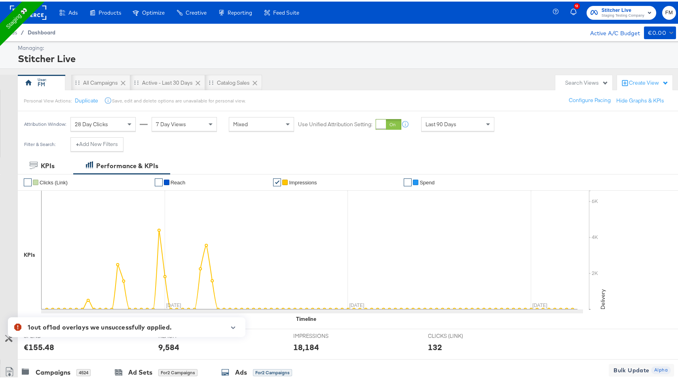
click at [50, 30] on span "Dashboard" at bounding box center [42, 31] width 28 height 6
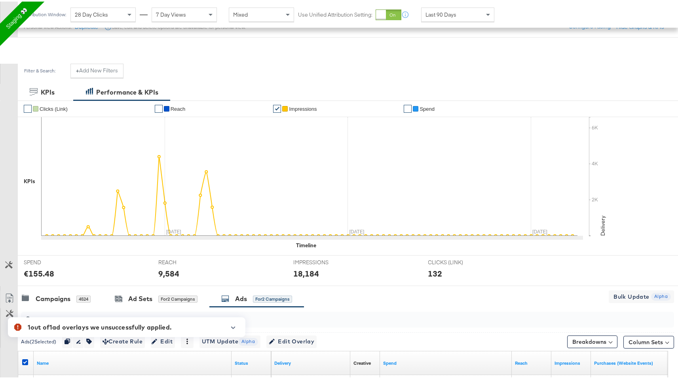
scroll to position [198, 0]
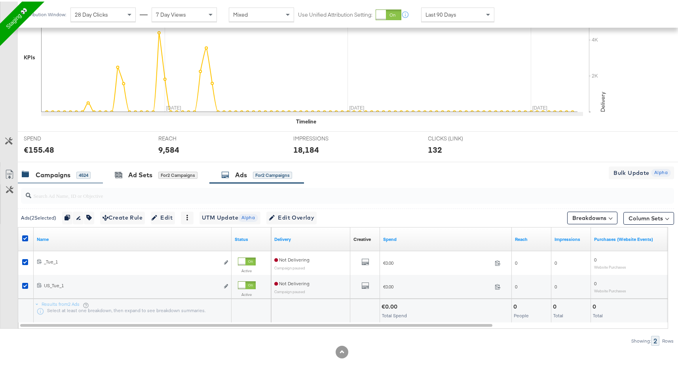
click at [57, 175] on div "Campaigns" at bounding box center [53, 173] width 35 height 9
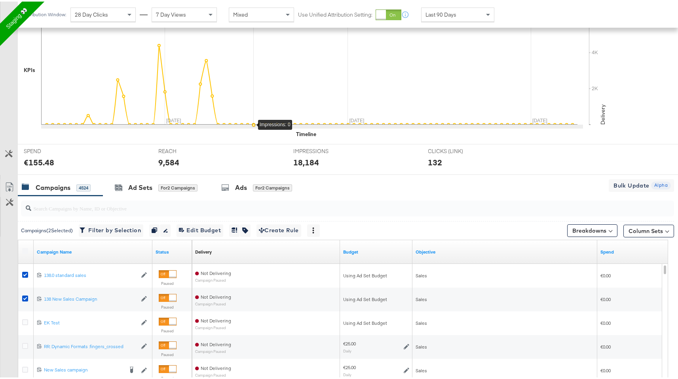
scroll to position [190, 0]
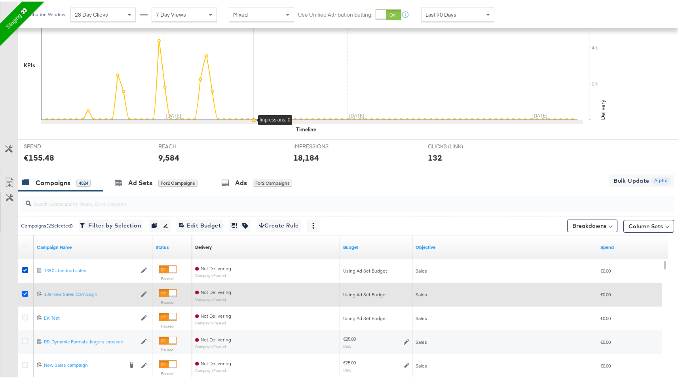
click at [25, 290] on icon at bounding box center [25, 293] width 6 height 6
click at [0, 0] on input "checkbox" at bounding box center [0, 0] width 0 height 0
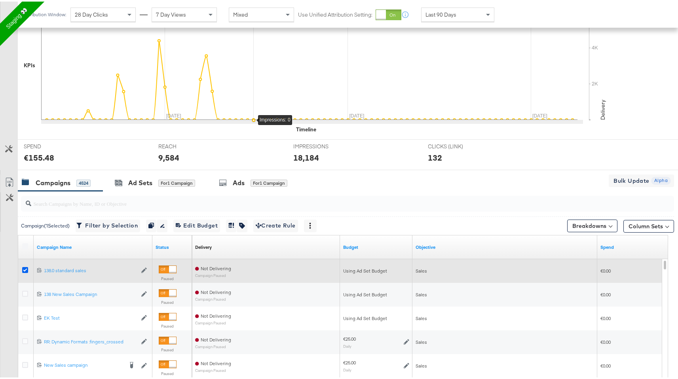
click at [25, 270] on icon at bounding box center [25, 269] width 6 height 6
click at [0, 0] on input "checkbox" at bounding box center [0, 0] width 0 height 0
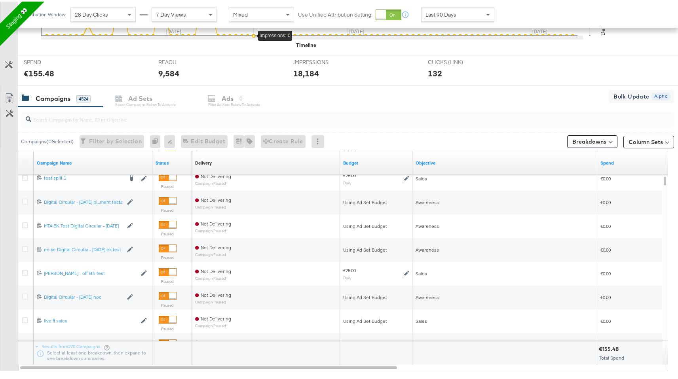
scroll to position [275, 0]
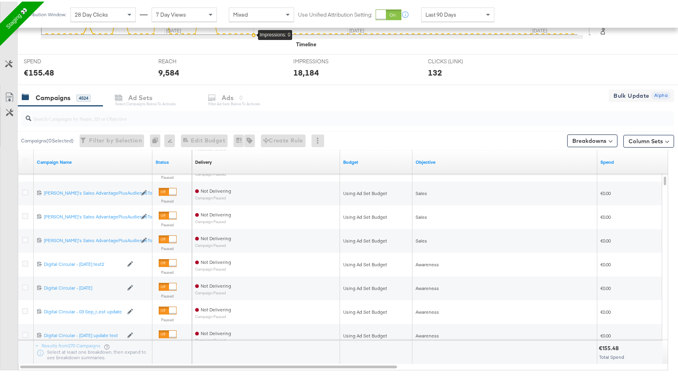
click at [62, 118] on input "search" at bounding box center [323, 113] width 584 height 15
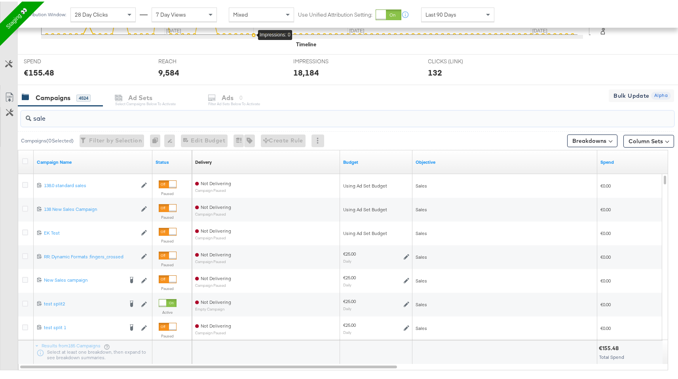
type input "sale"
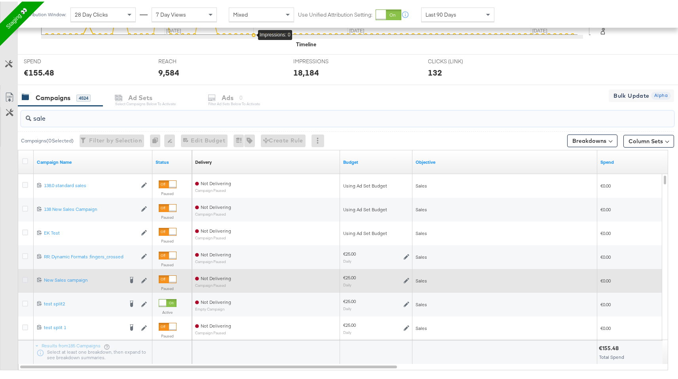
click at [23, 279] on icon at bounding box center [25, 279] width 6 height 6
click at [0, 0] on input "checkbox" at bounding box center [0, 0] width 0 height 0
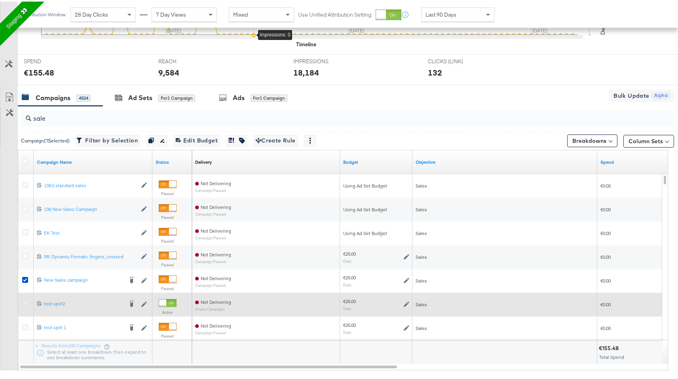
click at [28, 302] on icon at bounding box center [25, 302] width 6 height 6
click at [0, 0] on input "checkbox" at bounding box center [0, 0] width 0 height 0
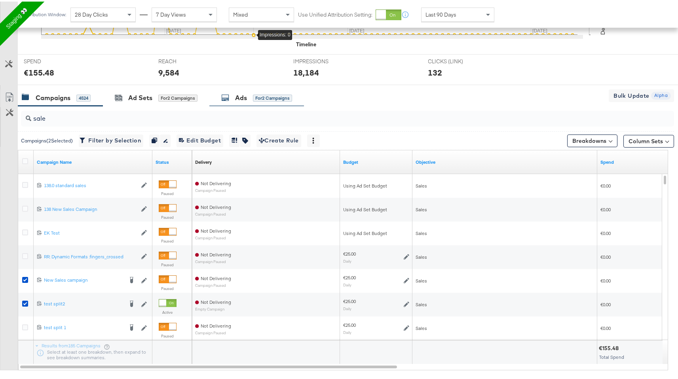
click at [266, 100] on div "for 2 Campaigns" at bounding box center [272, 96] width 39 height 7
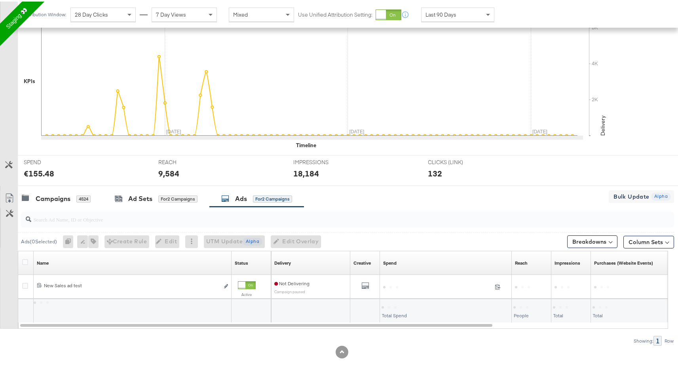
scroll to position [174, 0]
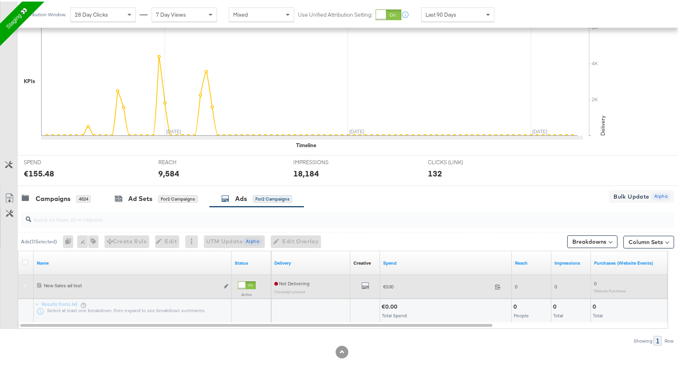
click at [24, 286] on icon at bounding box center [25, 285] width 6 height 6
click at [0, 0] on input "checkbox" at bounding box center [0, 0] width 0 height 0
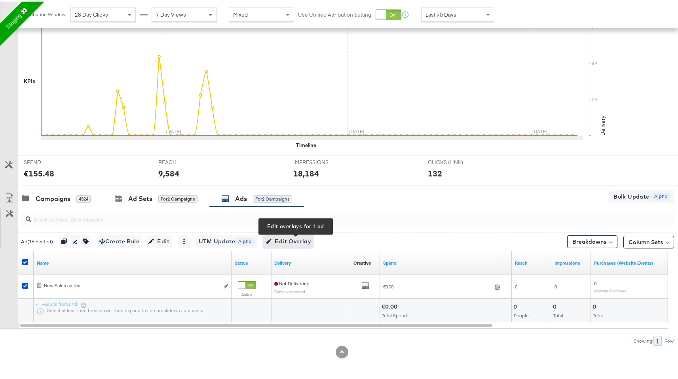
click at [305, 238] on span "Edit Overlay Edit overlays for 1 ad" at bounding box center [289, 240] width 46 height 10
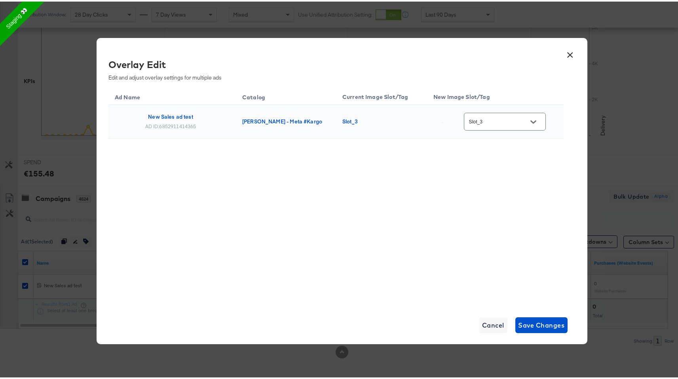
click at [500, 117] on input "Slot_3" at bounding box center [499, 120] width 63 height 9
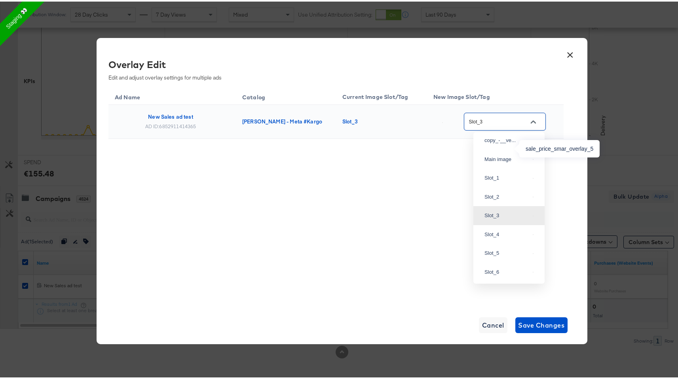
click at [504, 124] on div "sale_price..." at bounding box center [507, 120] width 45 height 8
type input "sale_price_smar_overlay_5"
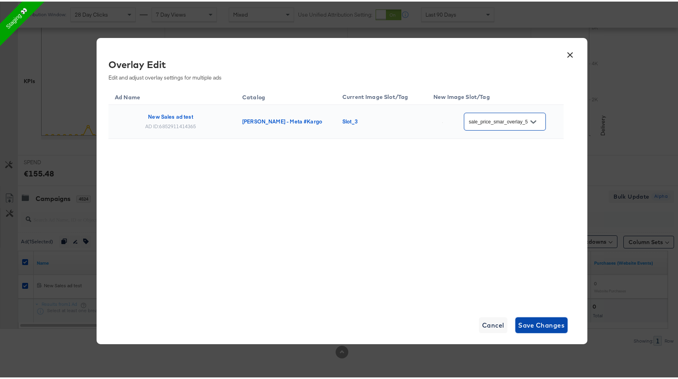
click at [534, 323] on span "Save Changes" at bounding box center [542, 323] width 46 height 11
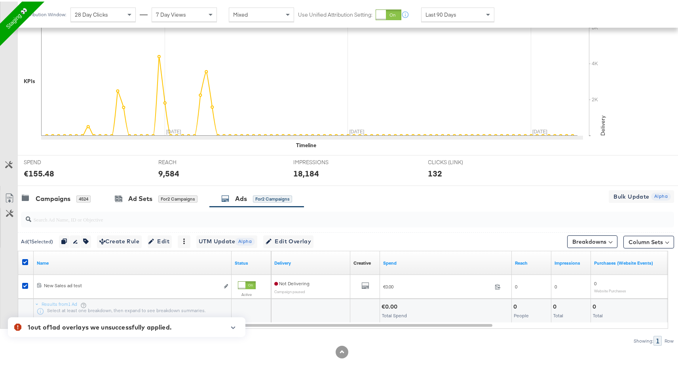
click at [168, 326] on div "1 out of 1 ad overlays we unsuccessfully applied." at bounding box center [100, 326] width 144 height 10
copy body "1 out of 1 ad overlays we unsuccessfully applied. Review the following ad overl…"
click at [361, 225] on div at bounding box center [347, 218] width 653 height 16
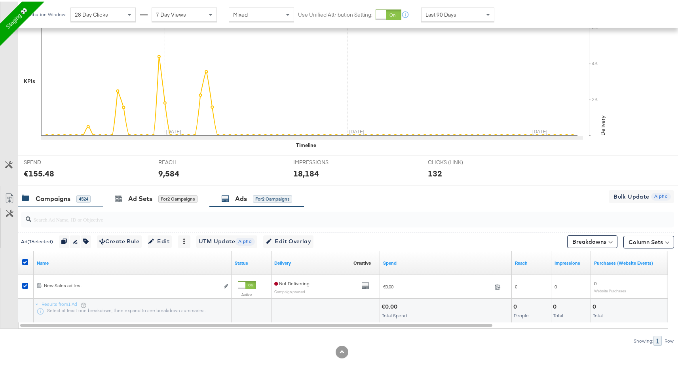
click at [75, 199] on div "Campaigns 4524" at bounding box center [56, 197] width 69 height 9
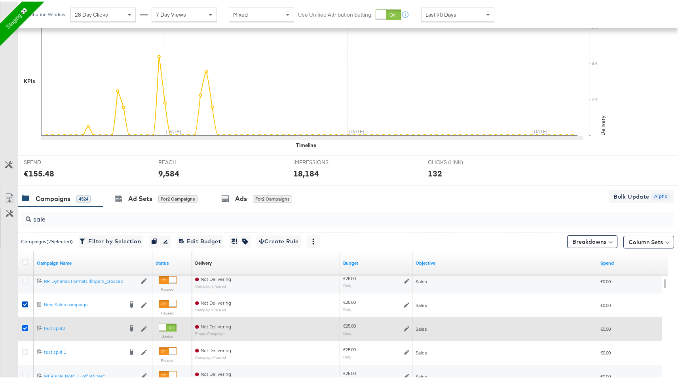
click at [25, 326] on icon at bounding box center [25, 327] width 6 height 6
click at [0, 0] on input "checkbox" at bounding box center [0, 0] width 0 height 0
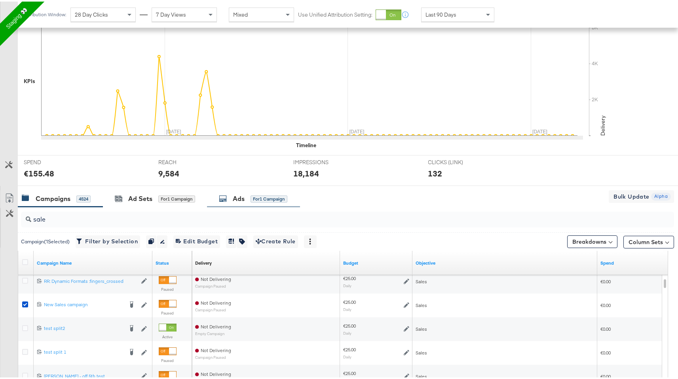
click at [265, 203] on div "Ads for 1 Campaign" at bounding box center [253, 197] width 93 height 17
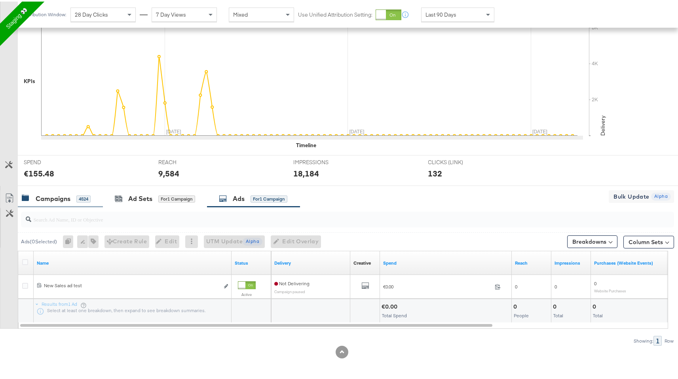
click at [68, 196] on div "Campaigns" at bounding box center [53, 197] width 35 height 9
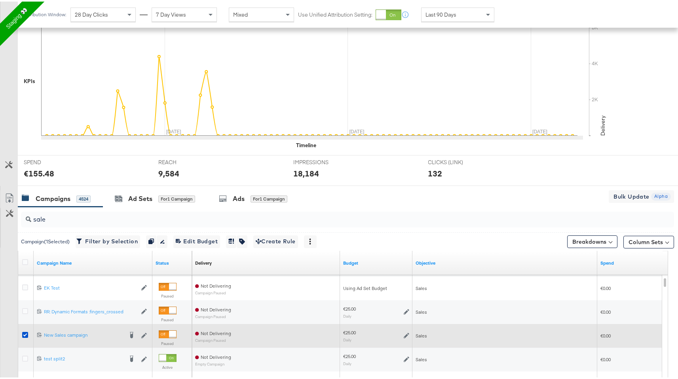
click at [24, 330] on div at bounding box center [26, 335] width 15 height 14
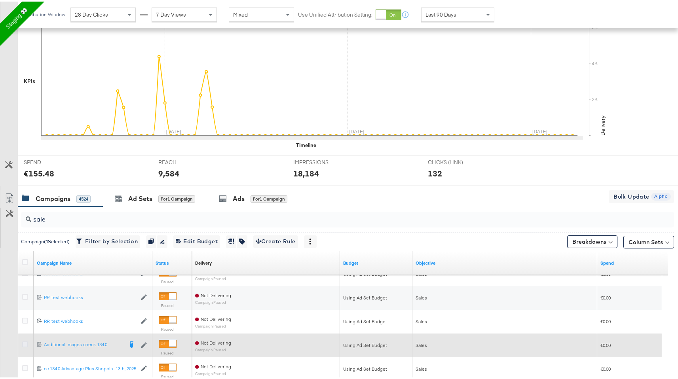
click at [27, 343] on icon at bounding box center [25, 343] width 6 height 6
click at [0, 0] on input "checkbox" at bounding box center [0, 0] width 0 height 0
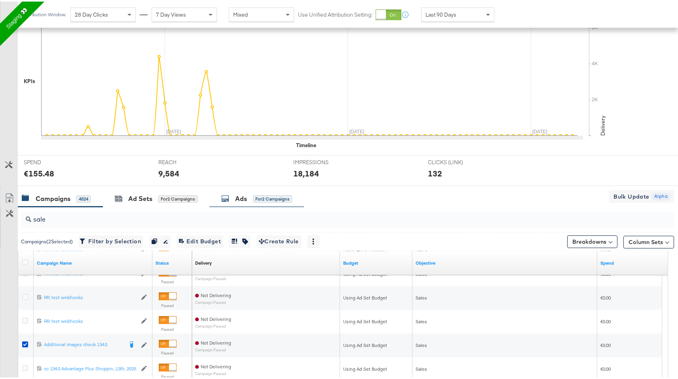
click at [261, 198] on div "for 2 Campaigns" at bounding box center [272, 197] width 39 height 7
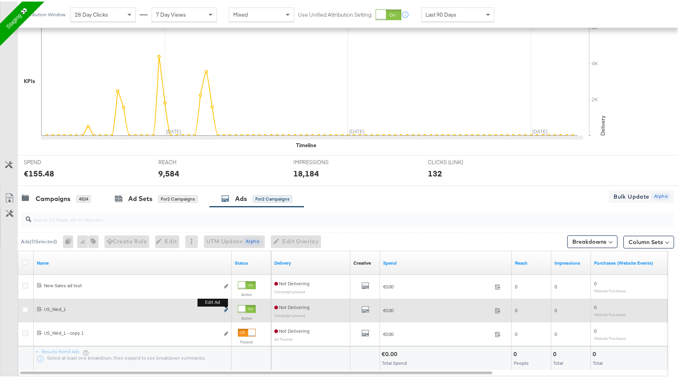
click at [225, 309] on icon "link" at bounding box center [226, 309] width 4 height 4
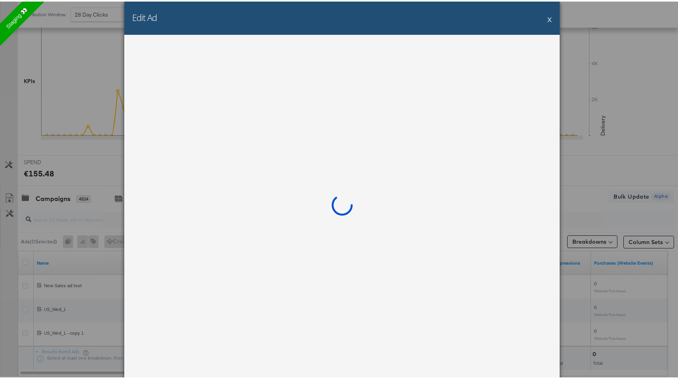
click at [25, 307] on div "Edit Ad X" at bounding box center [342, 189] width 684 height 379
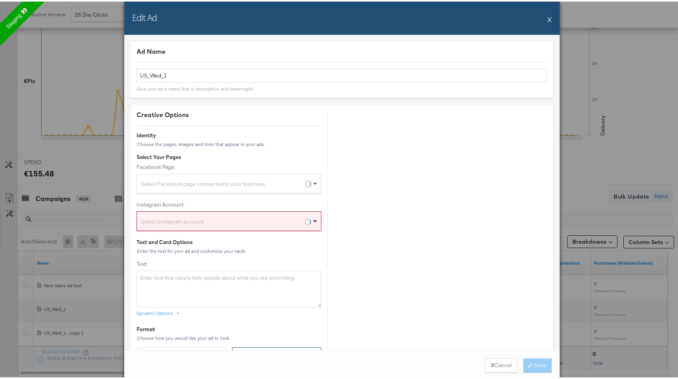
click at [551, 19] on div "Edit Ad X" at bounding box center [342, 16] width 436 height 33
click at [548, 18] on button "X" at bounding box center [550, 18] width 4 height 16
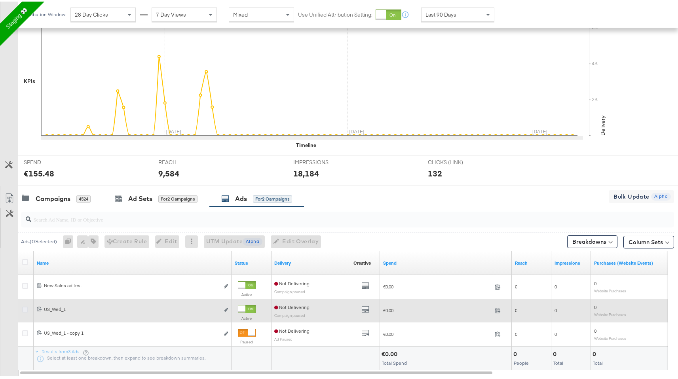
click at [25, 306] on icon at bounding box center [25, 308] width 6 height 6
click at [0, 0] on input "checkbox" at bounding box center [0, 0] width 0 height 0
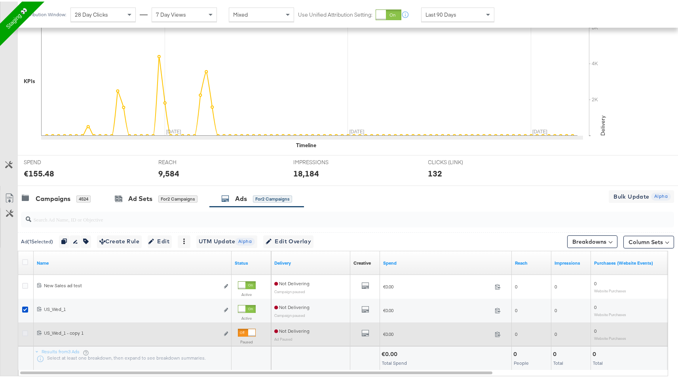
click at [26, 334] on icon at bounding box center [25, 332] width 6 height 6
click at [0, 0] on input "checkbox" at bounding box center [0, 0] width 0 height 0
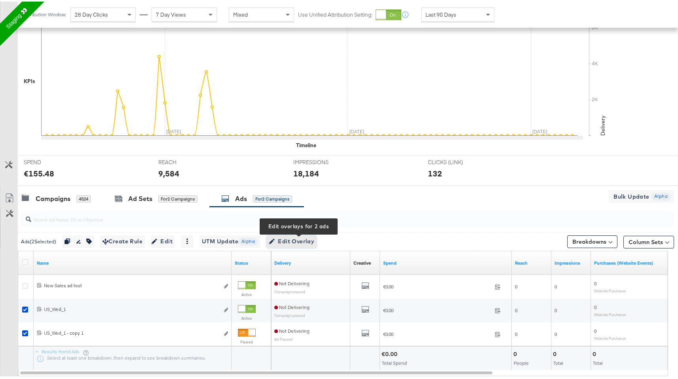
click at [307, 239] on span "Edit Overlay Edit overlays for 2 ads" at bounding box center [292, 240] width 46 height 10
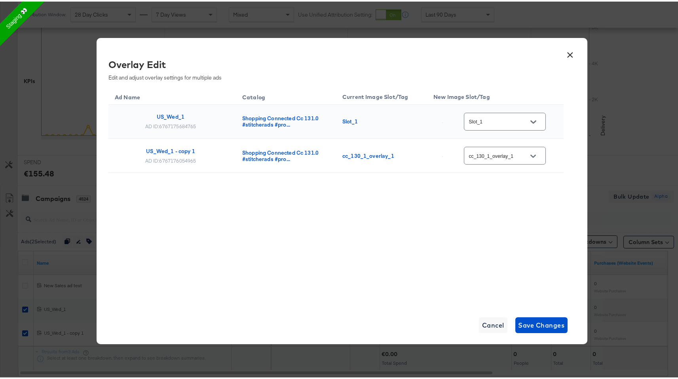
click at [535, 120] on icon "Open" at bounding box center [534, 120] width 6 height 3
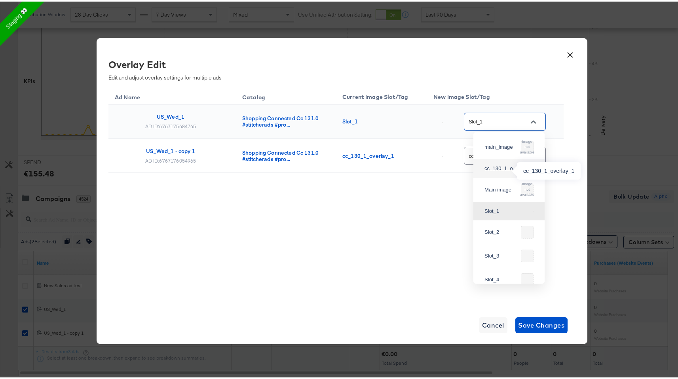
click at [505, 166] on div "cc_130_1_o..." at bounding box center [507, 167] width 45 height 8
type input "cc_130_1_overlay_1"
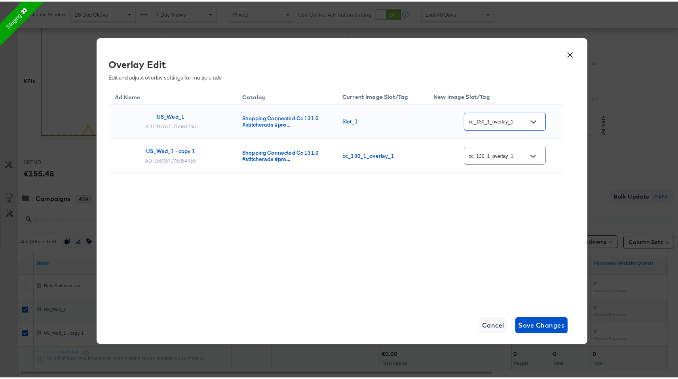
click at [535, 150] on button "Open" at bounding box center [534, 155] width 12 height 12
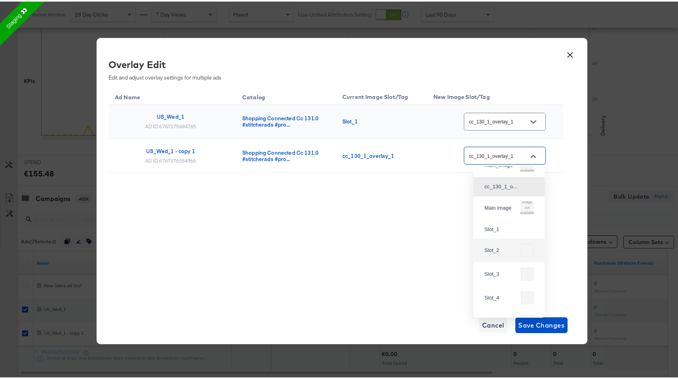
scroll to position [17, 0]
click at [533, 228] on img at bounding box center [533, 227] width 1 height 1
type input "Slot_1"
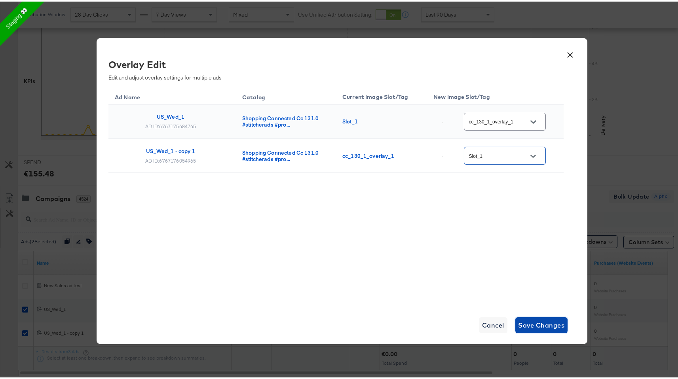
click at [536, 323] on span "Save Changes" at bounding box center [542, 323] width 46 height 11
